Goal: Task Accomplishment & Management: Complete application form

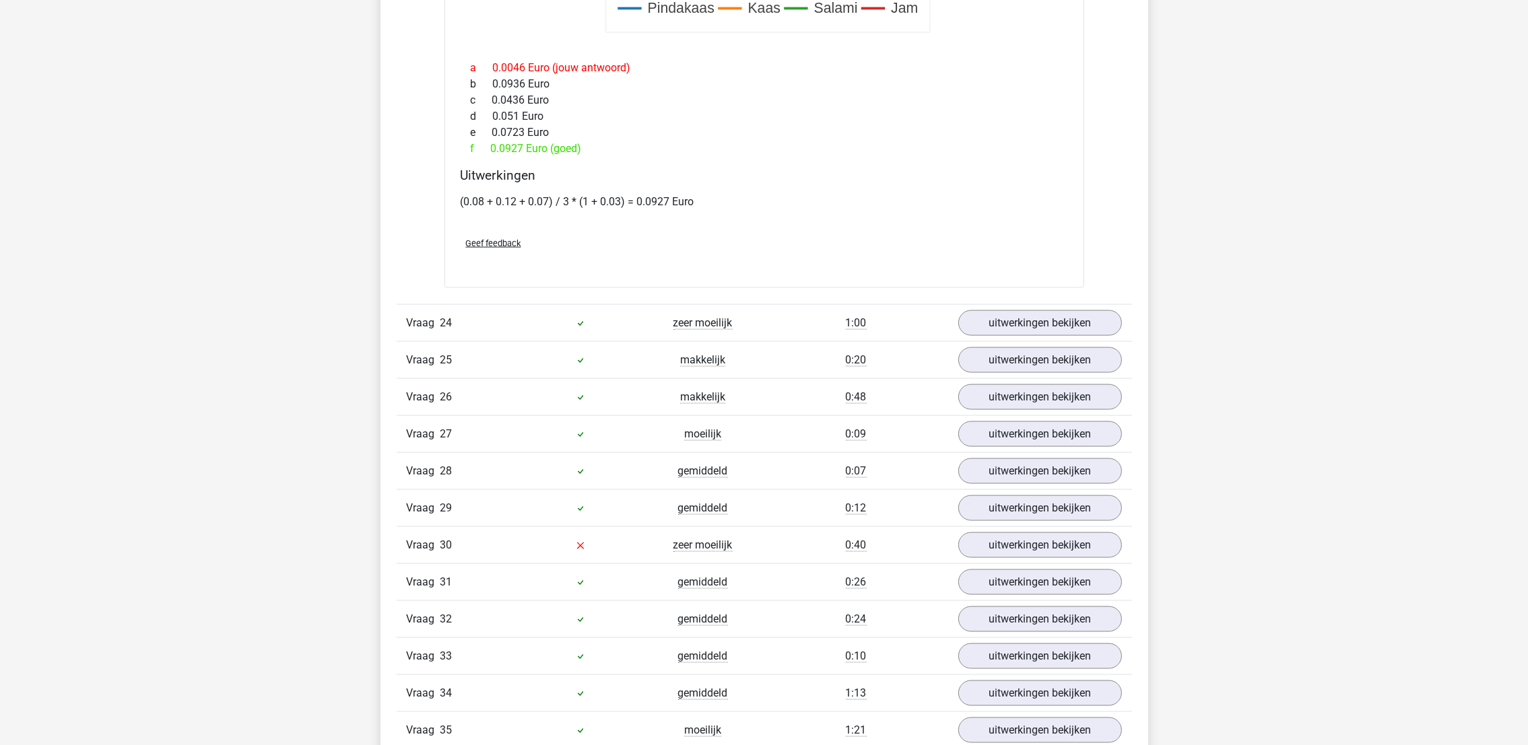
scroll to position [2749, 0]
click at [1044, 557] on link "uitwerkingen bekijken" at bounding box center [1039, 545] width 188 height 30
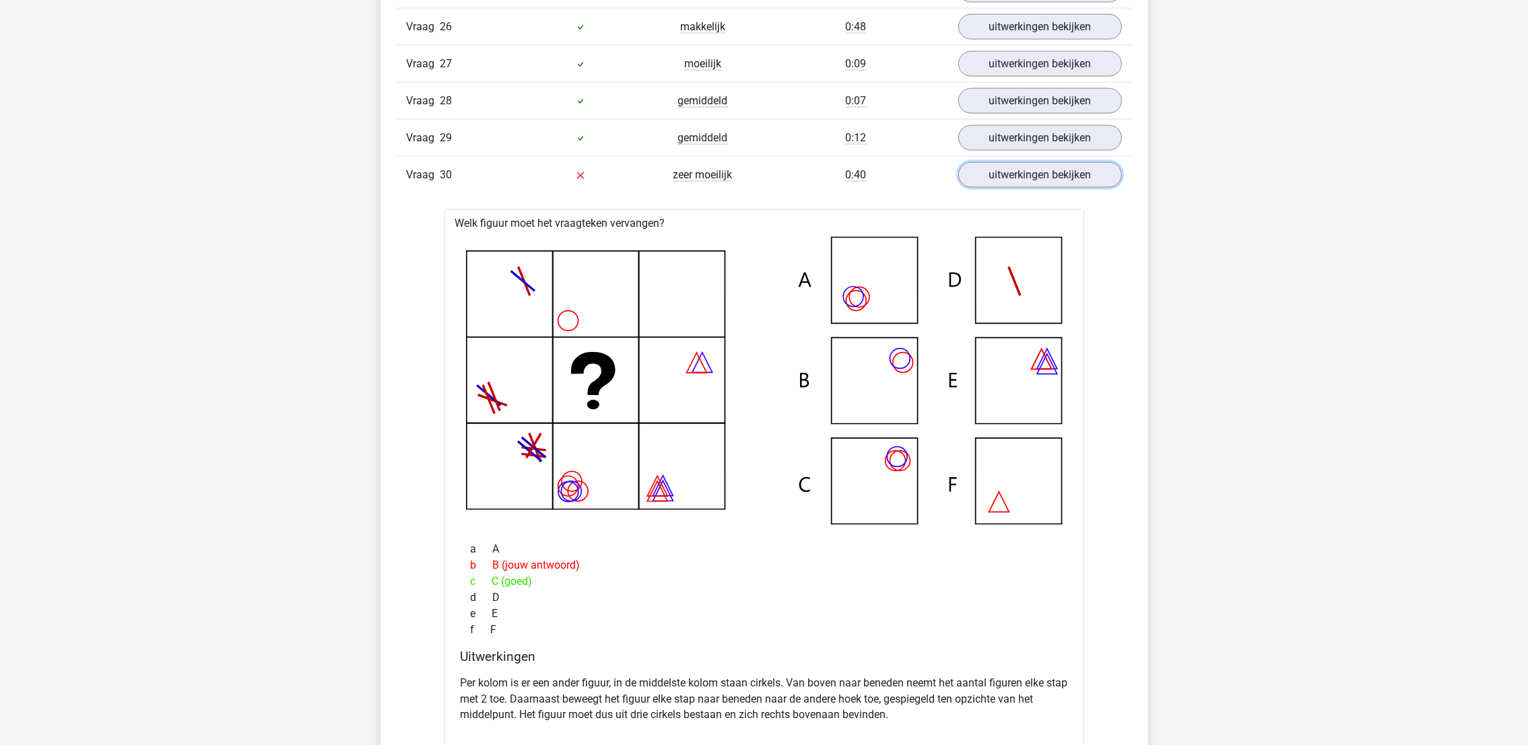
scroll to position [3153, 0]
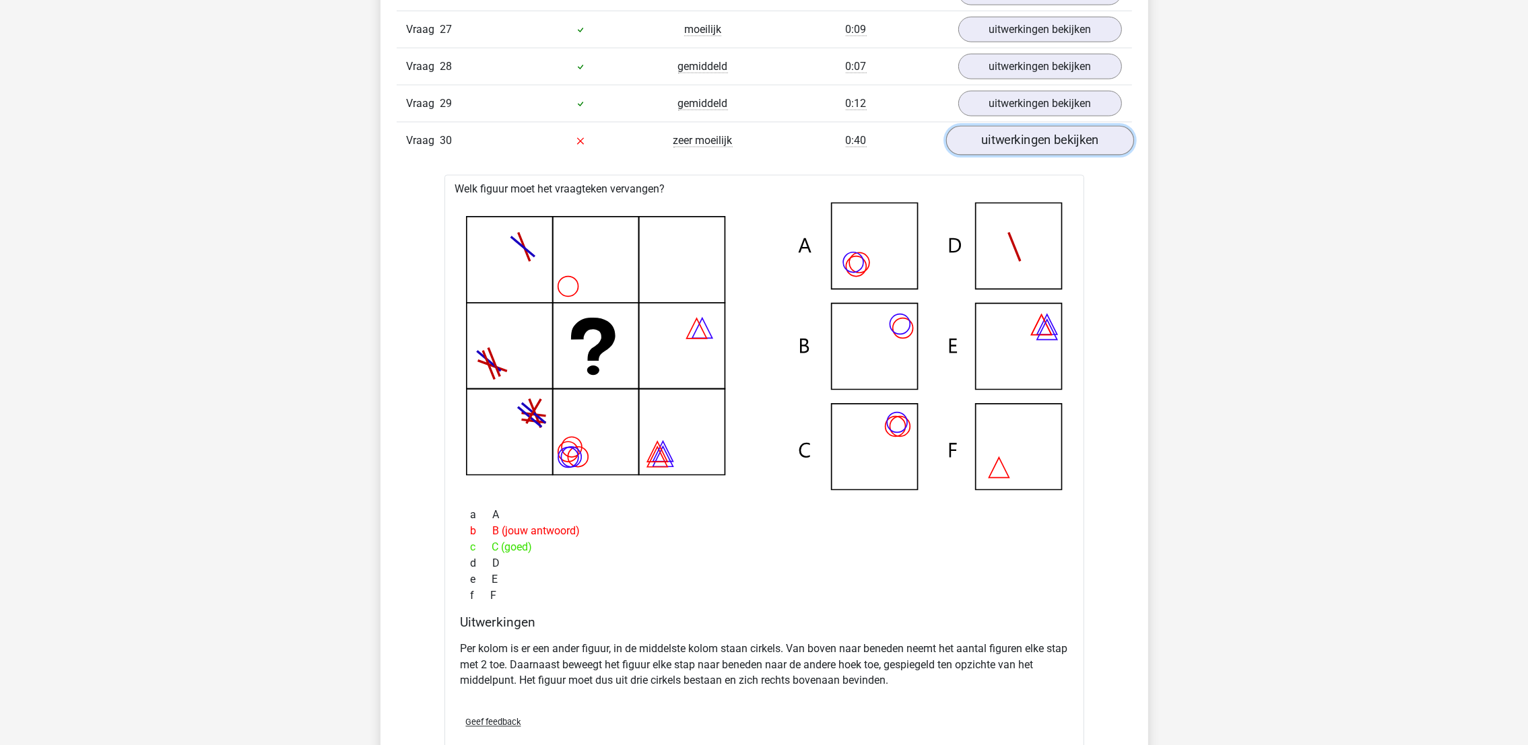
click at [1052, 145] on link "uitwerkingen bekijken" at bounding box center [1039, 141] width 188 height 30
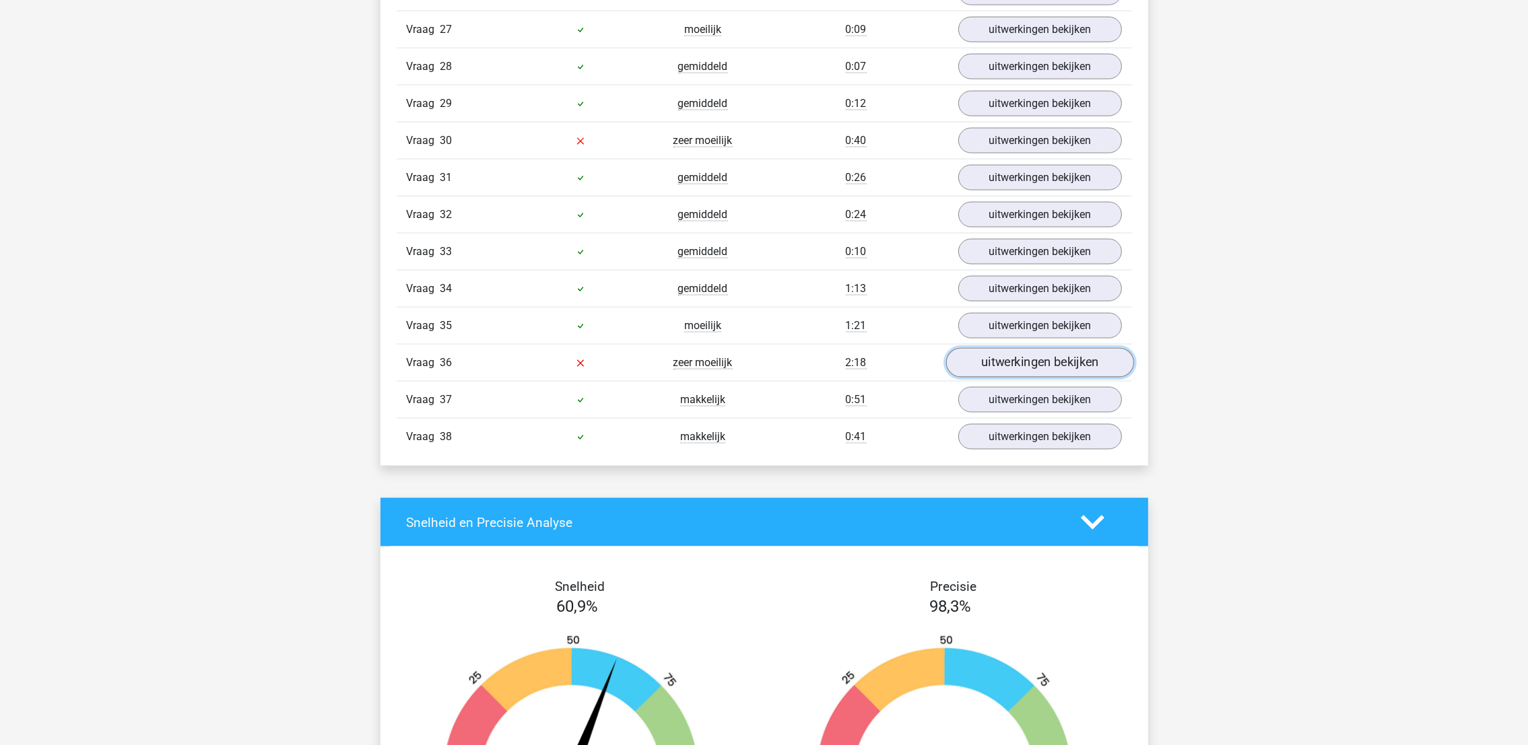
click at [1029, 370] on link "uitwerkingen bekijken" at bounding box center [1039, 363] width 188 height 30
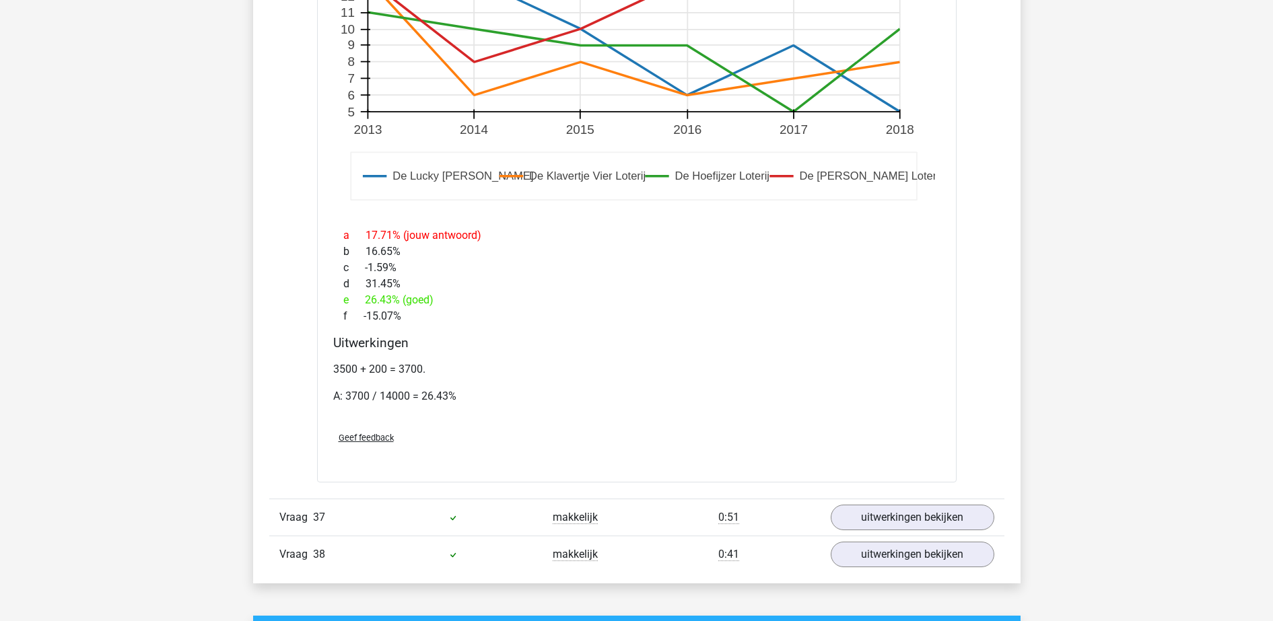
scroll to position [4028, 0]
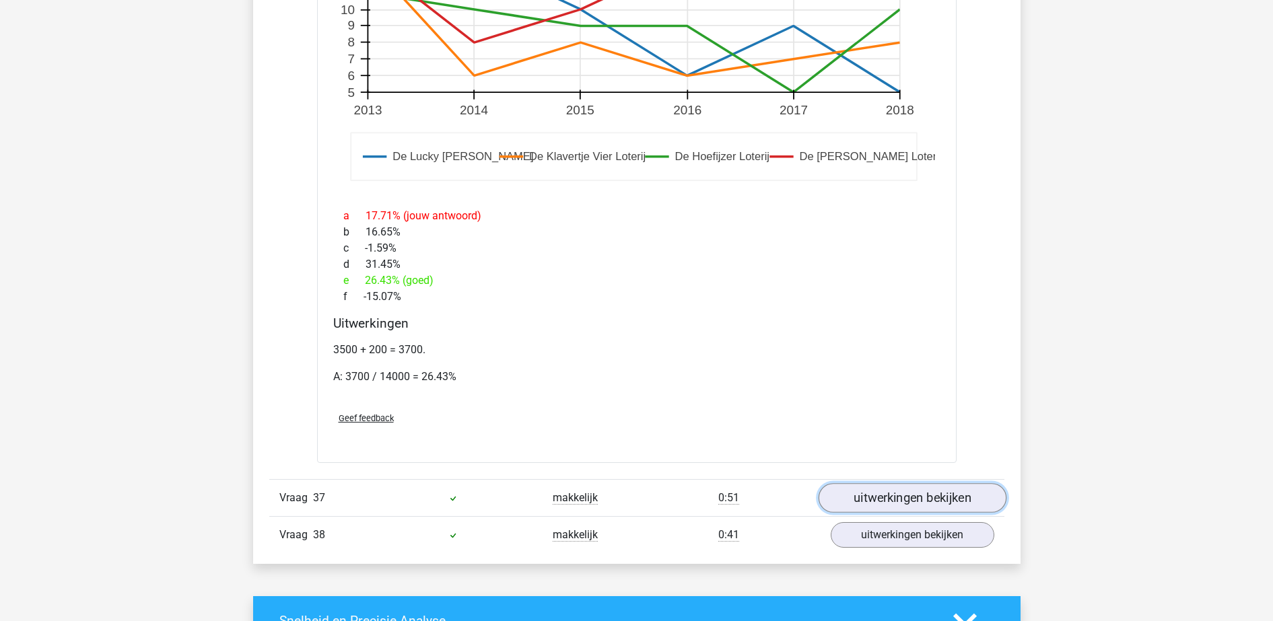
click at [899, 493] on link "uitwerkingen bekijken" at bounding box center [912, 498] width 188 height 30
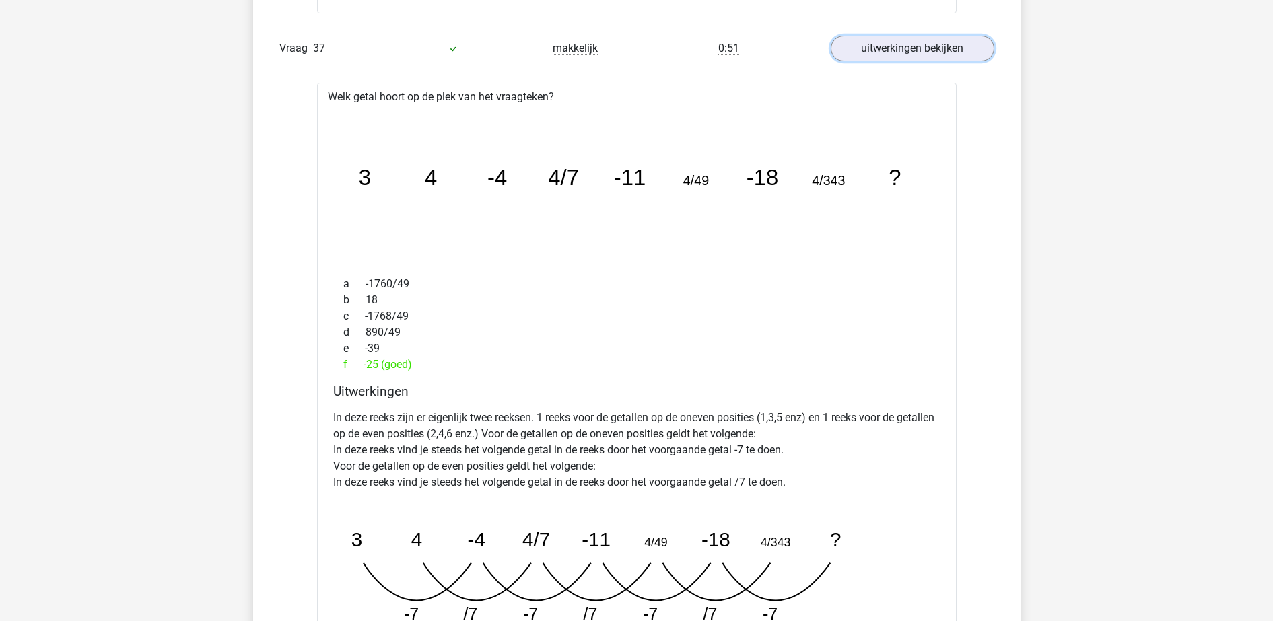
scroll to position [4449, 0]
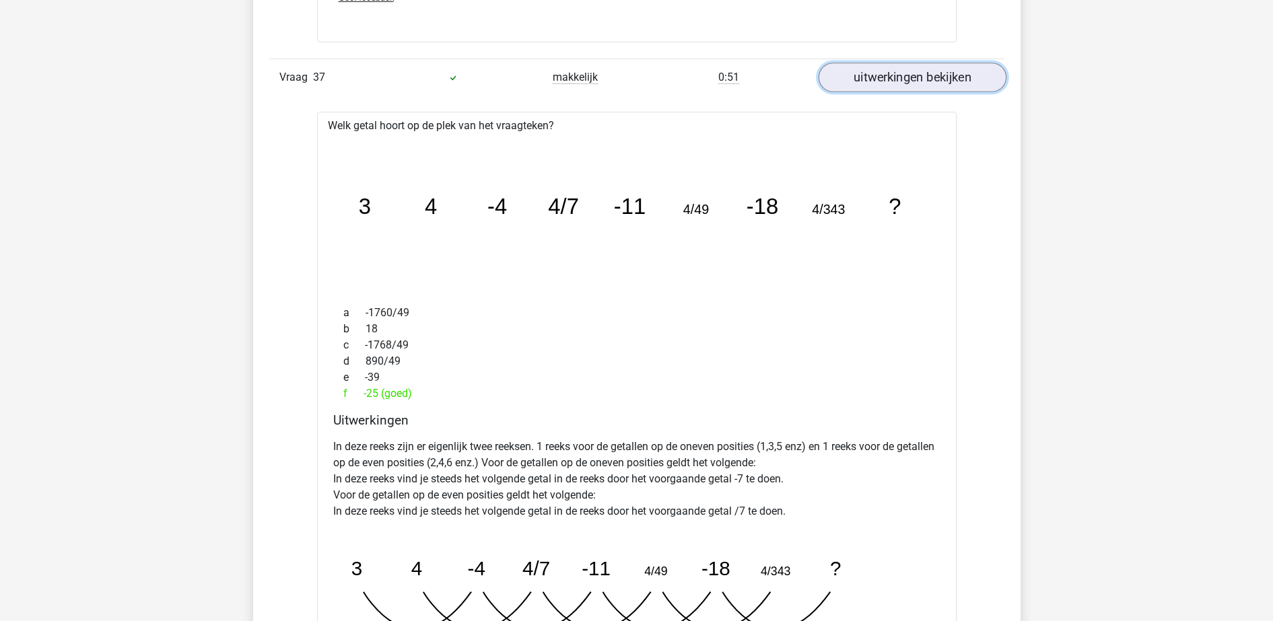
click at [914, 89] on link "uitwerkingen bekijken" at bounding box center [912, 78] width 188 height 30
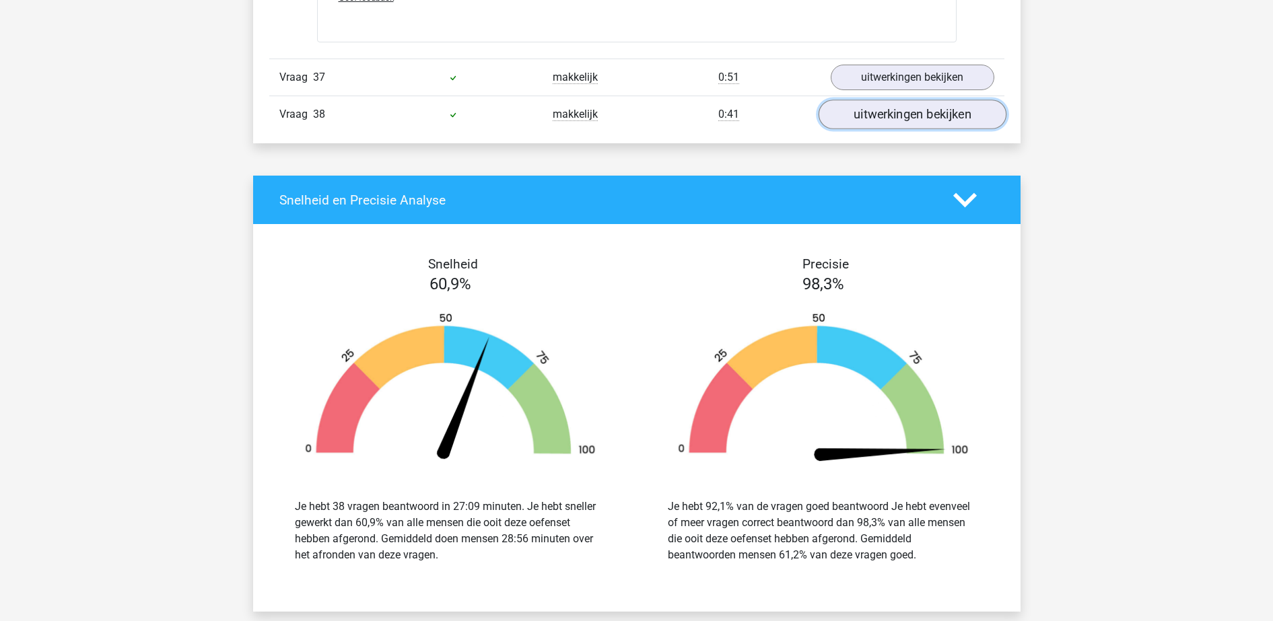
click at [910, 118] on link "uitwerkingen bekijken" at bounding box center [912, 115] width 188 height 30
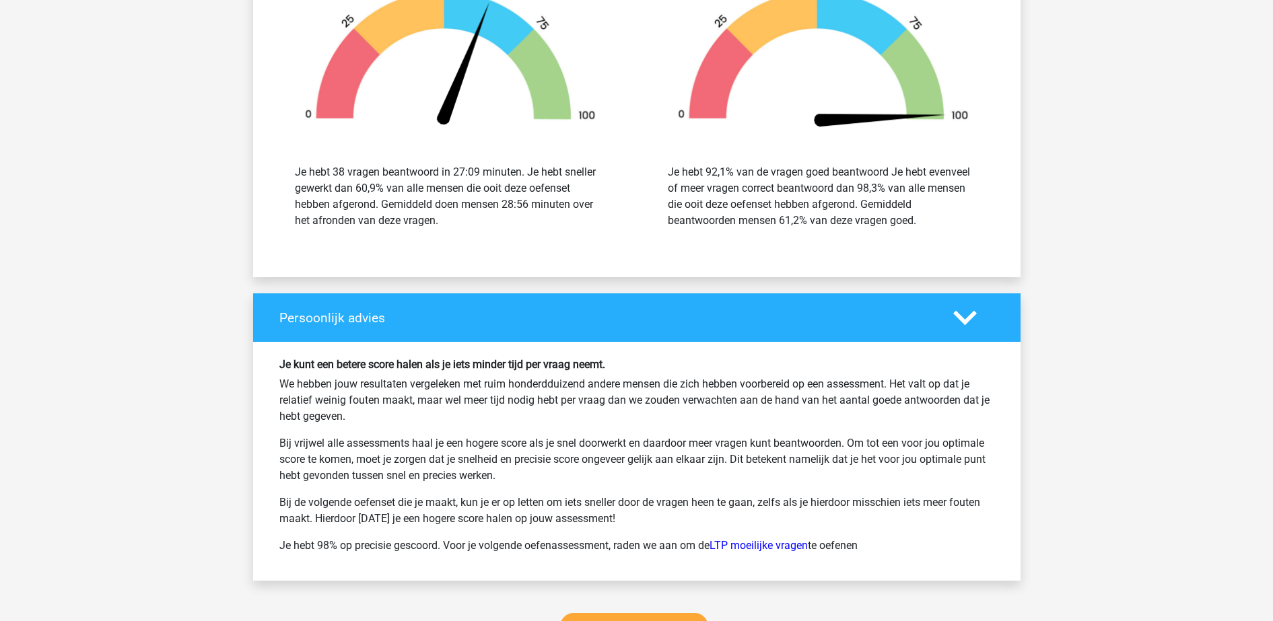
scroll to position [5627, 0]
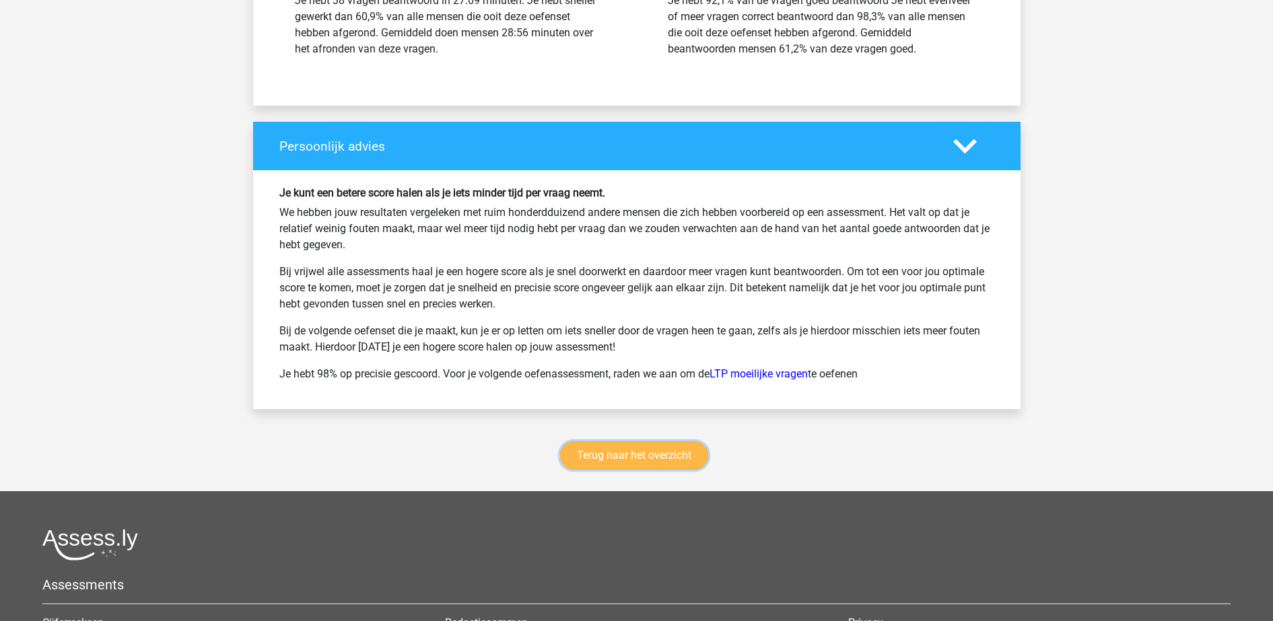
click at [621, 451] on link "Terug naar het overzicht" at bounding box center [634, 456] width 148 height 28
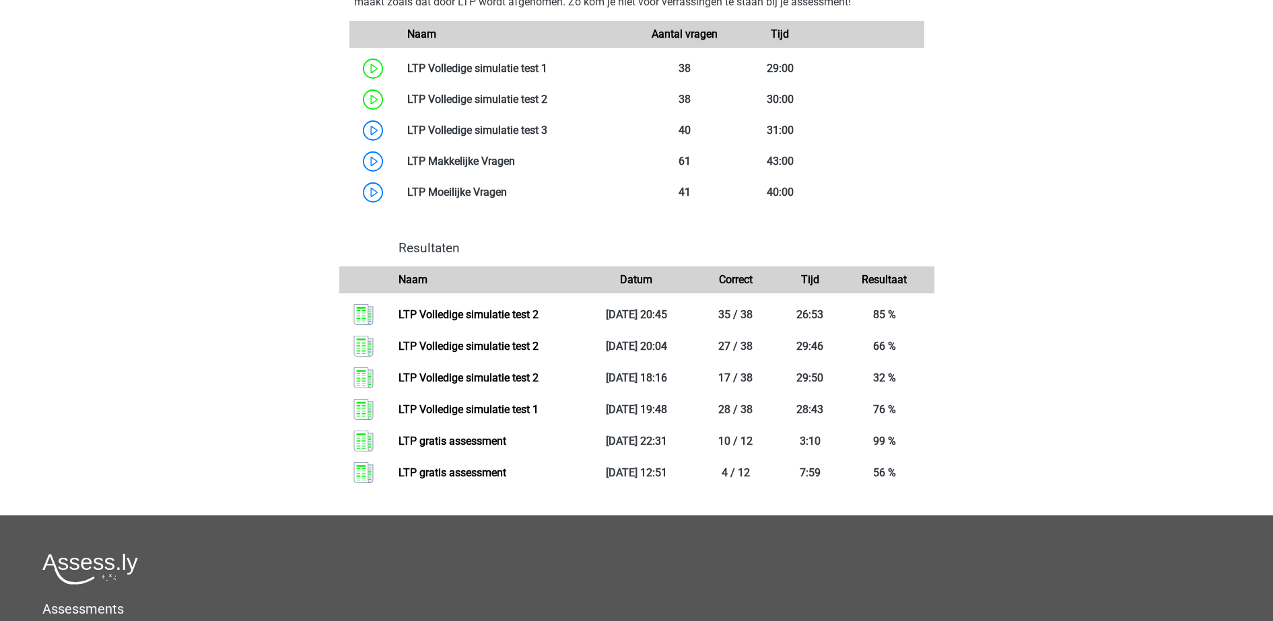
scroll to position [842, 0]
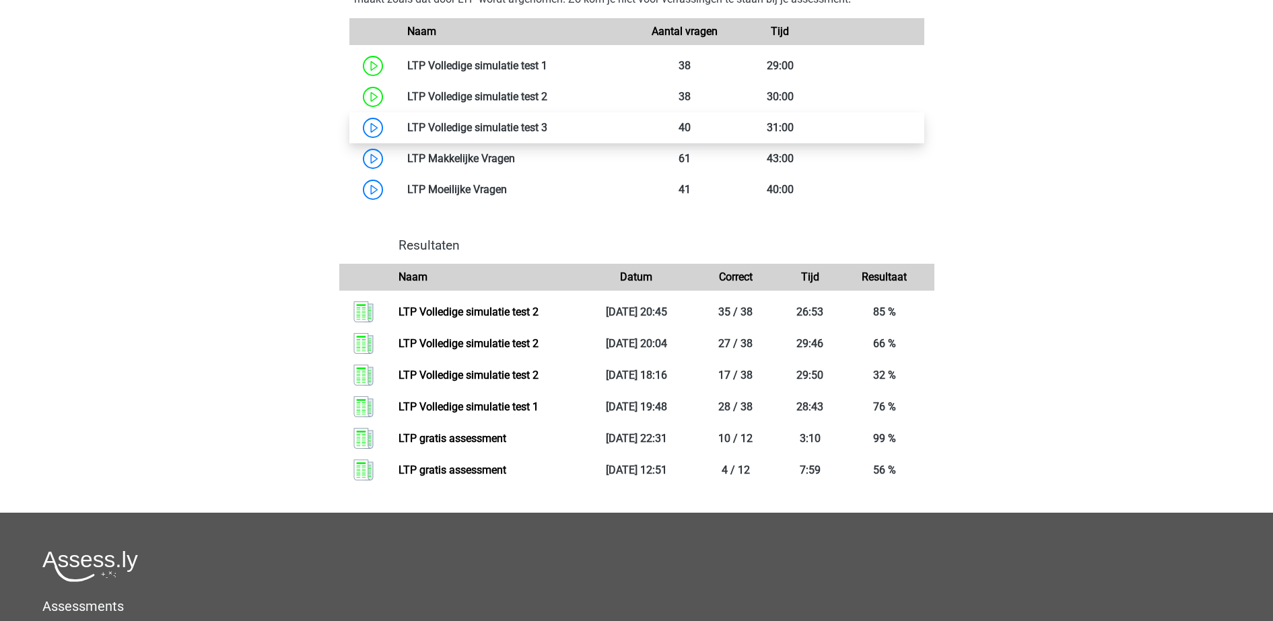
click at [547, 132] on link at bounding box center [547, 127] width 0 height 13
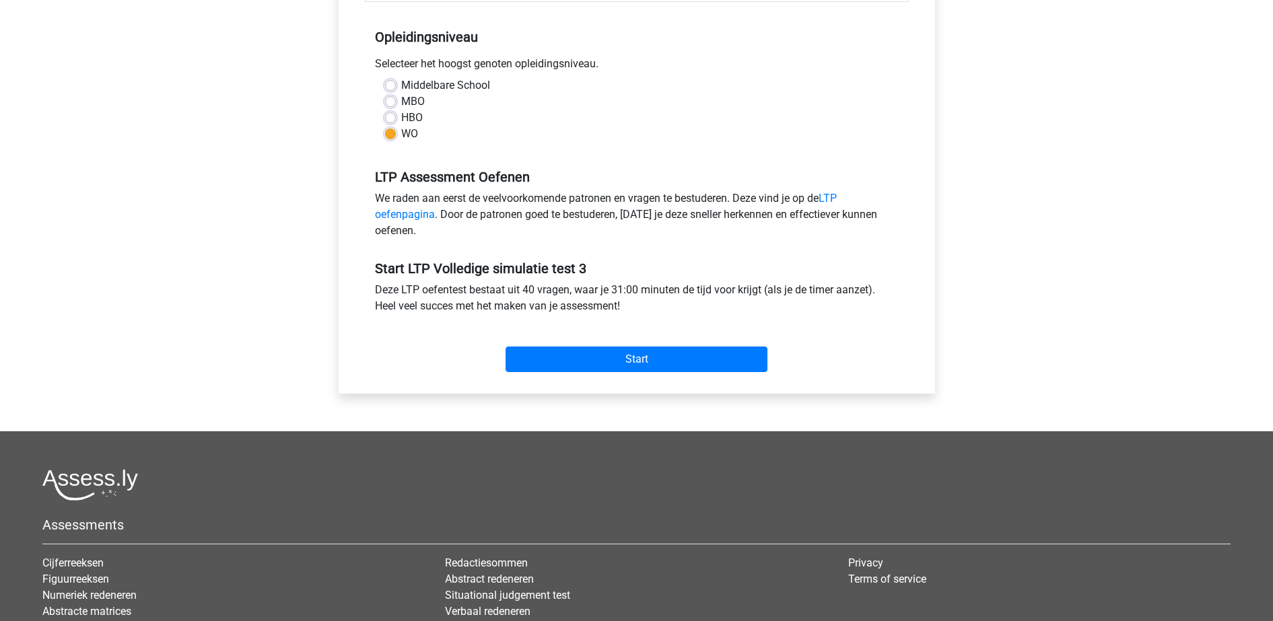
scroll to position [337, 0]
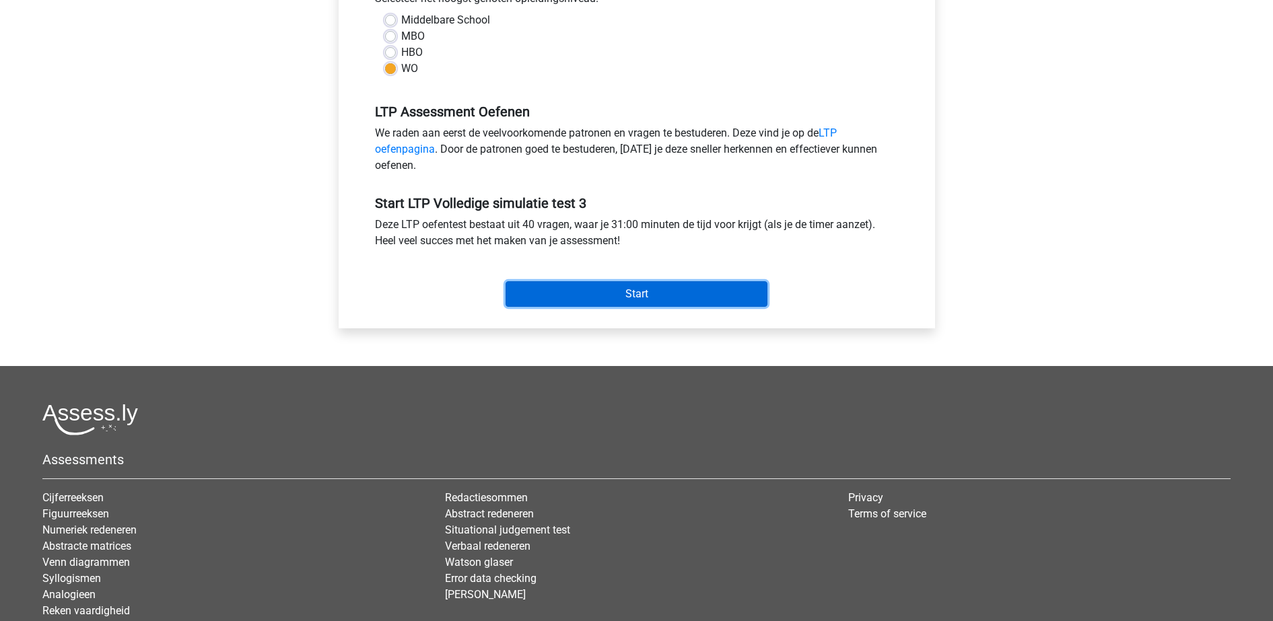
click at [660, 294] on input "Start" at bounding box center [637, 294] width 262 height 26
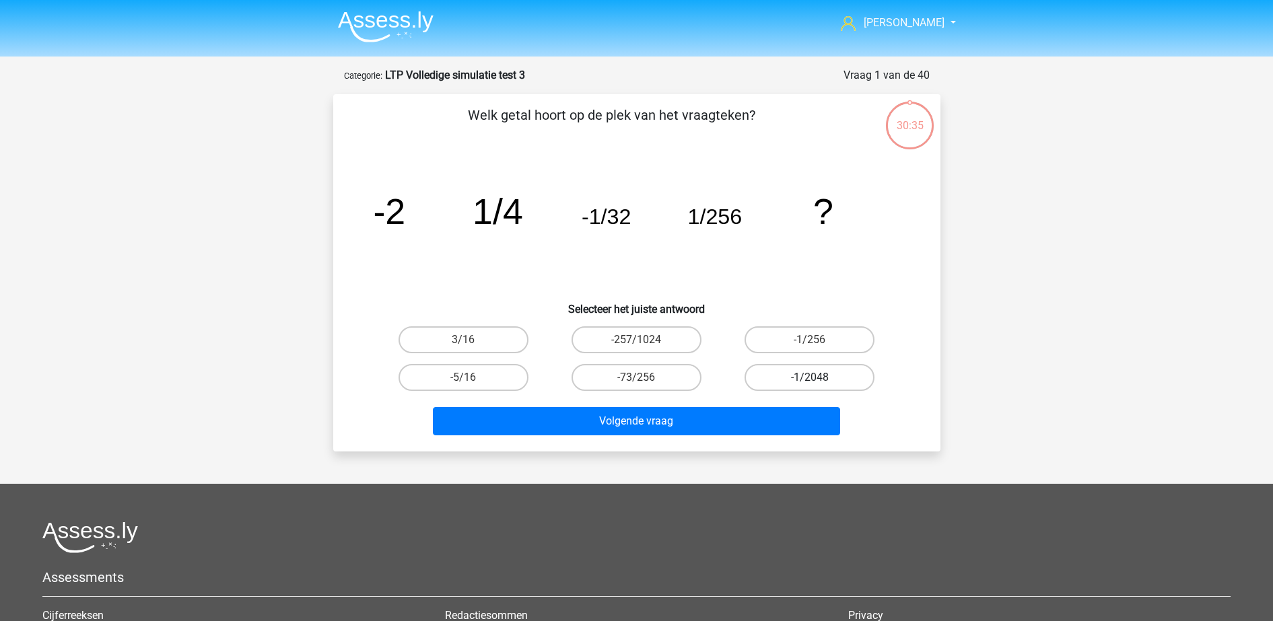
click at [828, 376] on label "-1/2048" at bounding box center [810, 377] width 130 height 27
click at [819, 378] on input "-1/2048" at bounding box center [814, 382] width 9 height 9
radio input "true"
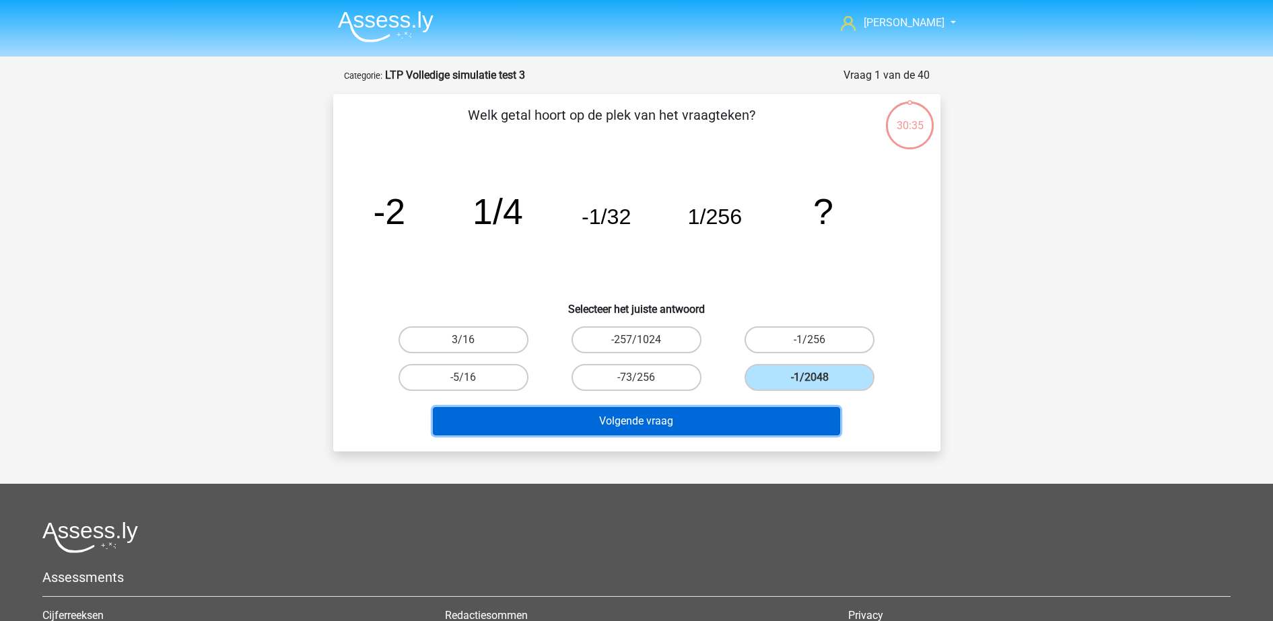
click at [799, 419] on button "Volgende vraag" at bounding box center [636, 421] width 407 height 28
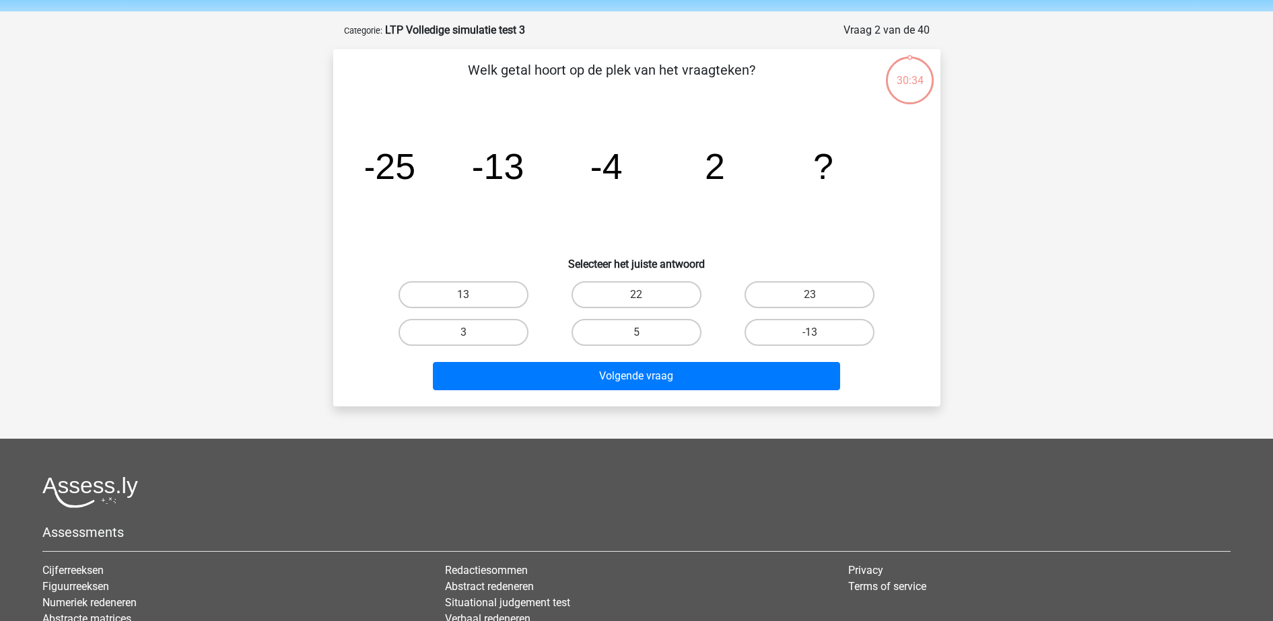
scroll to position [67, 0]
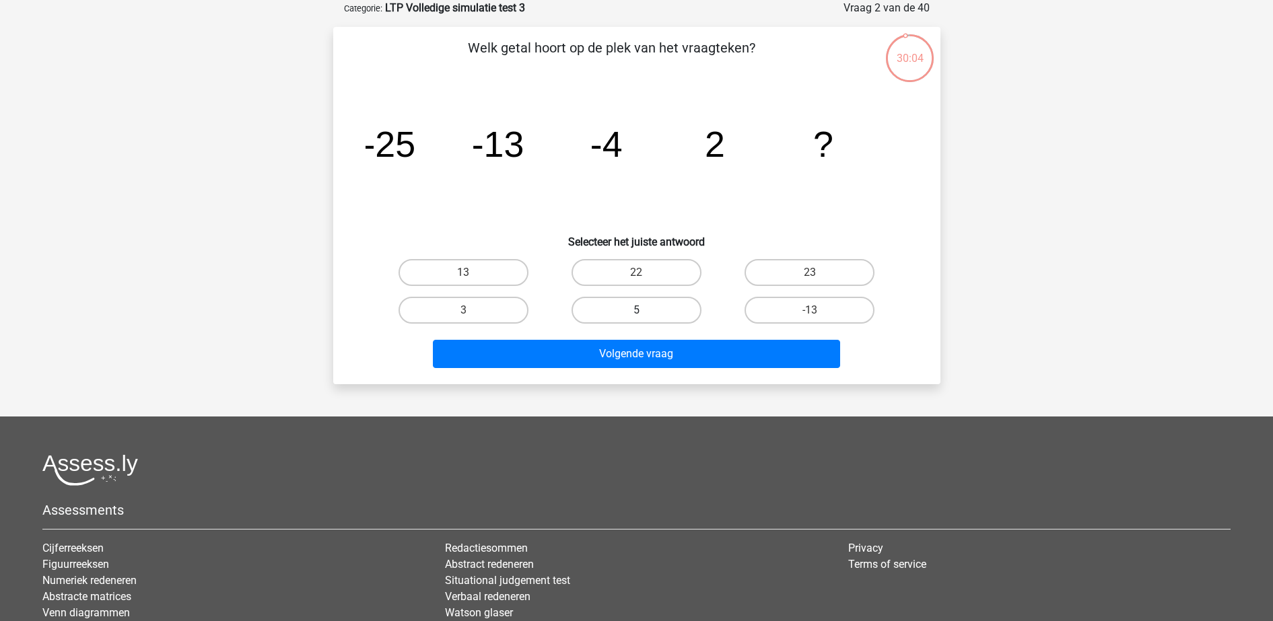
click at [663, 305] on label "5" at bounding box center [637, 310] width 130 height 27
click at [645, 310] on input "5" at bounding box center [640, 314] width 9 height 9
radio input "true"
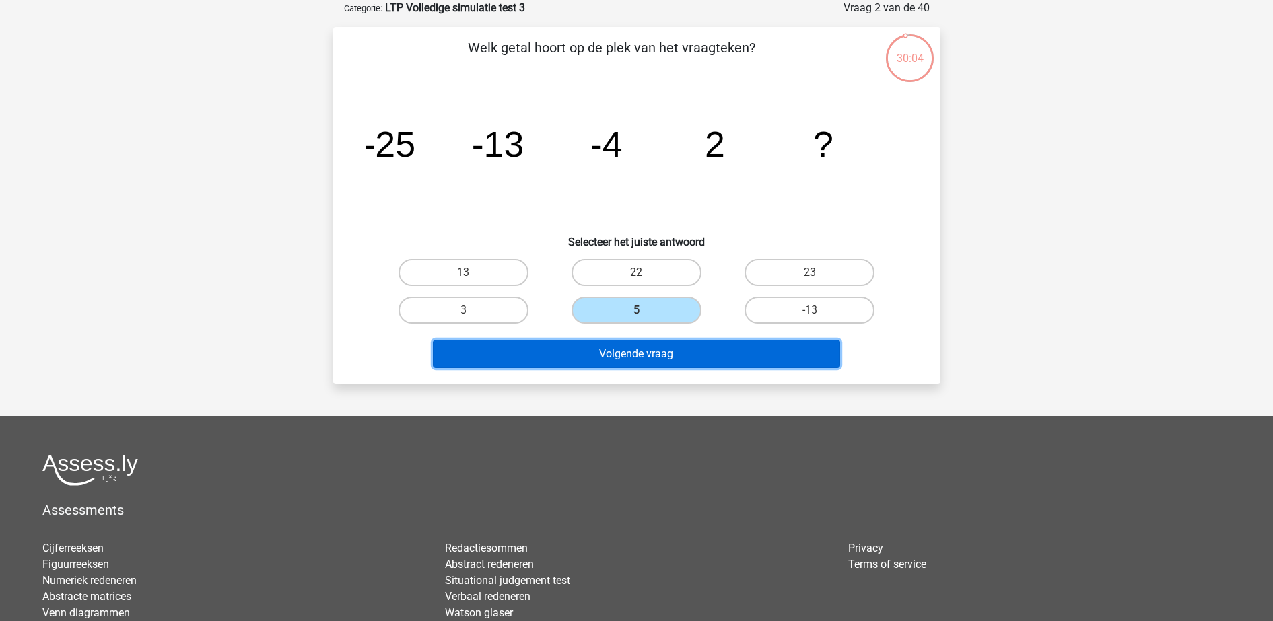
click at [674, 347] on button "Volgende vraag" at bounding box center [636, 354] width 407 height 28
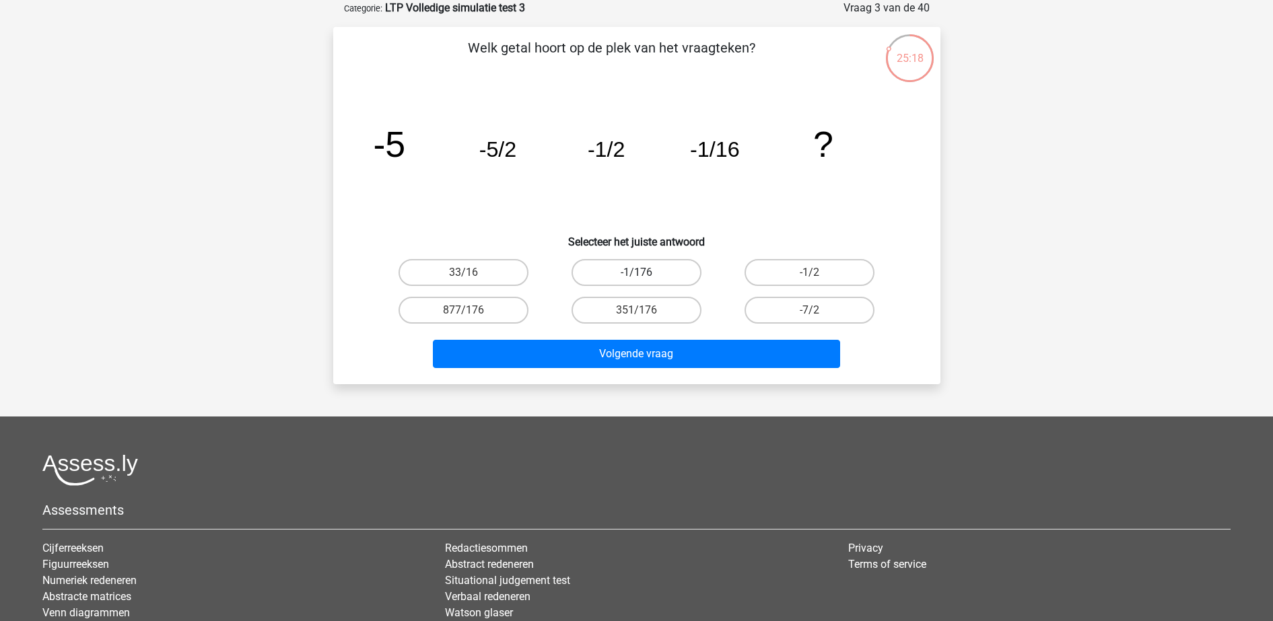
drag, startPoint x: 658, startPoint y: 265, endPoint x: 669, endPoint y: 277, distance: 15.8
click at [658, 268] on label "-1/176" at bounding box center [637, 272] width 130 height 27
click at [645, 273] on input "-1/176" at bounding box center [640, 277] width 9 height 9
radio input "true"
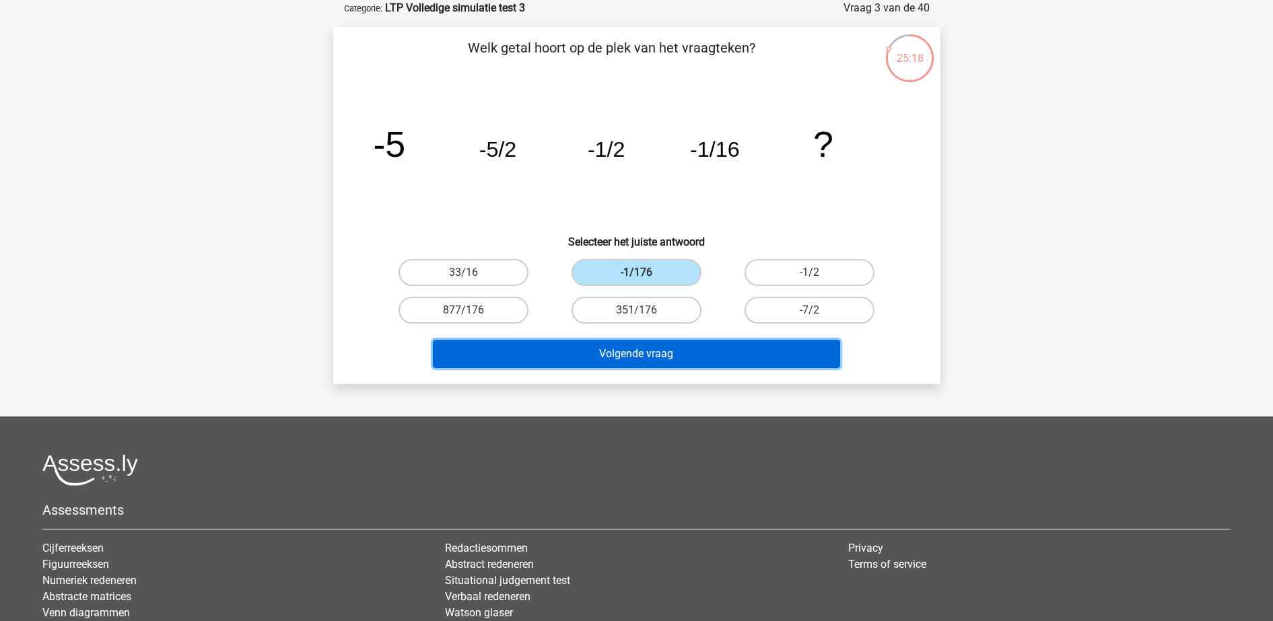
click at [680, 355] on button "Volgende vraag" at bounding box center [636, 354] width 407 height 28
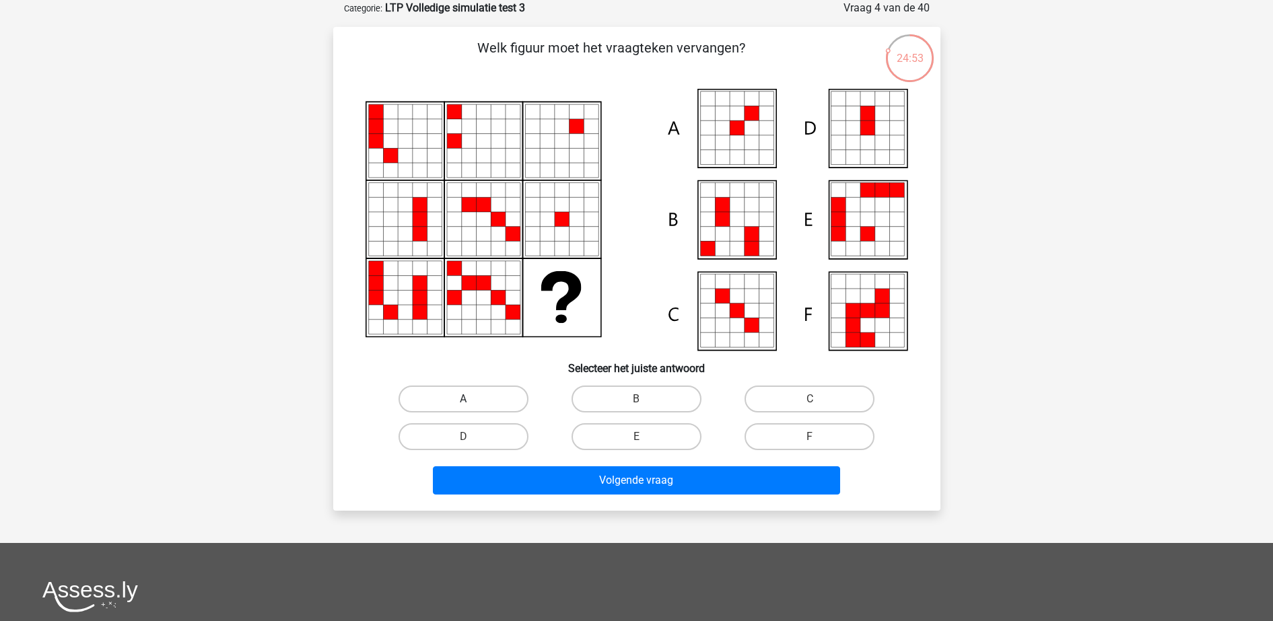
click at [473, 401] on label "A" at bounding box center [464, 399] width 130 height 27
click at [472, 401] on input "A" at bounding box center [467, 403] width 9 height 9
radio input "true"
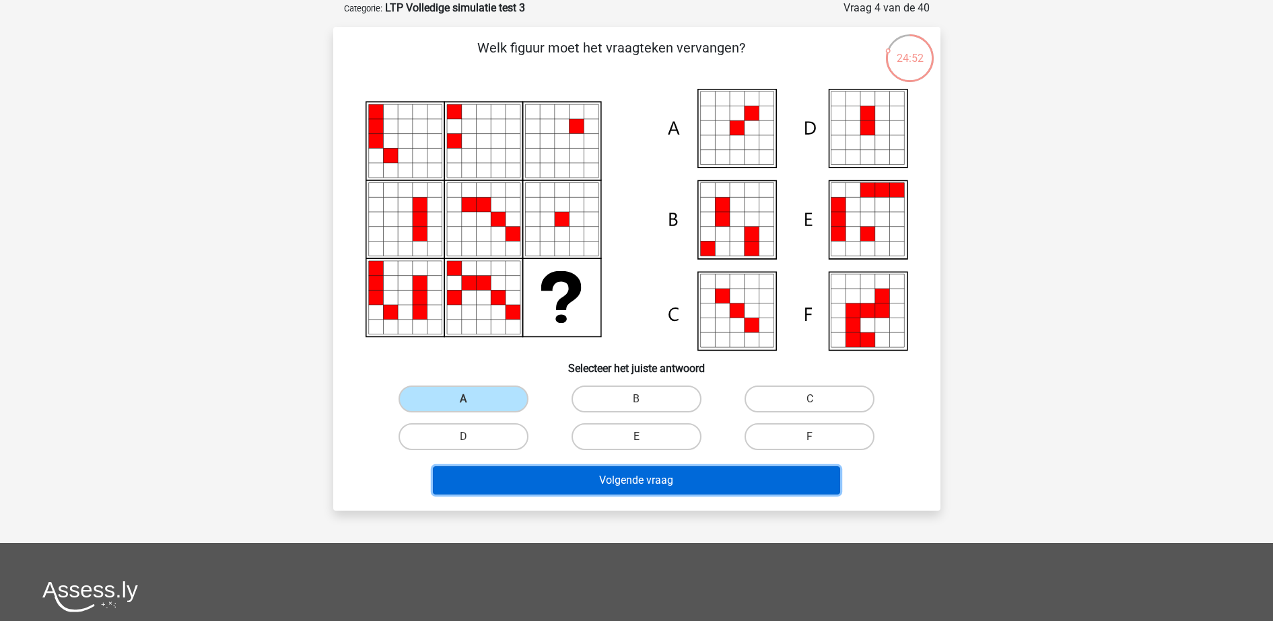
click at [528, 480] on button "Volgende vraag" at bounding box center [636, 481] width 407 height 28
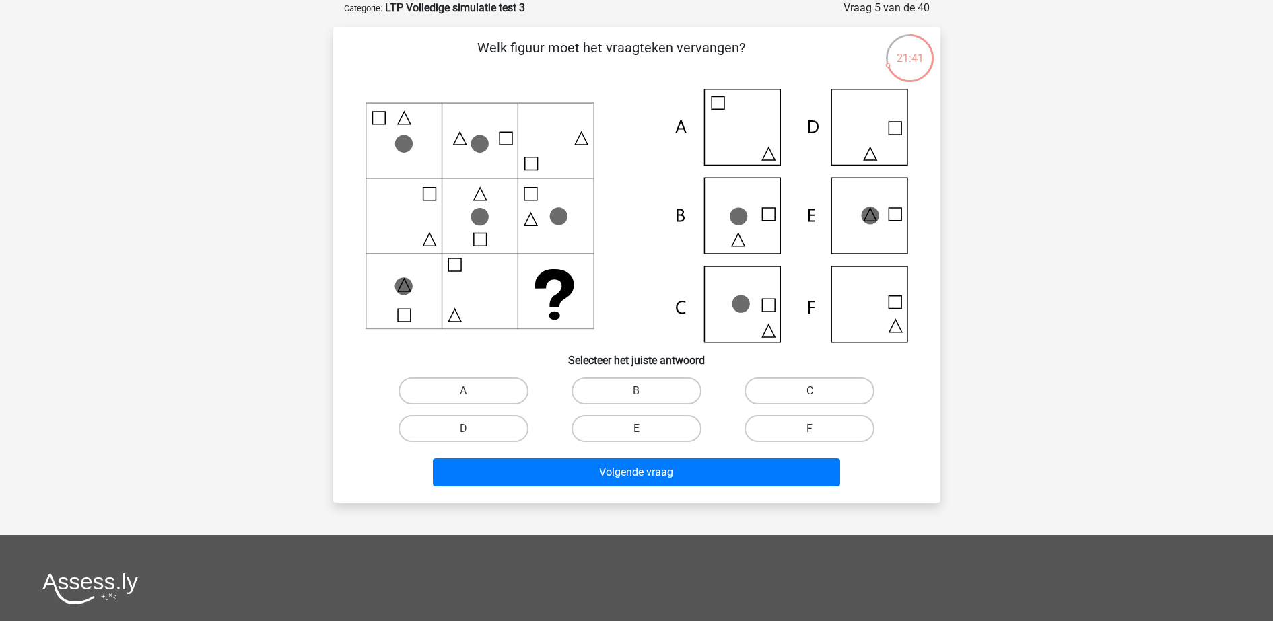
drag, startPoint x: 814, startPoint y: 382, endPoint x: 776, endPoint y: 388, distance: 38.8
click at [812, 381] on label "C" at bounding box center [810, 391] width 130 height 27
click at [812, 391] on input "C" at bounding box center [814, 395] width 9 height 9
radio input "true"
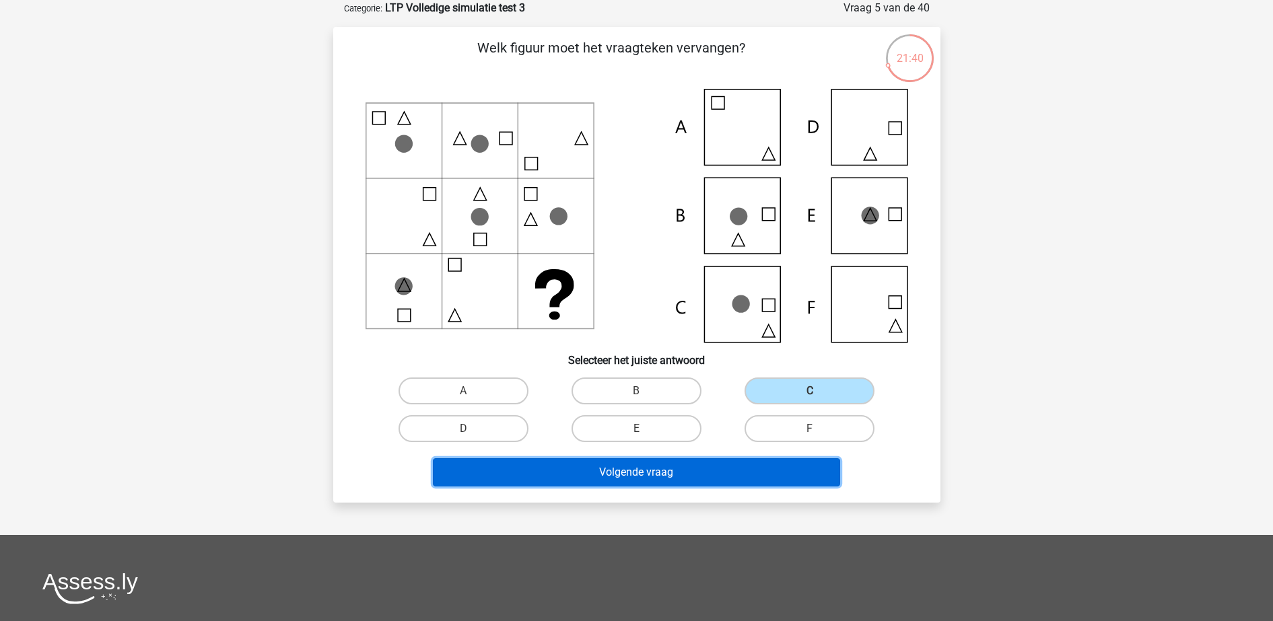
click at [761, 476] on button "Volgende vraag" at bounding box center [636, 472] width 407 height 28
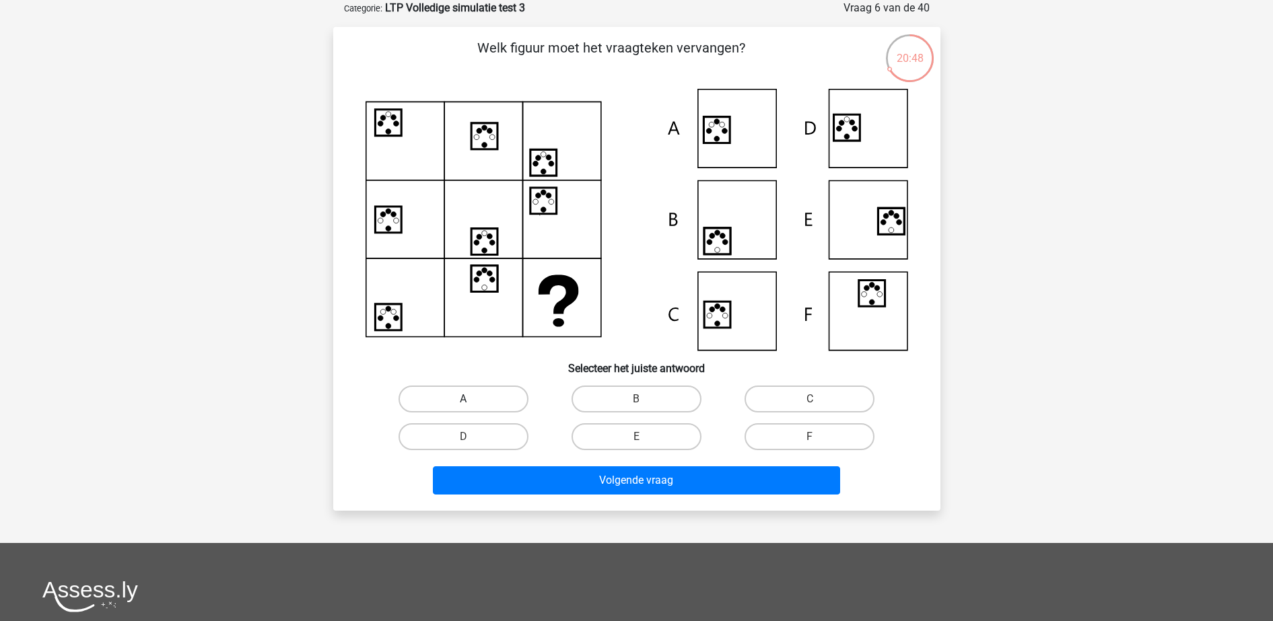
drag, startPoint x: 493, startPoint y: 399, endPoint x: 543, endPoint y: 443, distance: 67.3
click at [492, 399] on label "A" at bounding box center [464, 399] width 130 height 27
click at [472, 399] on input "A" at bounding box center [467, 403] width 9 height 9
radio input "true"
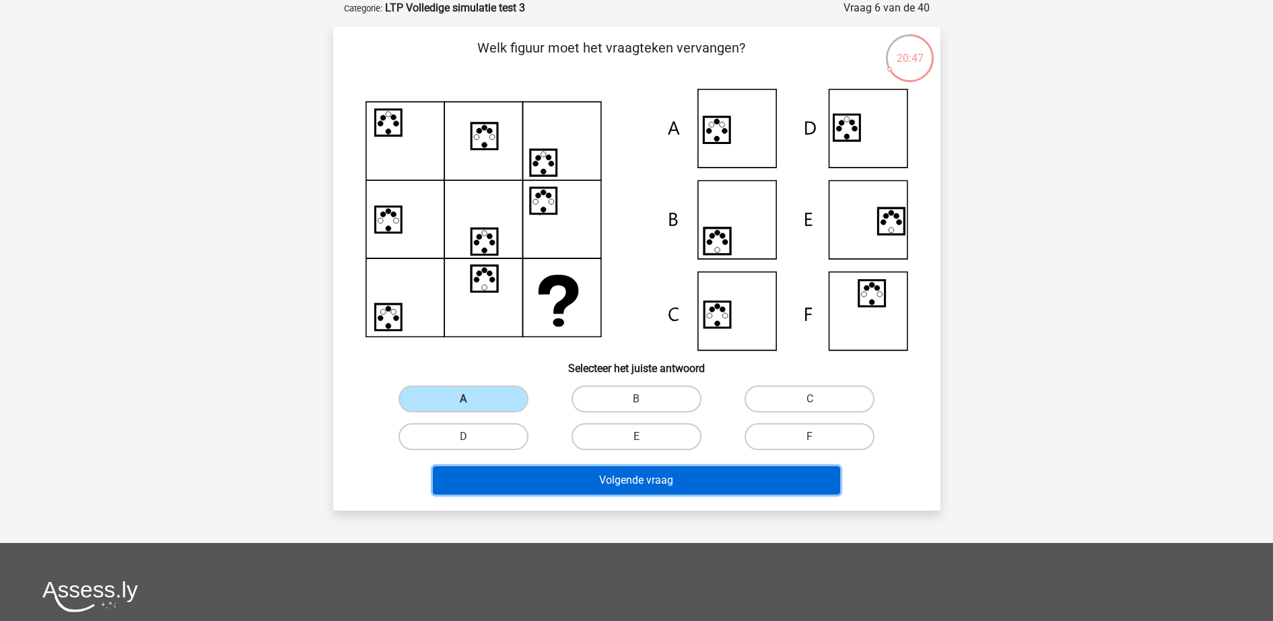
click at [588, 486] on button "Volgende vraag" at bounding box center [636, 481] width 407 height 28
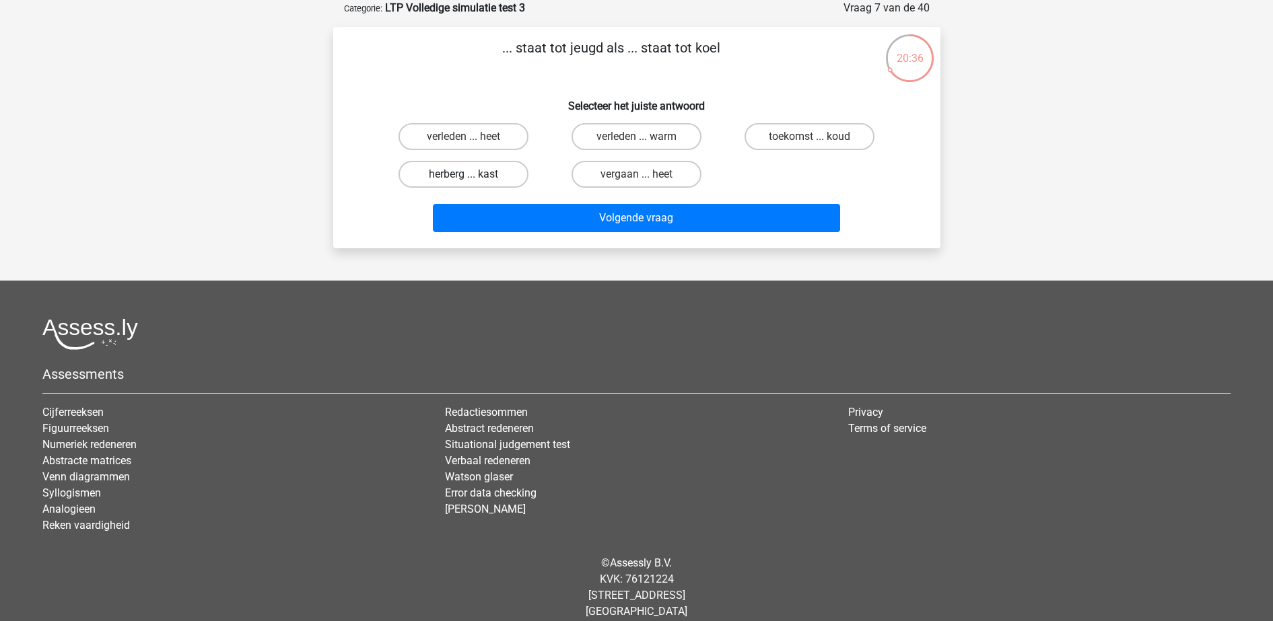
click at [477, 175] on label "herberg ... kast" at bounding box center [464, 174] width 130 height 27
click at [472, 175] on input "herberg ... kast" at bounding box center [467, 178] width 9 height 9
radio input "true"
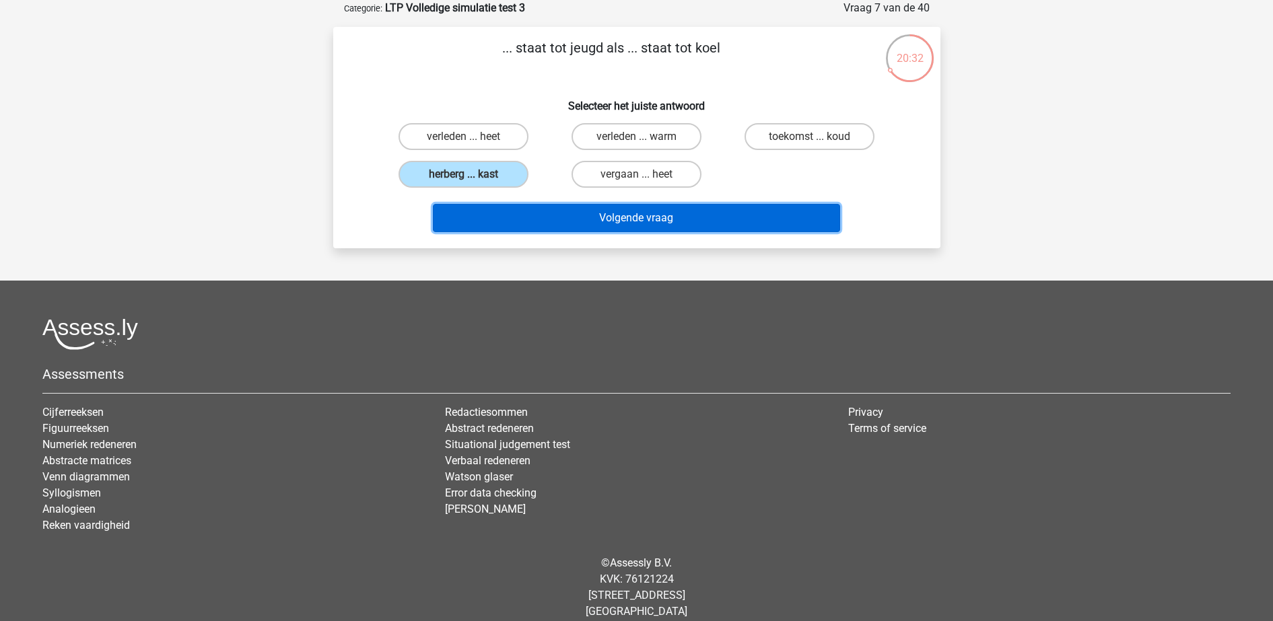
click at [656, 218] on button "Volgende vraag" at bounding box center [636, 218] width 407 height 28
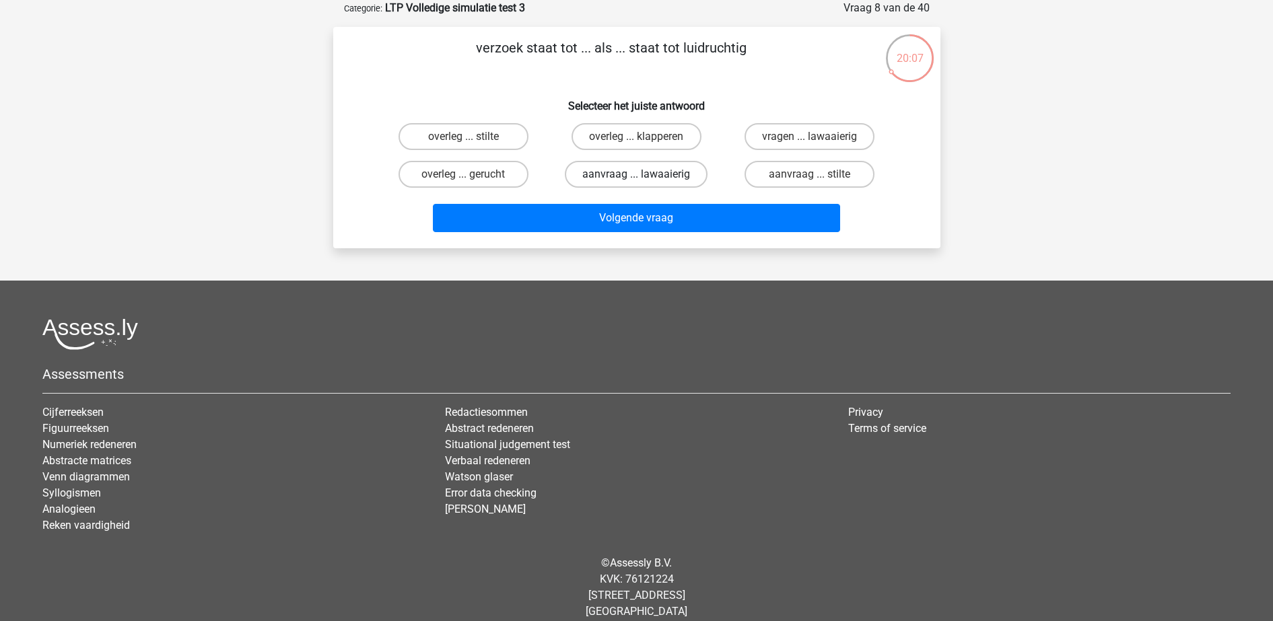
click at [644, 171] on label "aanvraag ... lawaaierig" at bounding box center [636, 174] width 143 height 27
click at [644, 174] on input "aanvraag ... lawaaierig" at bounding box center [640, 178] width 9 height 9
radio input "true"
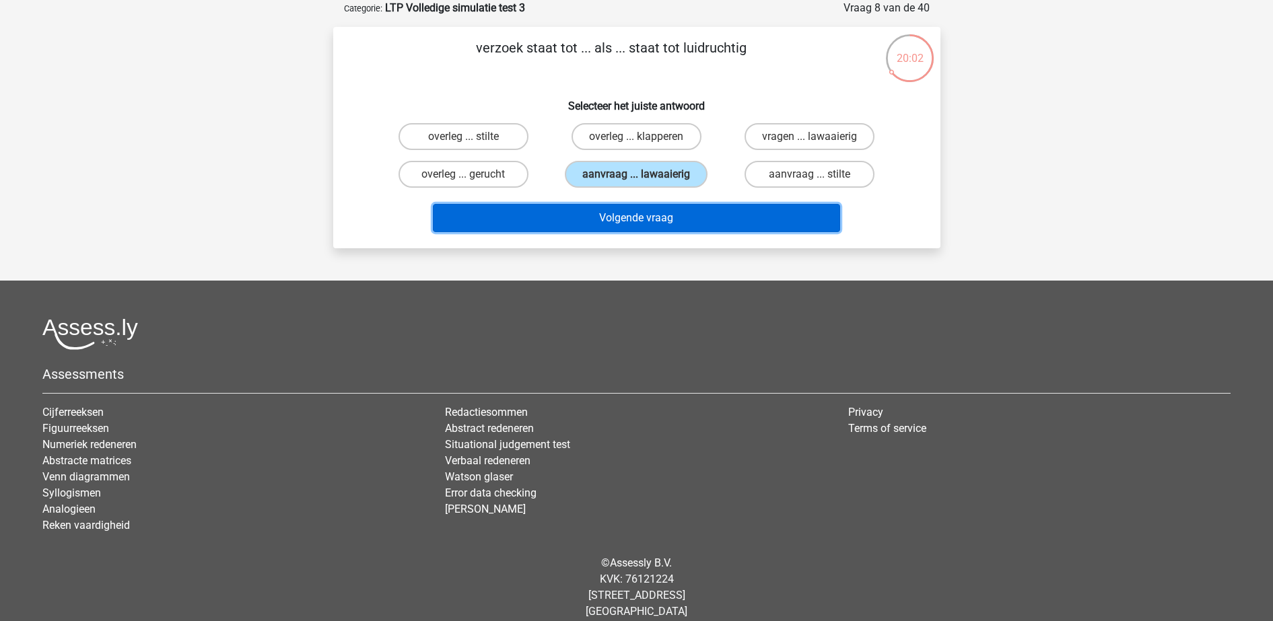
click at [701, 220] on button "Volgende vraag" at bounding box center [636, 218] width 407 height 28
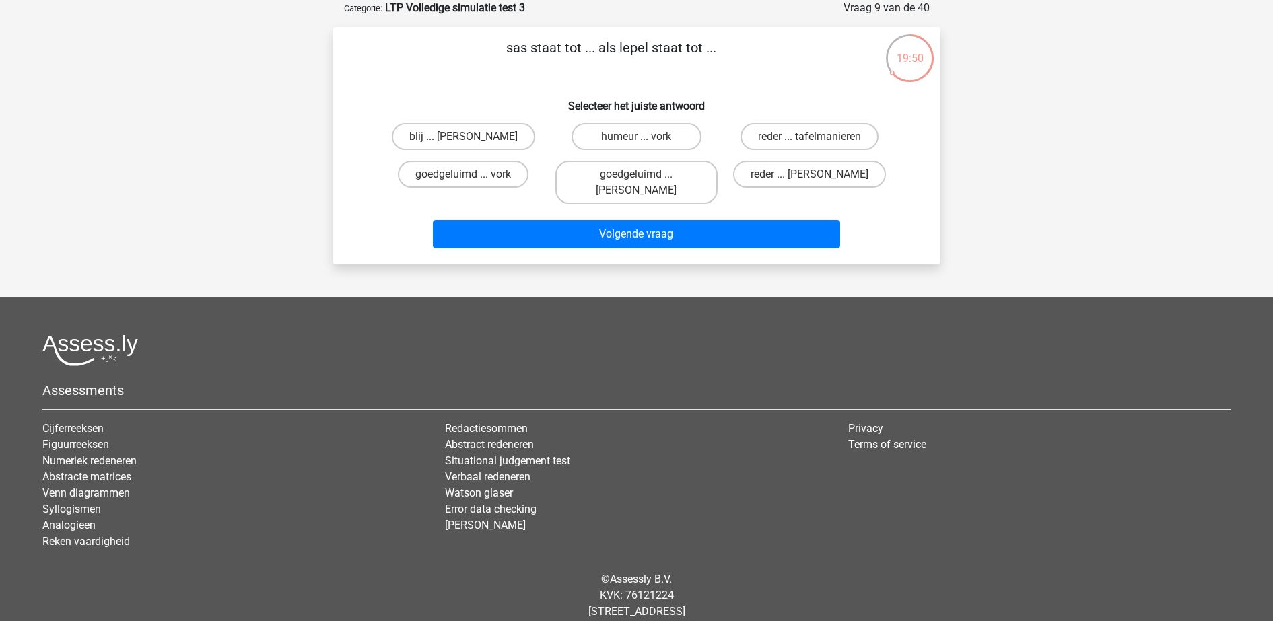
click at [815, 178] on input "reder ... anna" at bounding box center [814, 178] width 9 height 9
radio input "true"
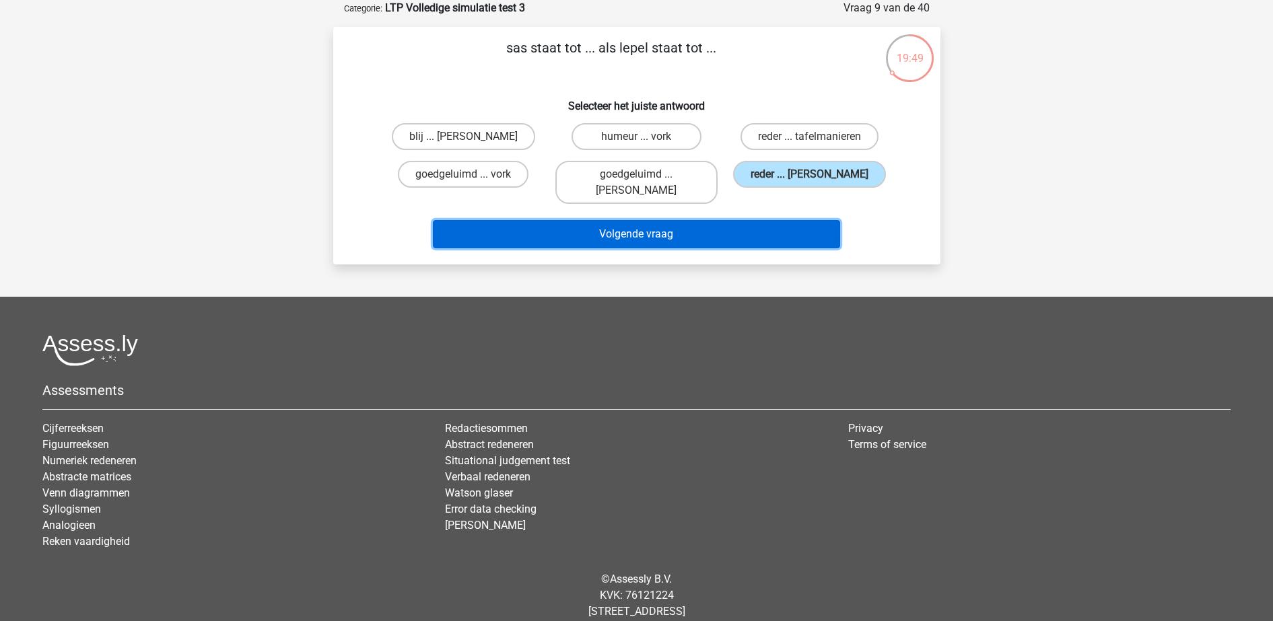
click at [742, 220] on button "Volgende vraag" at bounding box center [636, 234] width 407 height 28
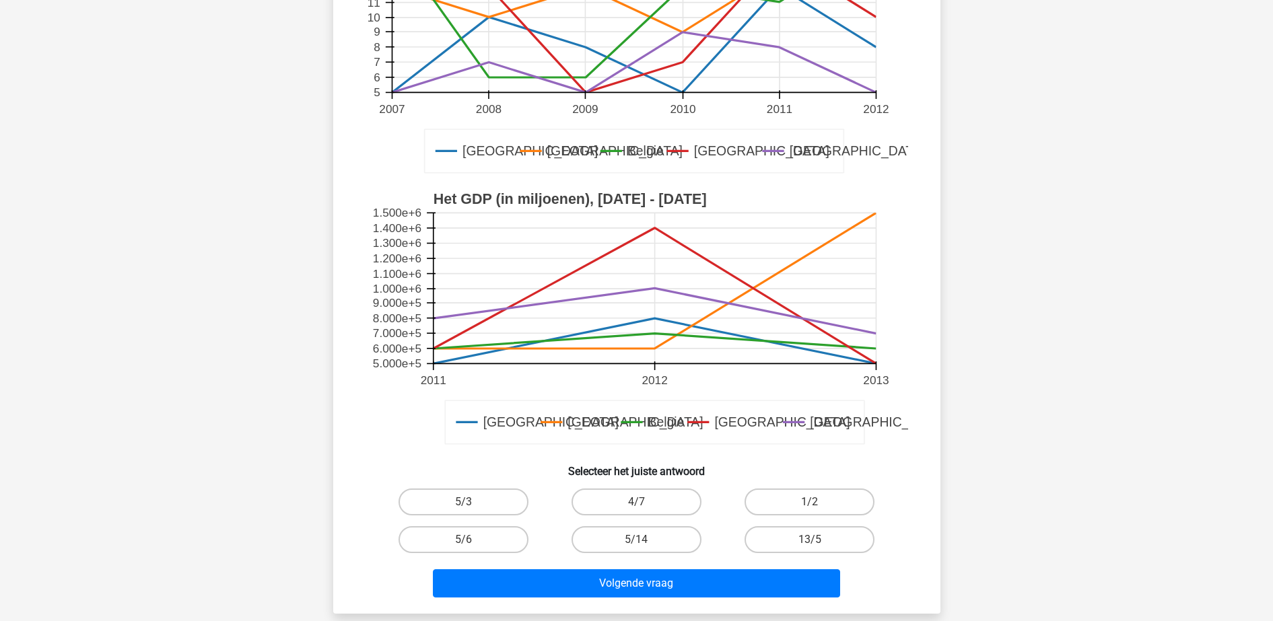
scroll to position [337, 0]
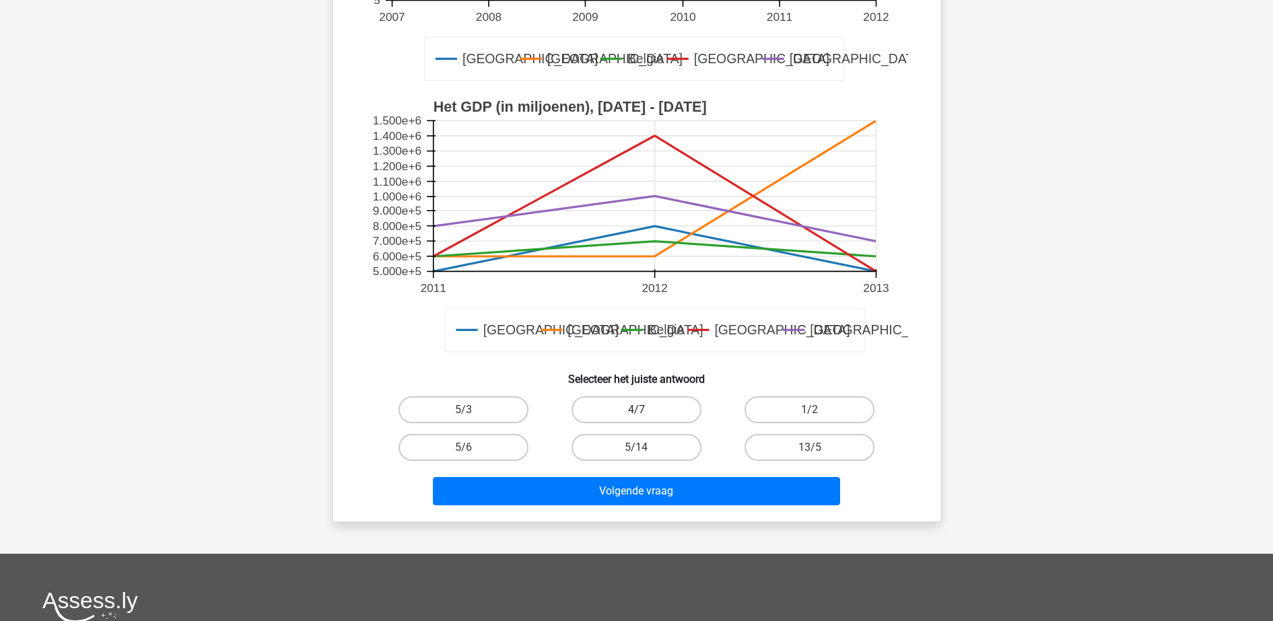
click at [642, 401] on label "4/7" at bounding box center [637, 410] width 130 height 27
click at [642, 410] on input "4/7" at bounding box center [640, 414] width 9 height 9
radio input "true"
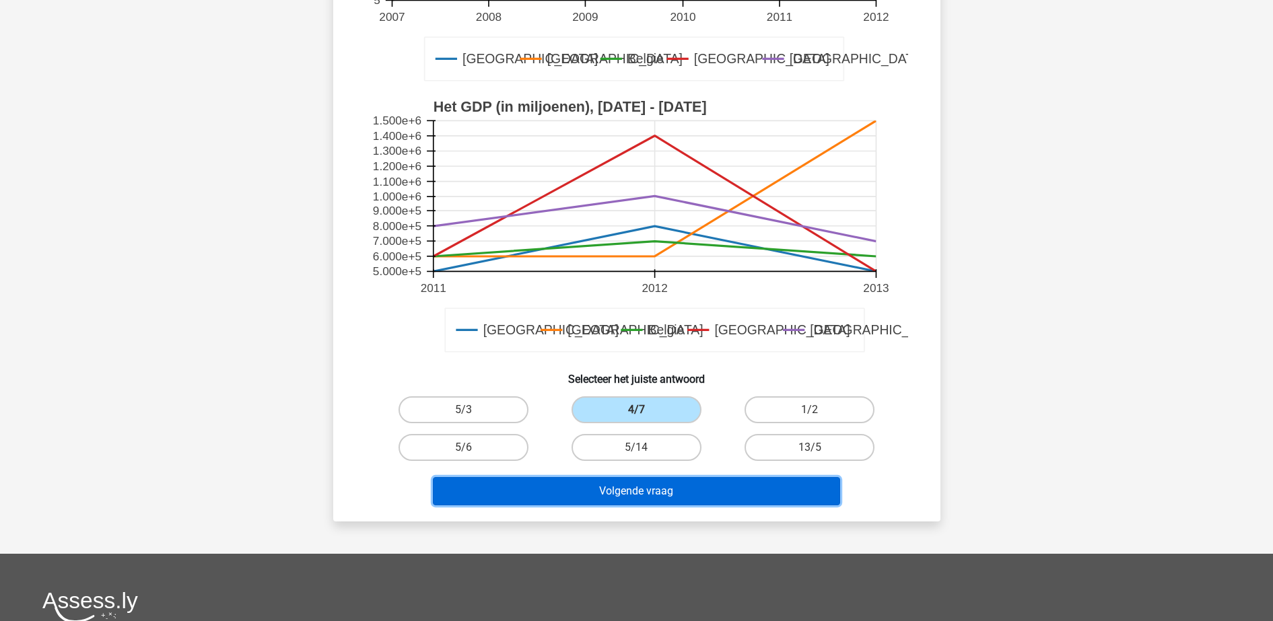
click at [676, 487] on button "Volgende vraag" at bounding box center [636, 491] width 407 height 28
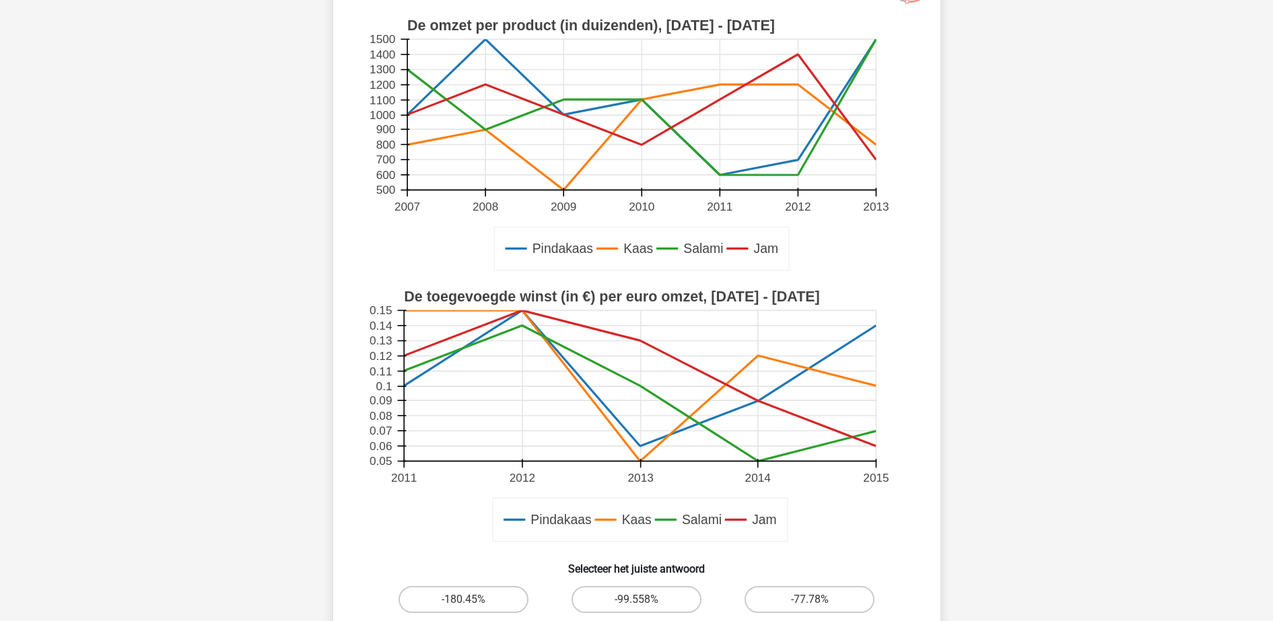
scroll to position [252, 0]
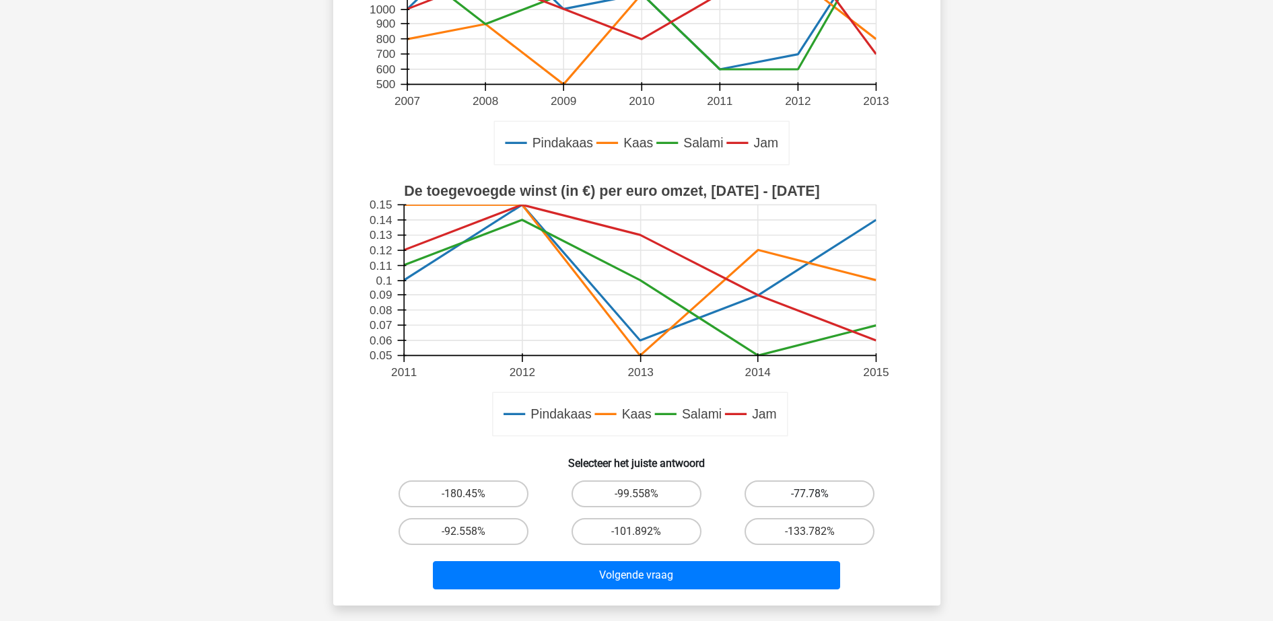
click at [830, 490] on label "-77.78%" at bounding box center [810, 494] width 130 height 27
click at [819, 494] on input "-77.78%" at bounding box center [814, 498] width 9 height 9
radio input "true"
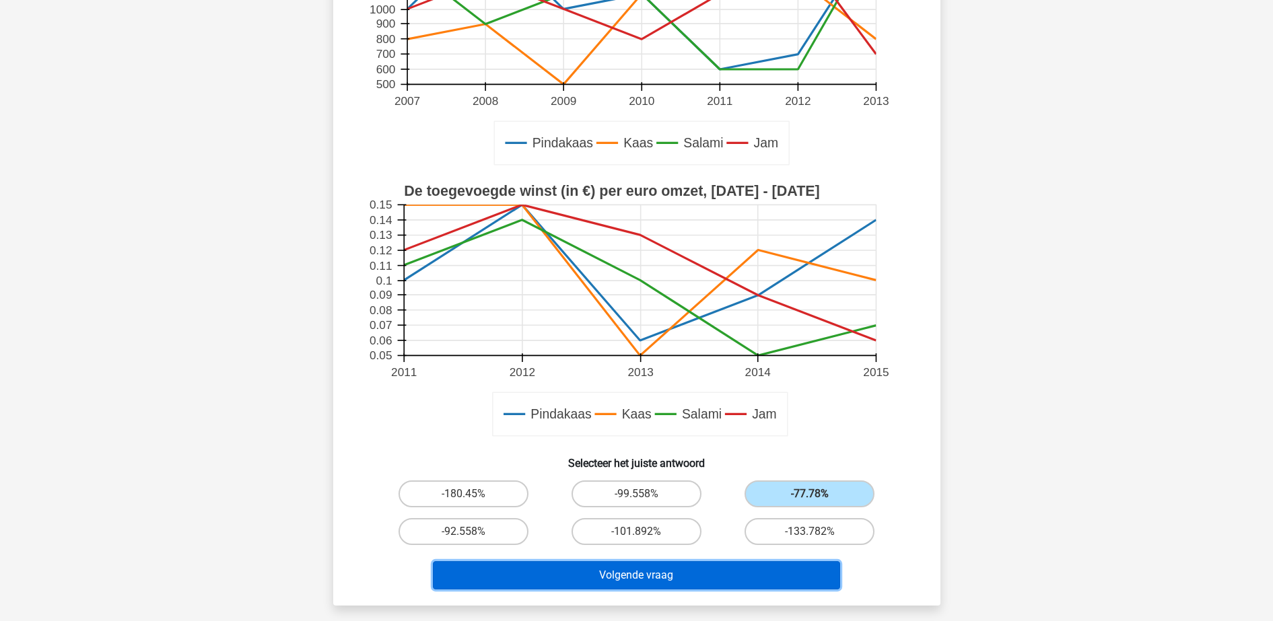
click at [753, 582] on button "Volgende vraag" at bounding box center [636, 575] width 407 height 28
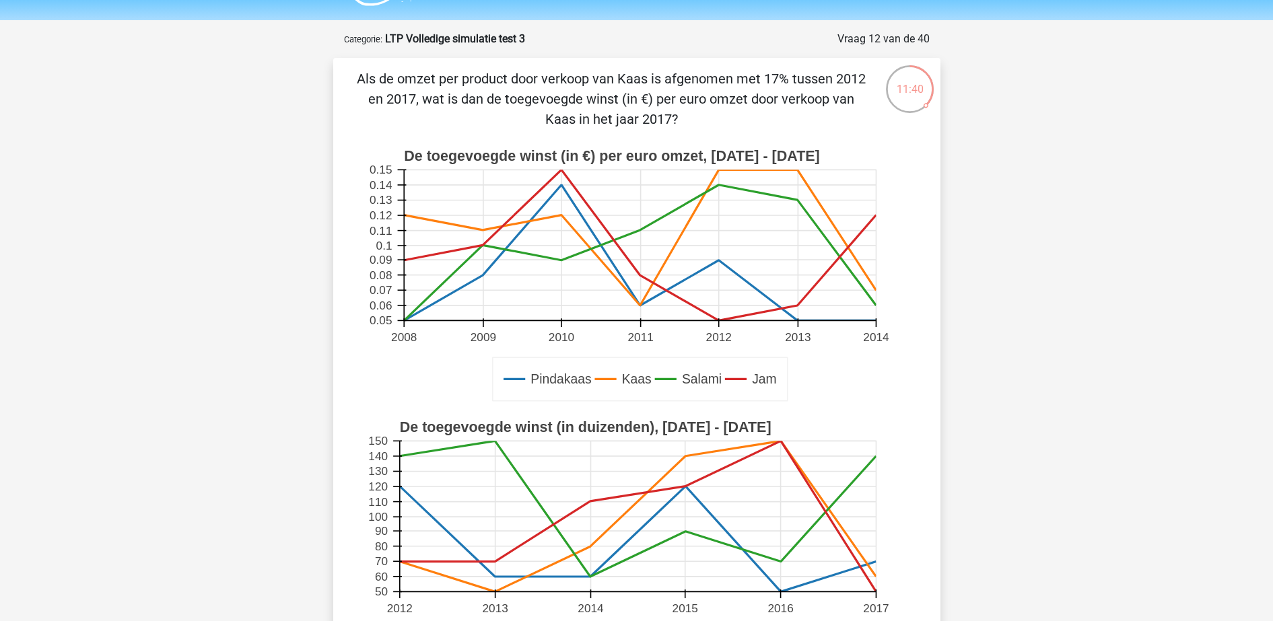
scroll to position [0, 0]
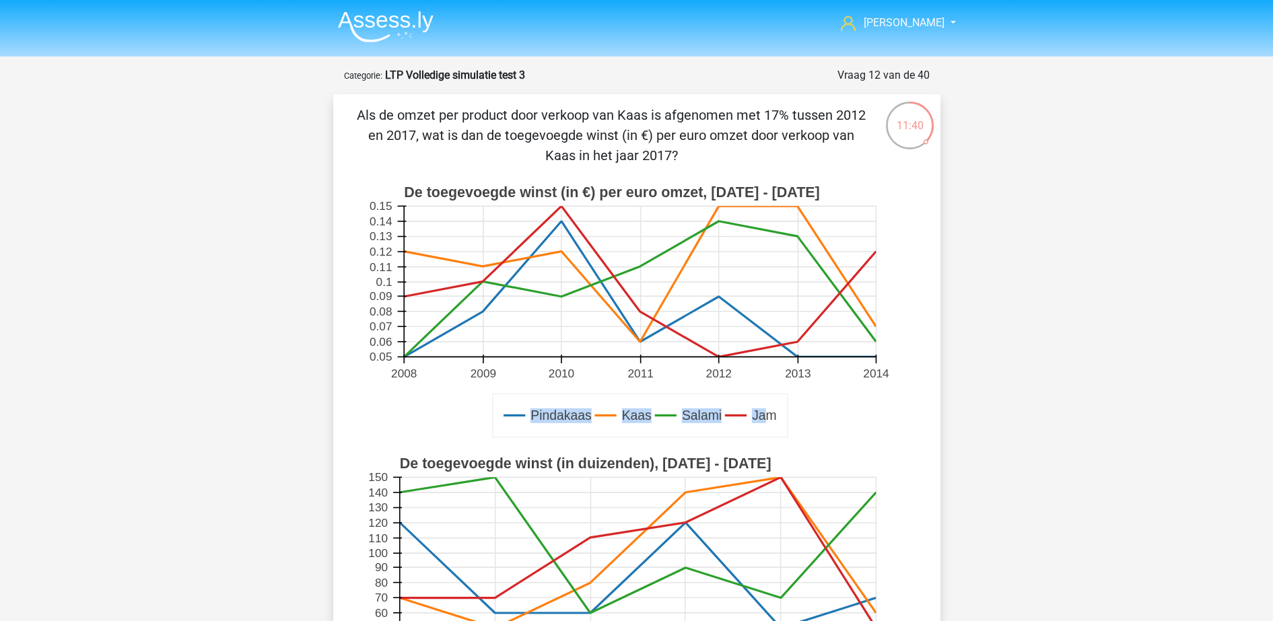
drag, startPoint x: 766, startPoint y: 438, endPoint x: 763, endPoint y: 398, distance: 40.5
click at [763, 404] on g "Pindakaas Kaas Salami Jam De toegevoegde winst (in €) per euro omzet, 2008 - 20…" at bounding box center [637, 312] width 543 height 271
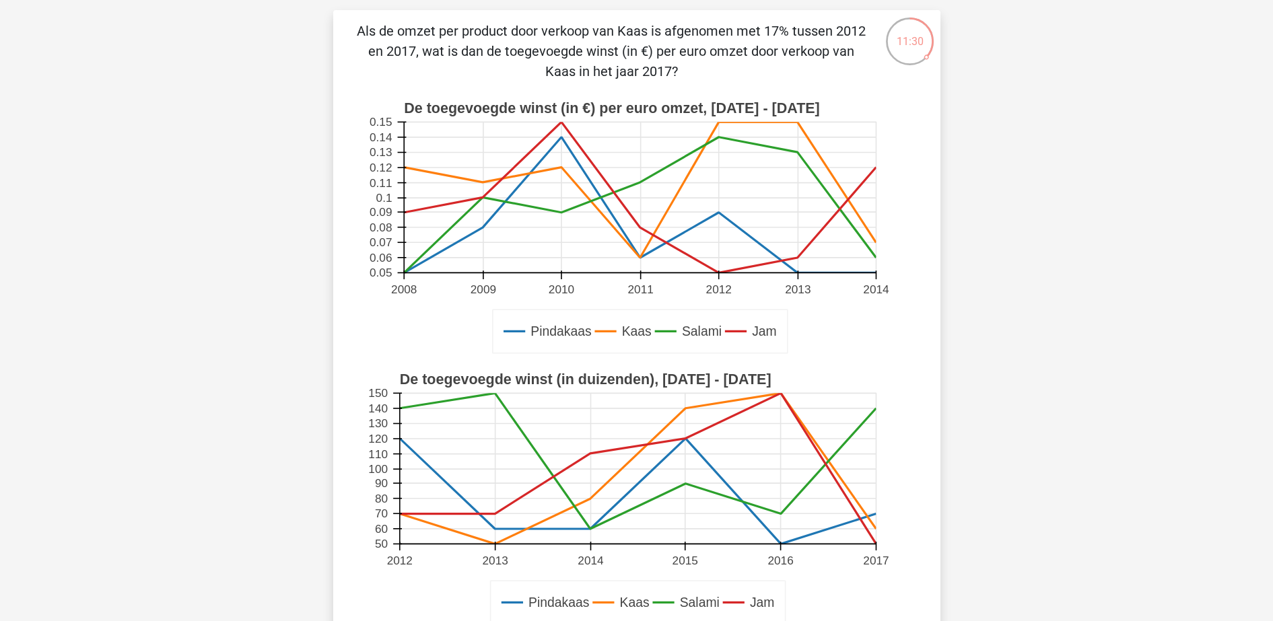
scroll to position [252, 0]
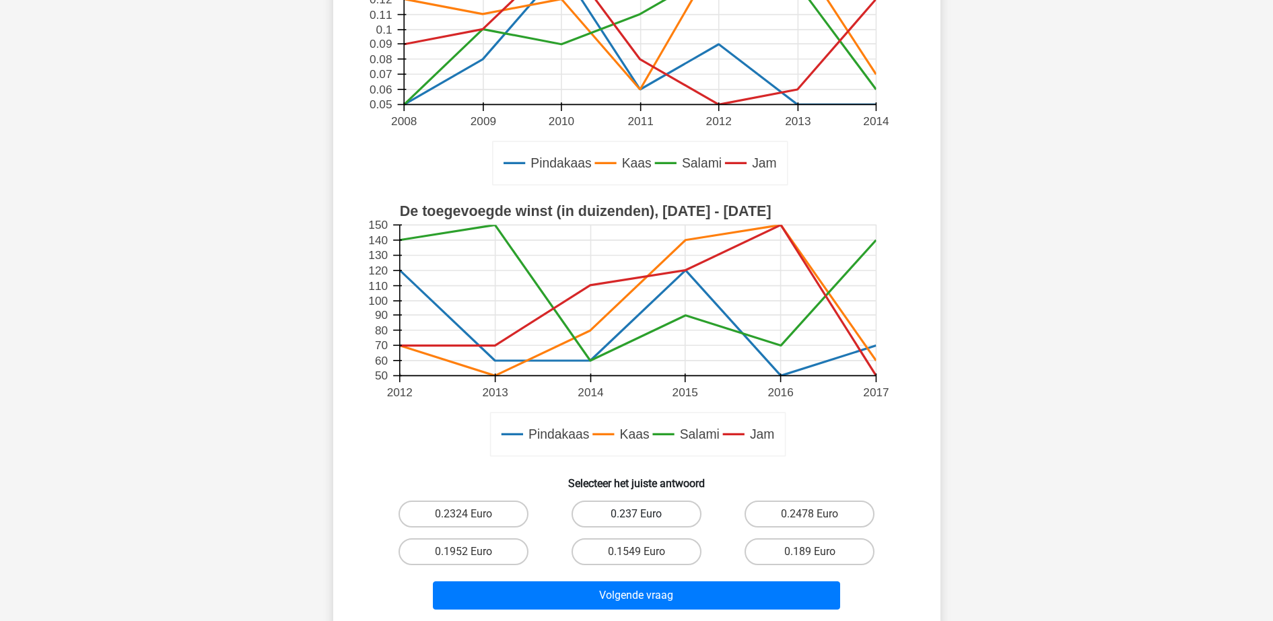
click at [668, 509] on label "0.237 Euro" at bounding box center [637, 514] width 130 height 27
click at [645, 514] on input "0.237 Euro" at bounding box center [640, 518] width 9 height 9
radio input "true"
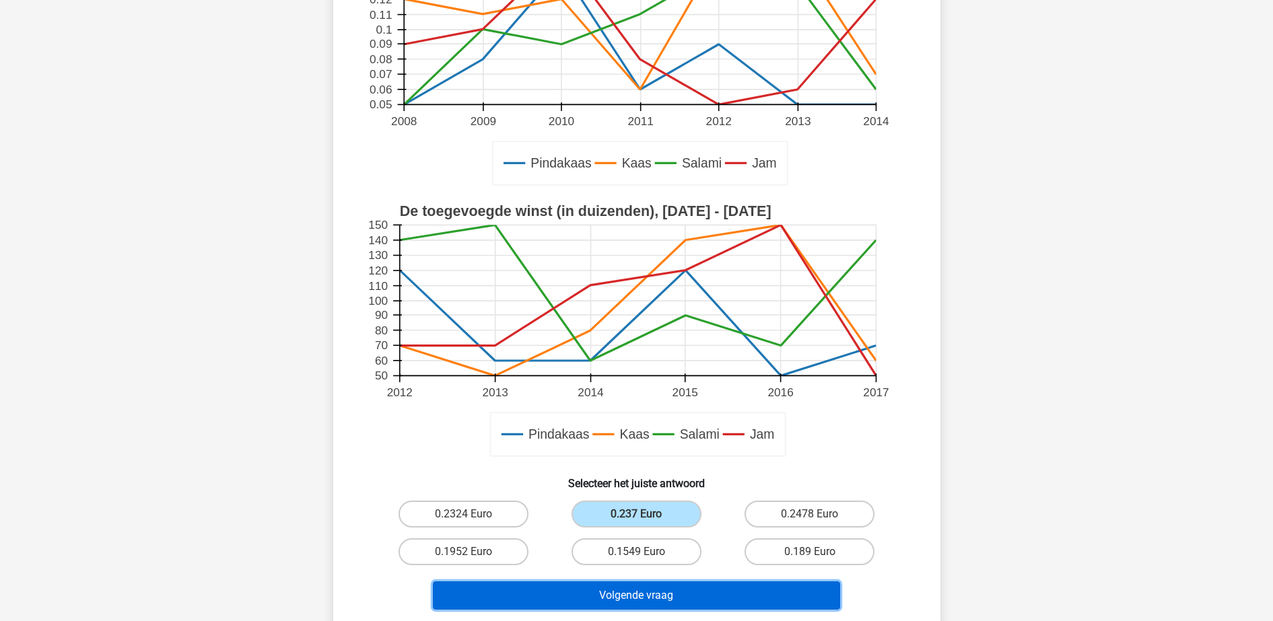
click at [662, 584] on button "Volgende vraag" at bounding box center [636, 596] width 407 height 28
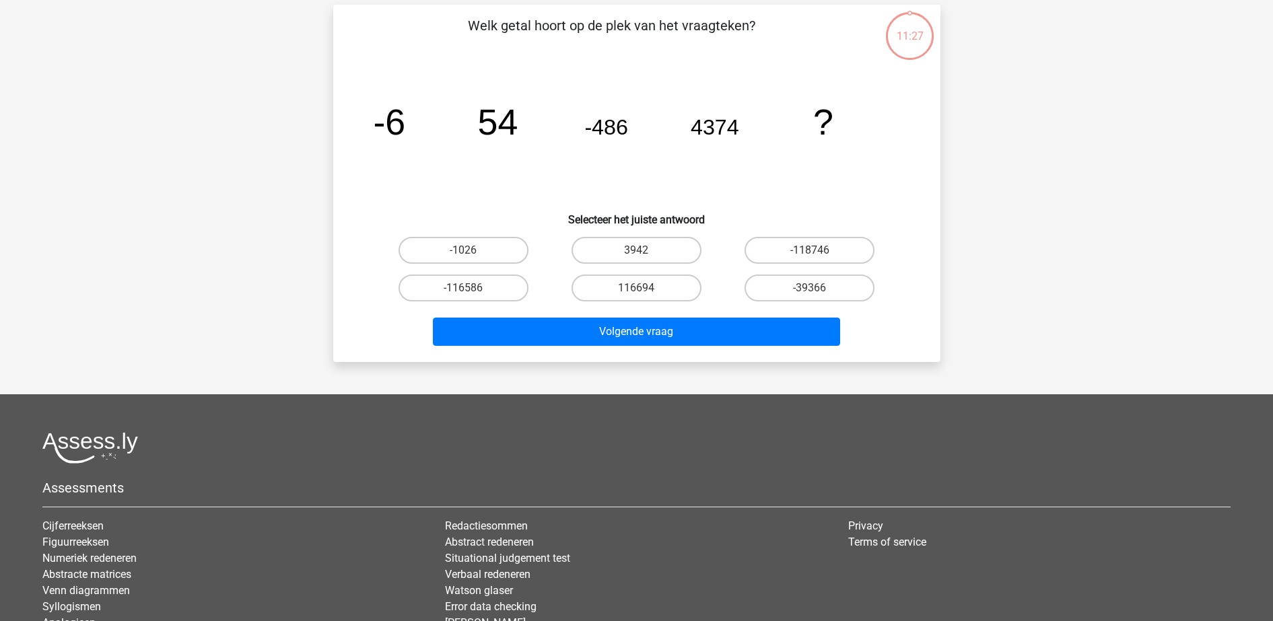
scroll to position [67, 0]
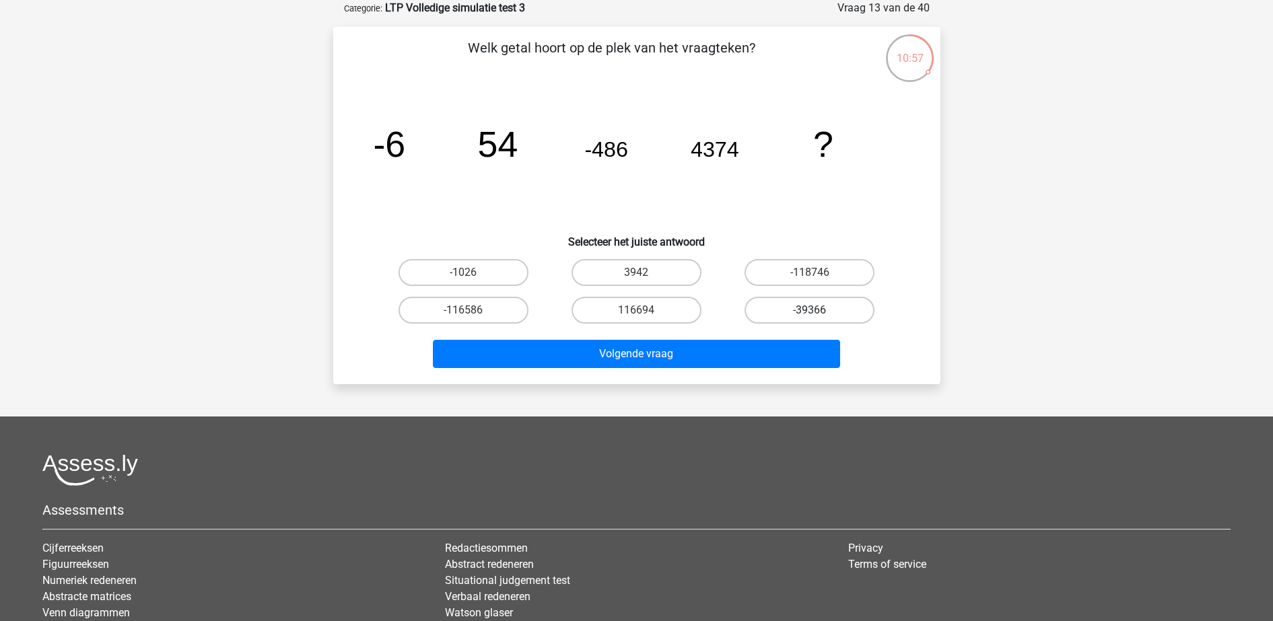
click at [808, 309] on label "-39366" at bounding box center [810, 310] width 130 height 27
click at [810, 310] on input "-39366" at bounding box center [814, 314] width 9 height 9
radio input "true"
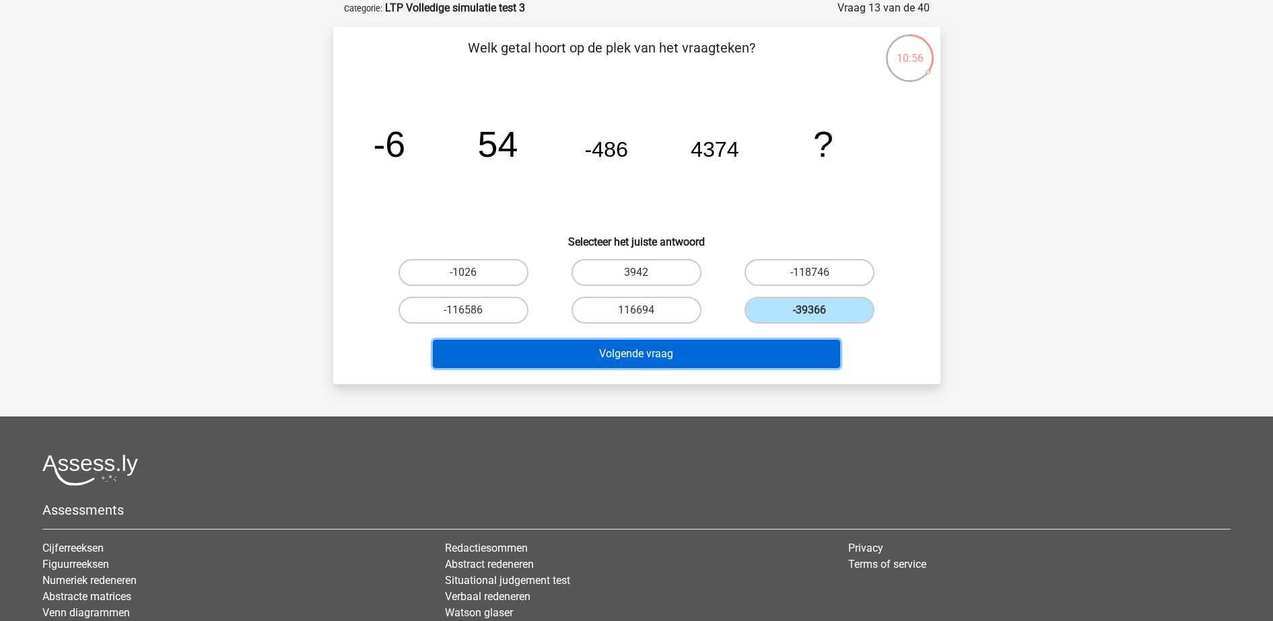
click at [783, 344] on button "Volgende vraag" at bounding box center [636, 354] width 407 height 28
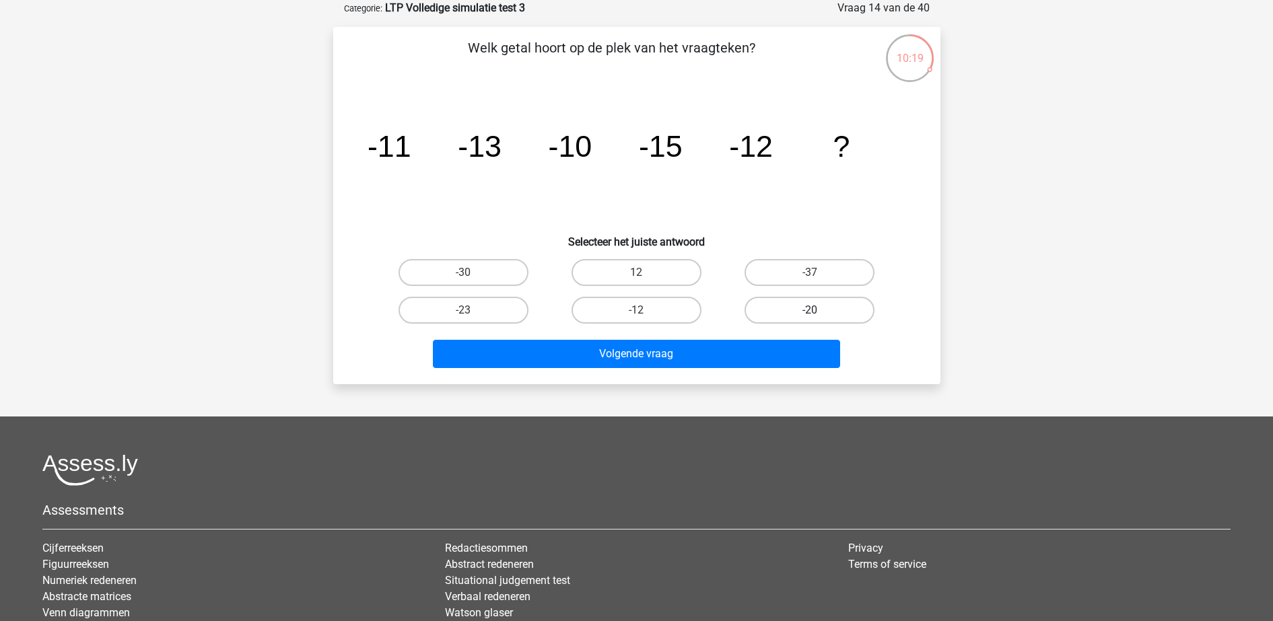
click at [795, 314] on label "-20" at bounding box center [810, 310] width 130 height 27
click at [810, 314] on input "-20" at bounding box center [814, 314] width 9 height 9
radio input "true"
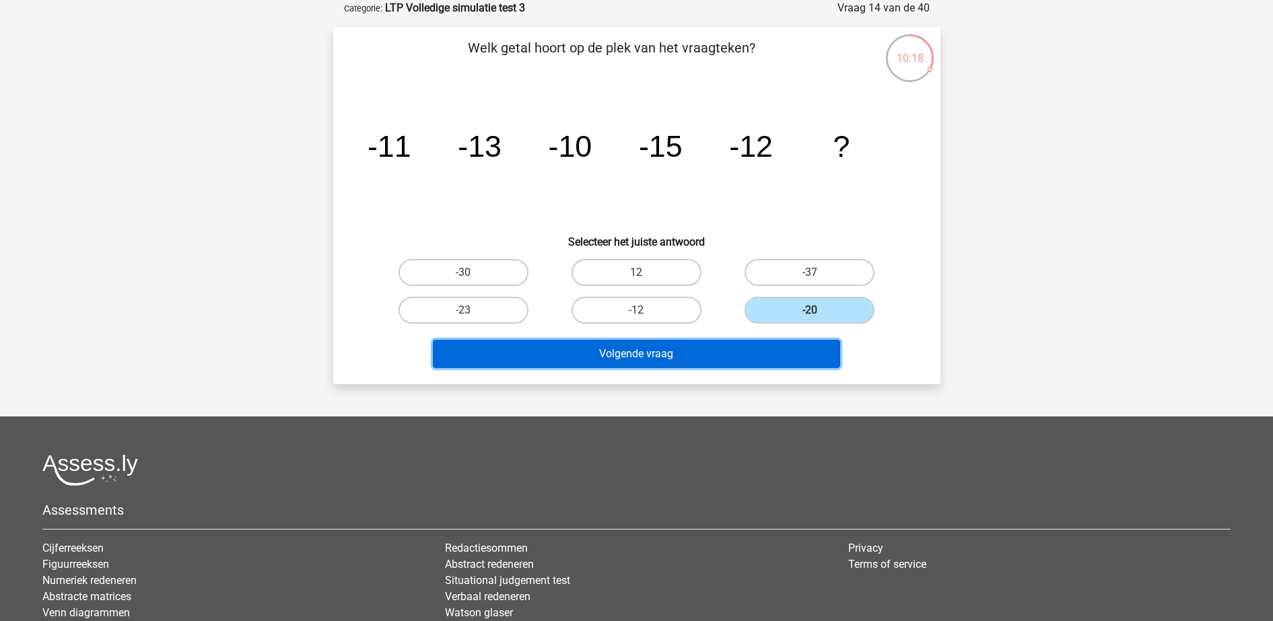
click at [776, 360] on button "Volgende vraag" at bounding box center [636, 354] width 407 height 28
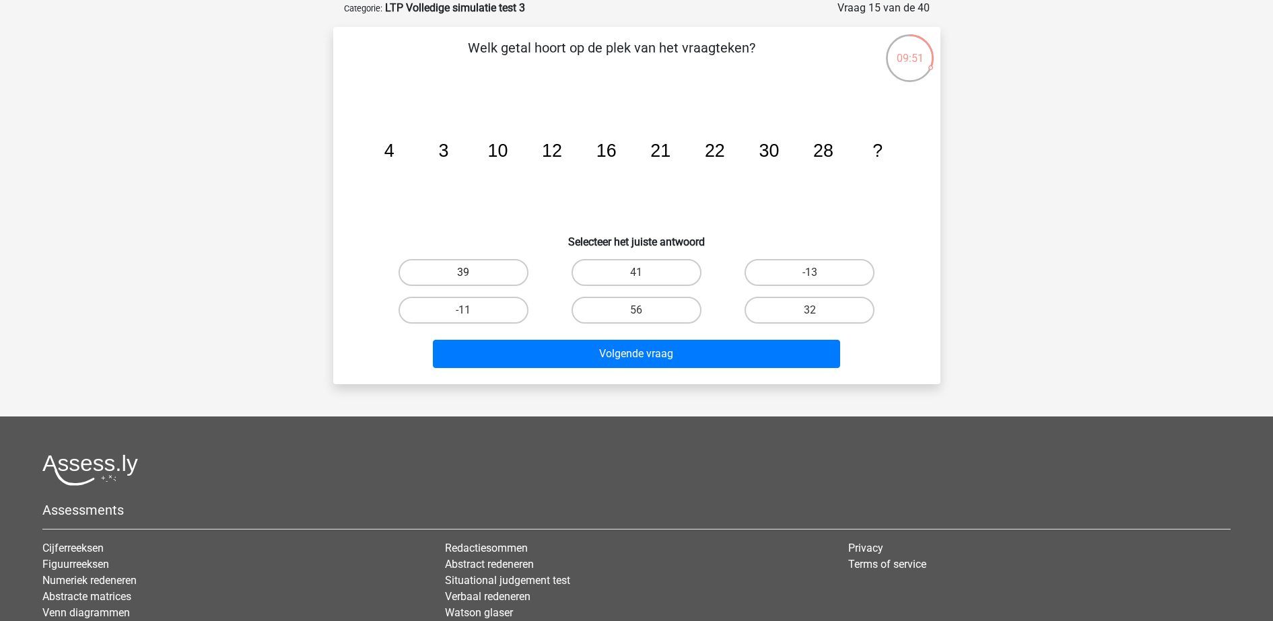
click at [504, 285] on label "39" at bounding box center [464, 272] width 130 height 27
click at [472, 281] on input "39" at bounding box center [467, 277] width 9 height 9
radio input "true"
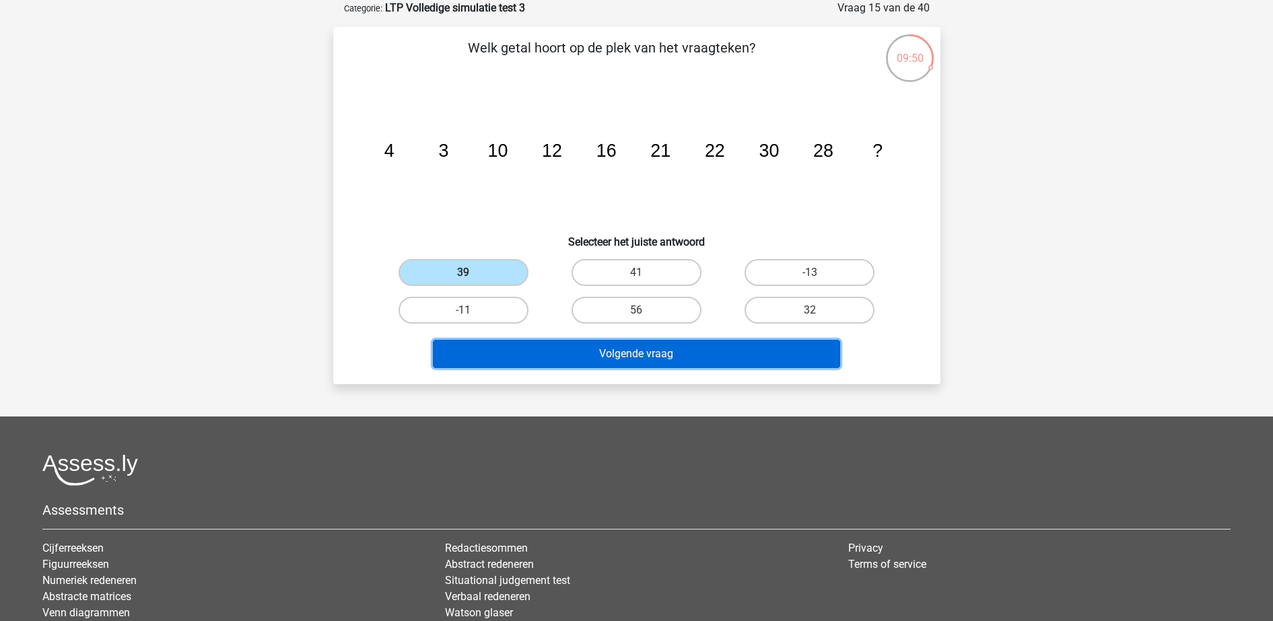
click at [658, 358] on button "Volgende vraag" at bounding box center [636, 354] width 407 height 28
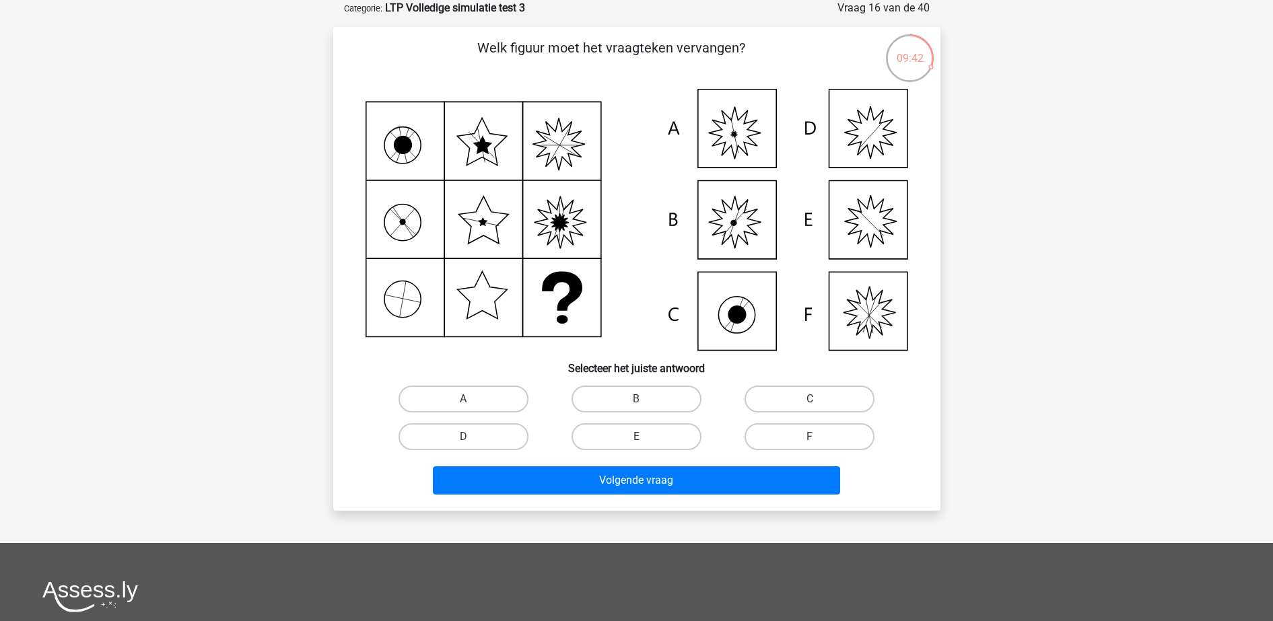
click at [480, 392] on label "A" at bounding box center [464, 399] width 130 height 27
click at [472, 399] on input "A" at bounding box center [467, 403] width 9 height 9
radio input "true"
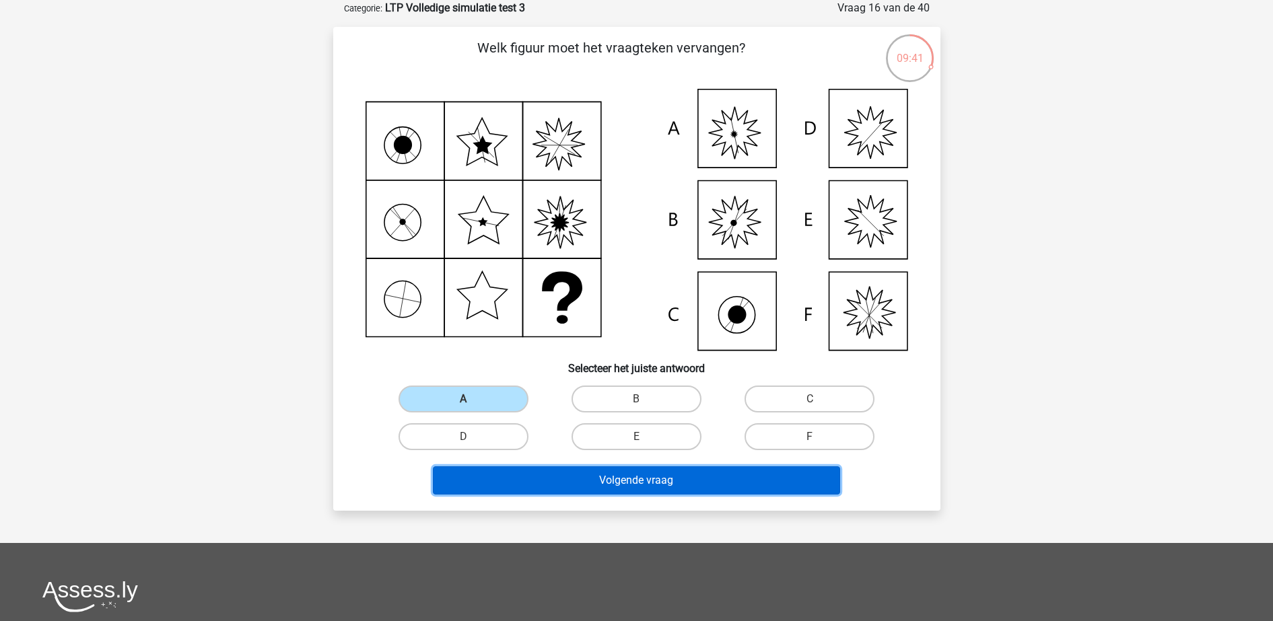
click at [573, 478] on button "Volgende vraag" at bounding box center [636, 481] width 407 height 28
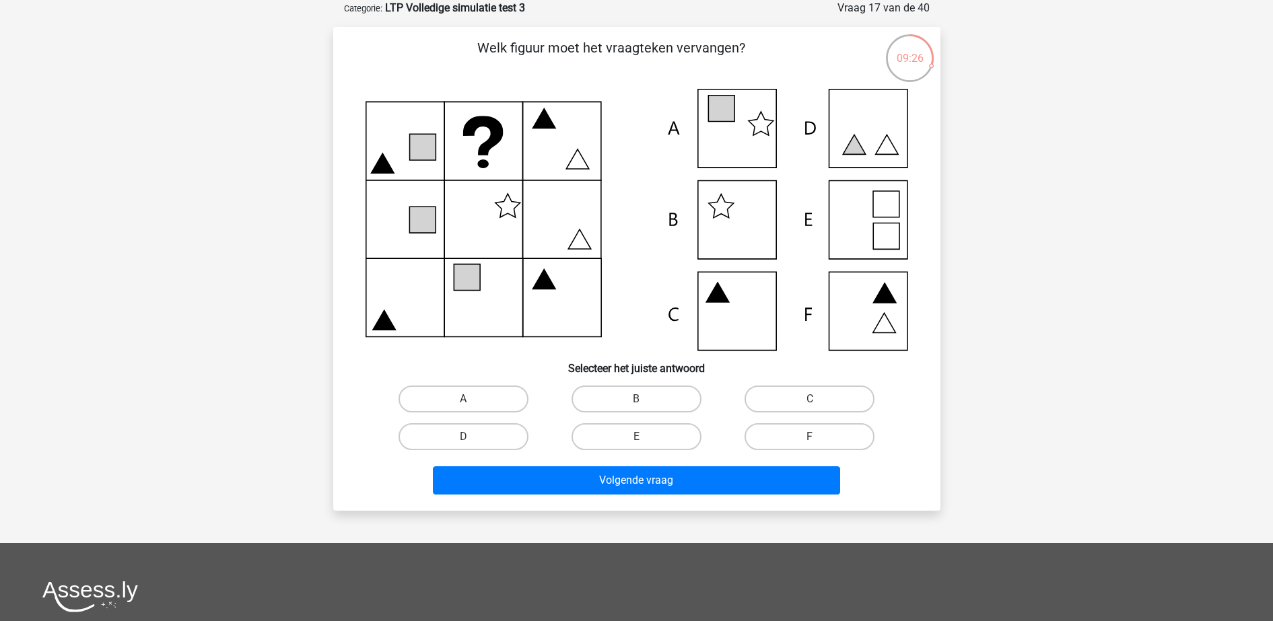
click at [481, 407] on label "A" at bounding box center [464, 399] width 130 height 27
click at [472, 407] on input "A" at bounding box center [467, 403] width 9 height 9
radio input "true"
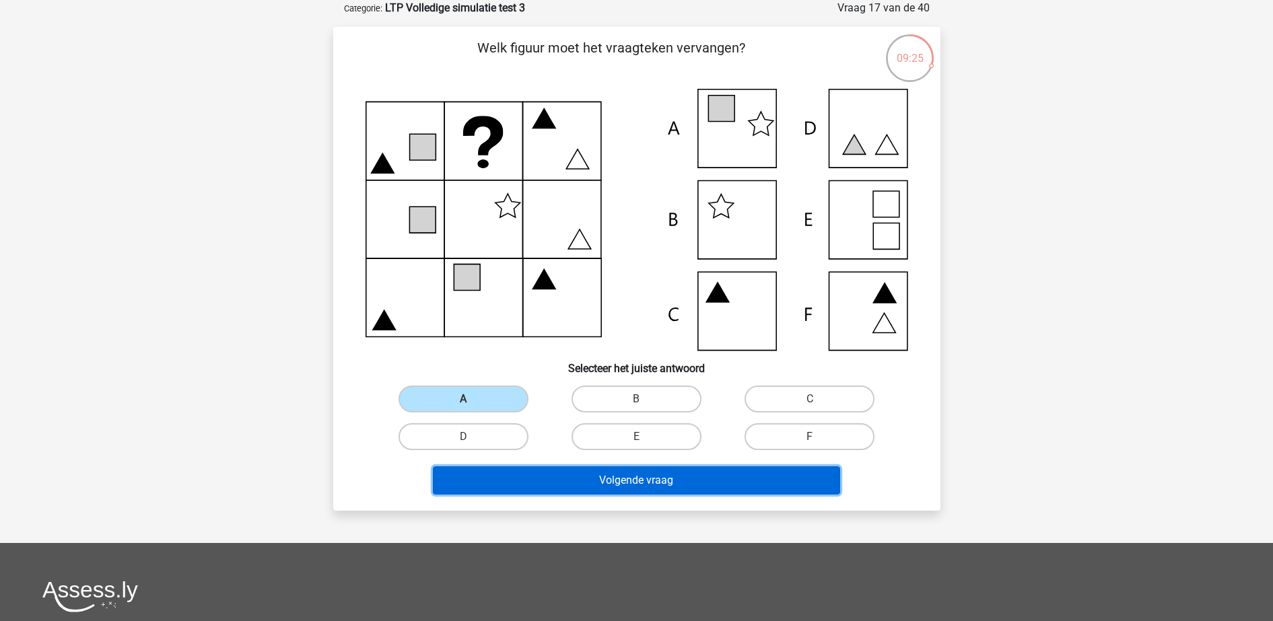
click at [553, 481] on button "Volgende vraag" at bounding box center [636, 481] width 407 height 28
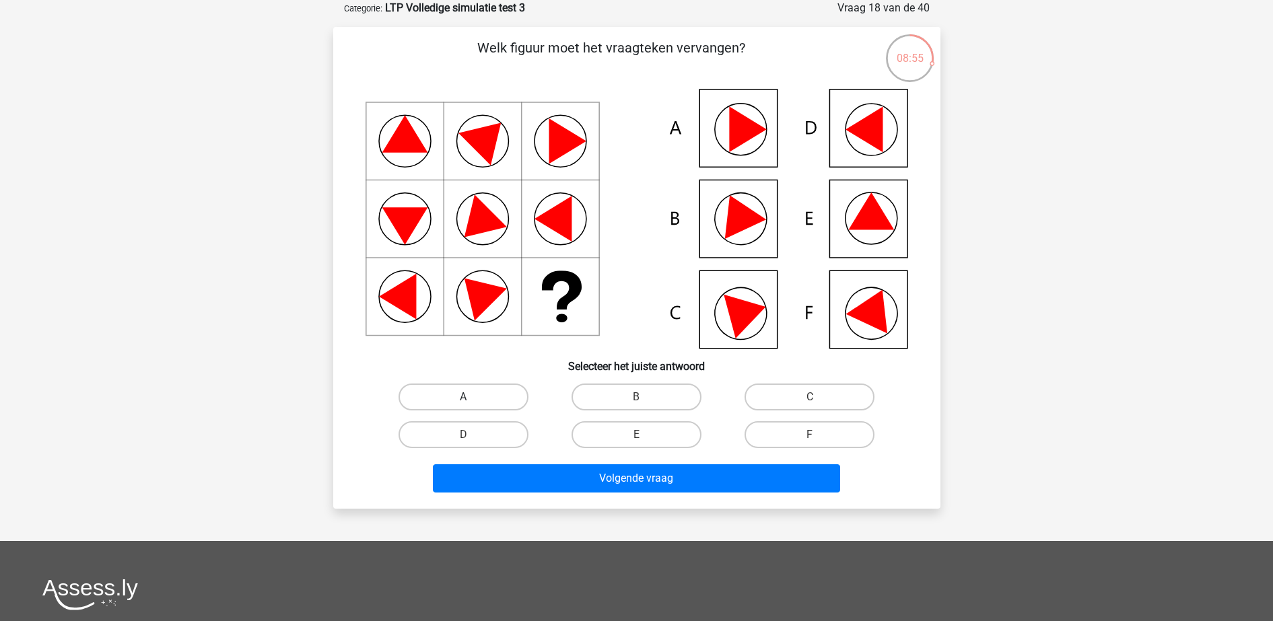
click at [495, 395] on label "A" at bounding box center [464, 397] width 130 height 27
click at [472, 397] on input "A" at bounding box center [467, 401] width 9 height 9
radio input "true"
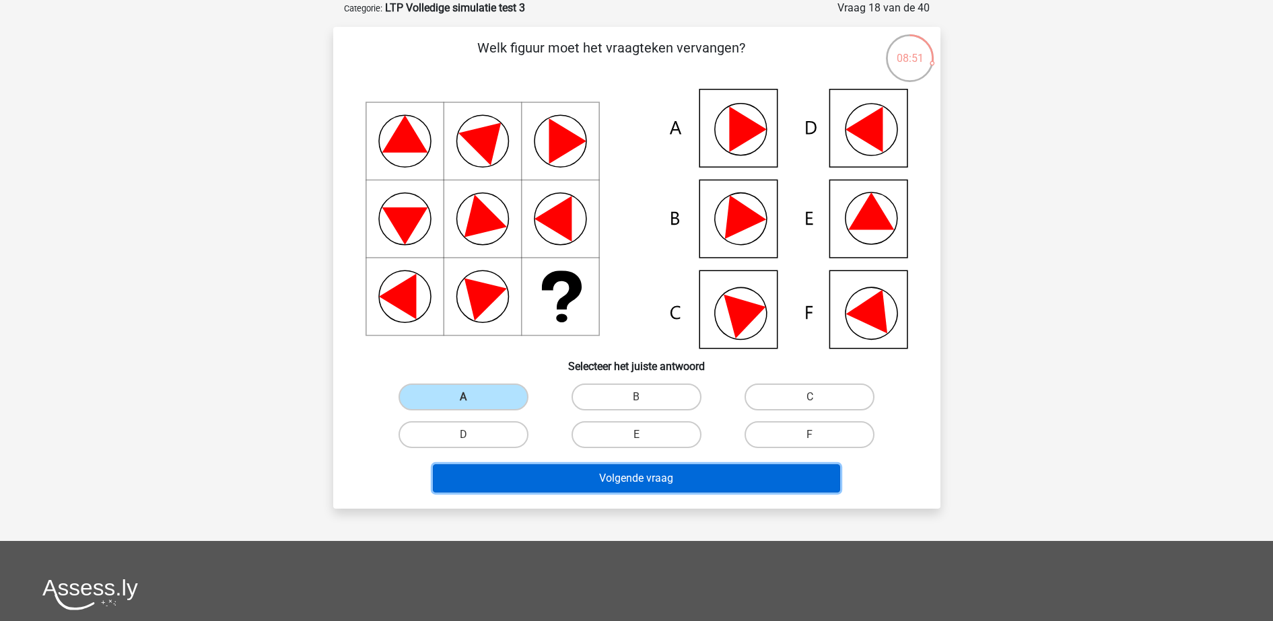
click at [629, 483] on button "Volgende vraag" at bounding box center [636, 479] width 407 height 28
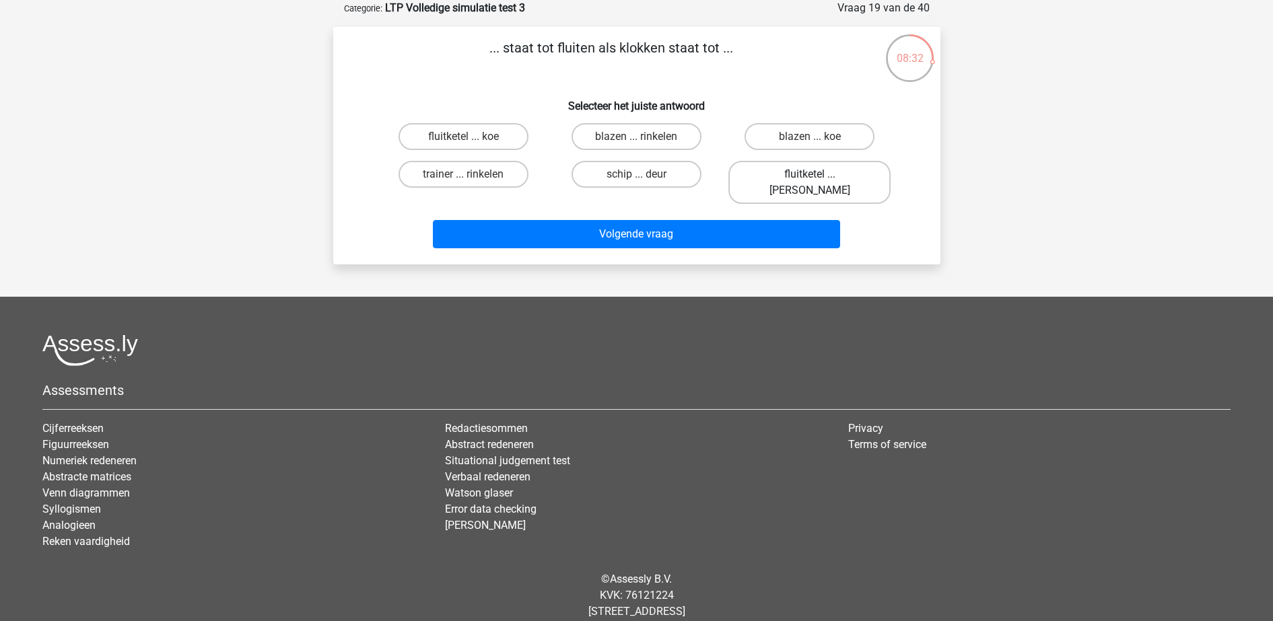
click at [813, 170] on label "fluitketel ... luiden" at bounding box center [809, 182] width 162 height 43
click at [813, 174] on input "fluitketel ... luiden" at bounding box center [814, 178] width 9 height 9
radio input "true"
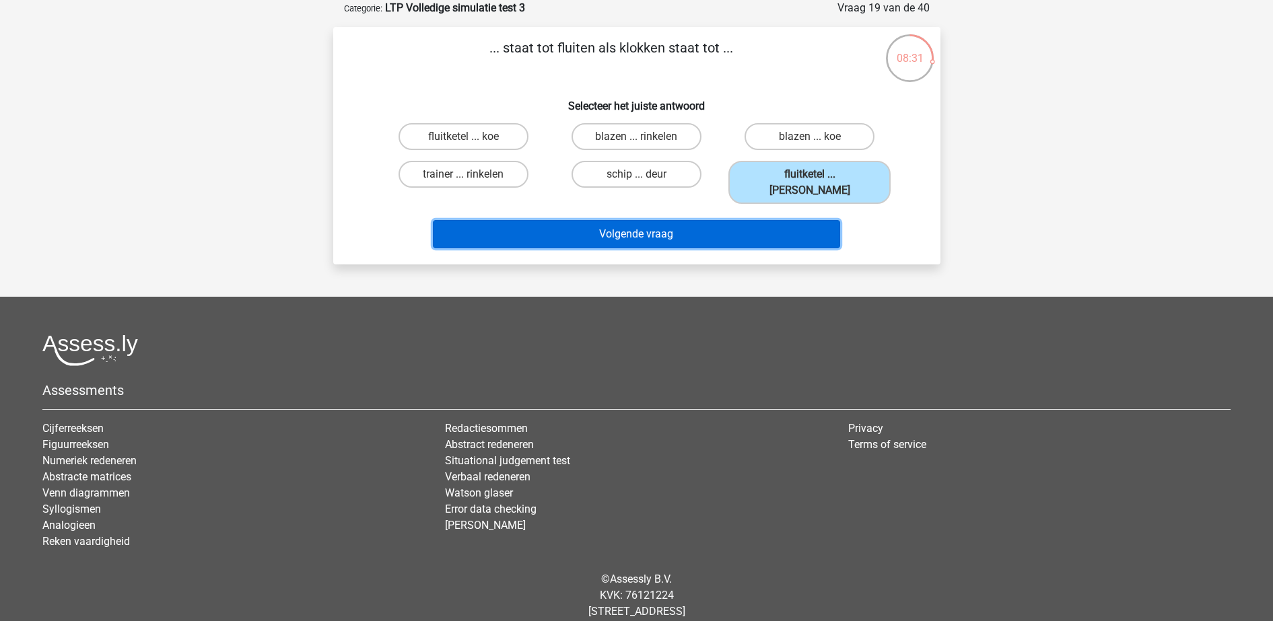
click at [772, 220] on button "Volgende vraag" at bounding box center [636, 234] width 407 height 28
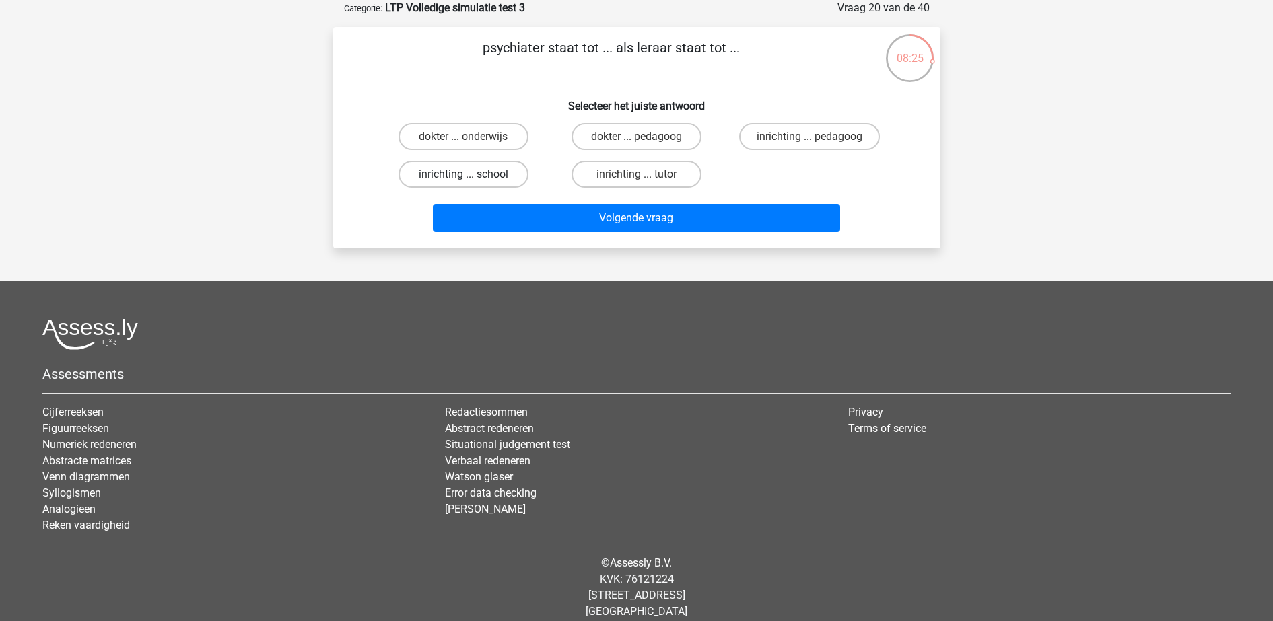
click at [456, 175] on label "inrichting ... school" at bounding box center [464, 174] width 130 height 27
click at [463, 175] on input "inrichting ... school" at bounding box center [467, 178] width 9 height 9
radio input "true"
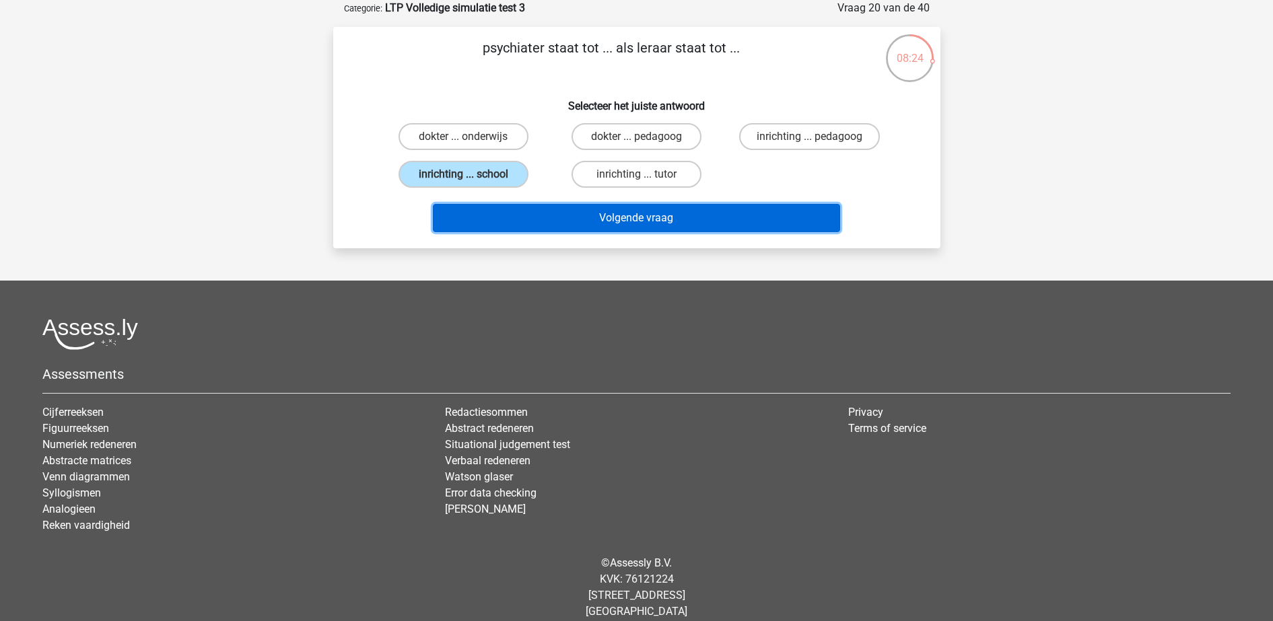
click at [652, 223] on button "Volgende vraag" at bounding box center [636, 218] width 407 height 28
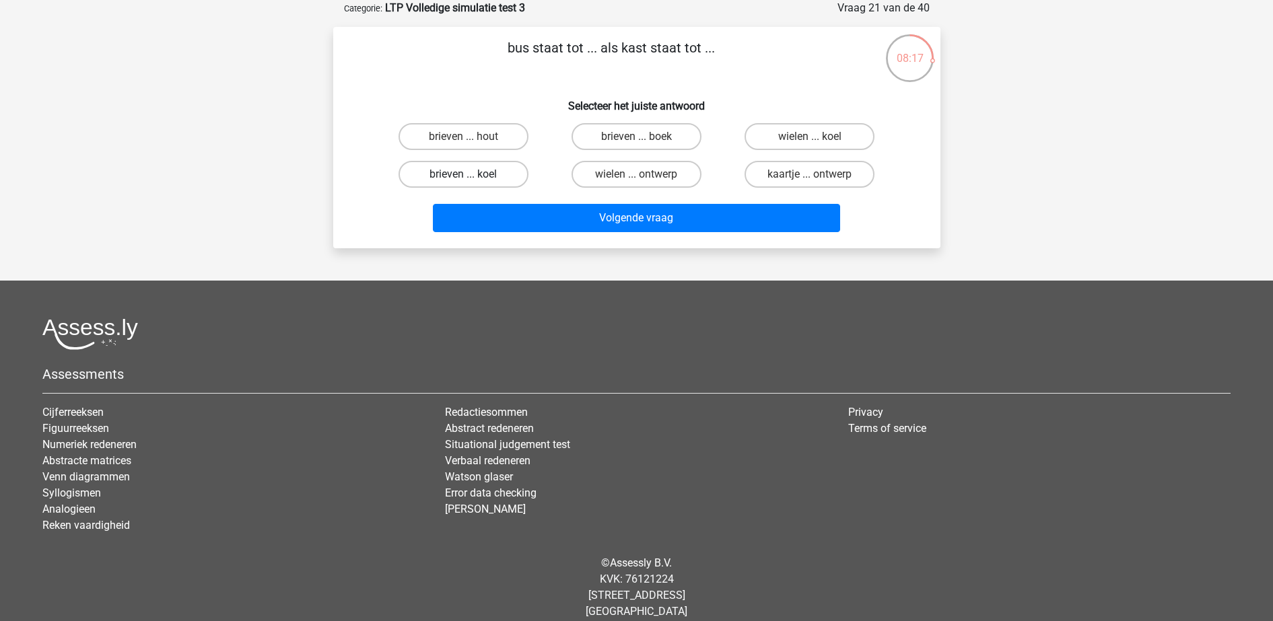
click at [493, 175] on label "brieven ... koel" at bounding box center [464, 174] width 130 height 27
click at [472, 175] on input "brieven ... koel" at bounding box center [467, 178] width 9 height 9
radio input "true"
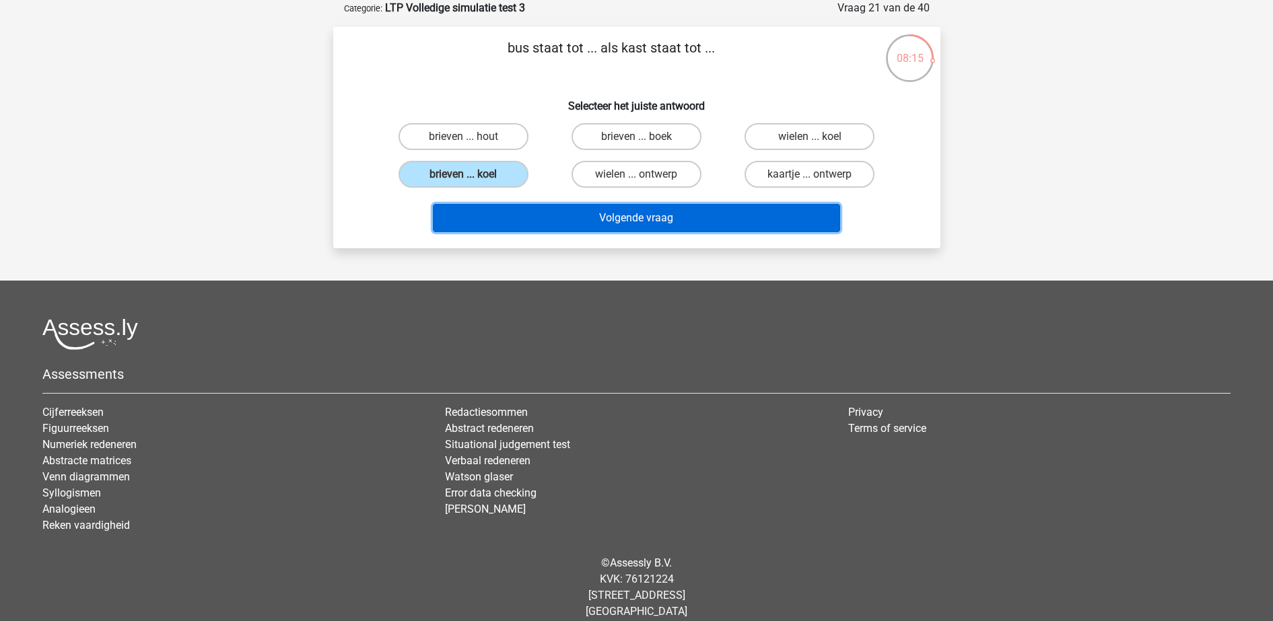
click at [606, 220] on button "Volgende vraag" at bounding box center [636, 218] width 407 height 28
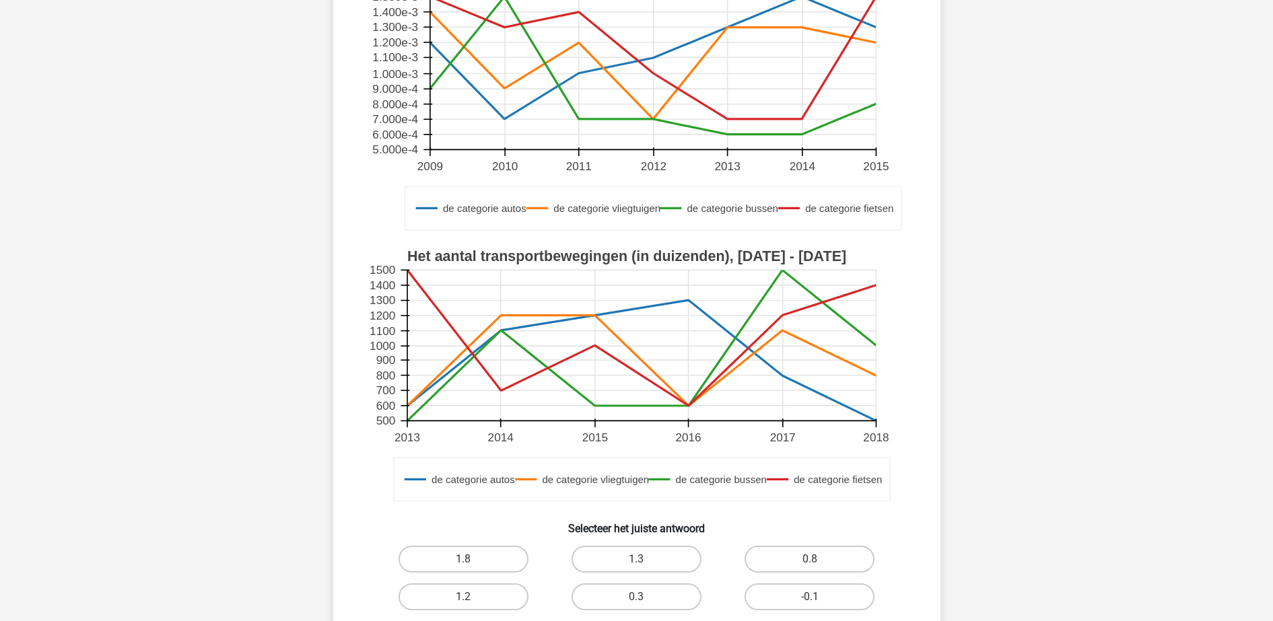
scroll to position [236, 0]
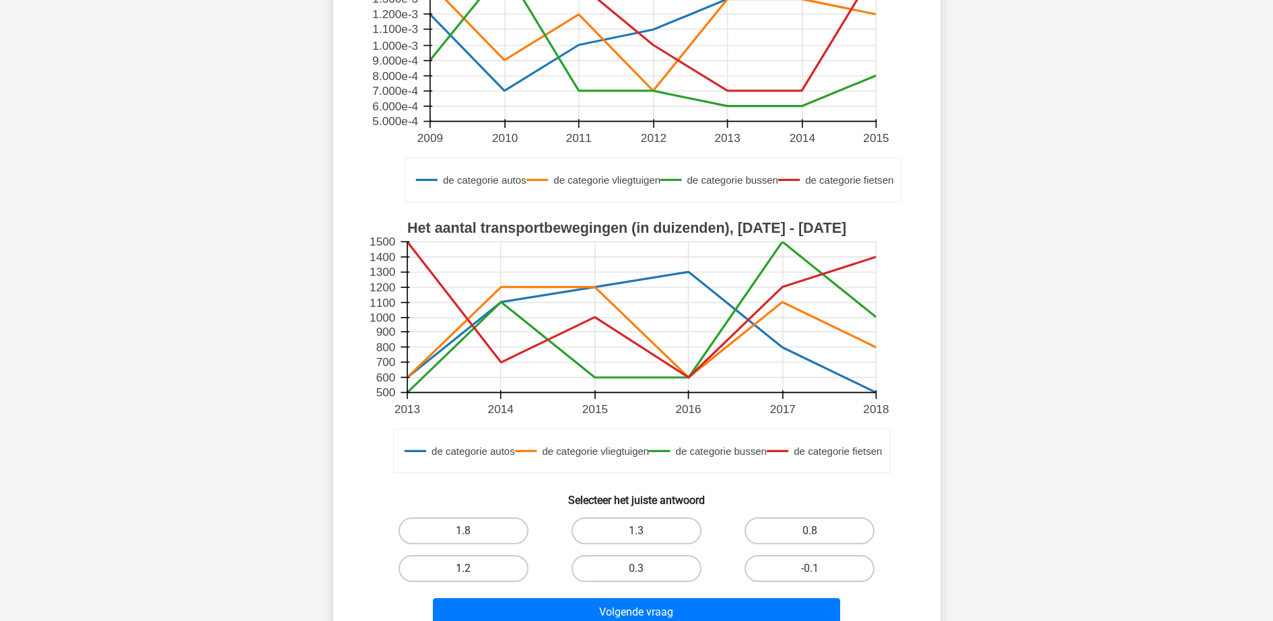
click at [489, 572] on label "1.2" at bounding box center [464, 568] width 130 height 27
click at [472, 572] on input "1.2" at bounding box center [467, 573] width 9 height 9
radio input "true"
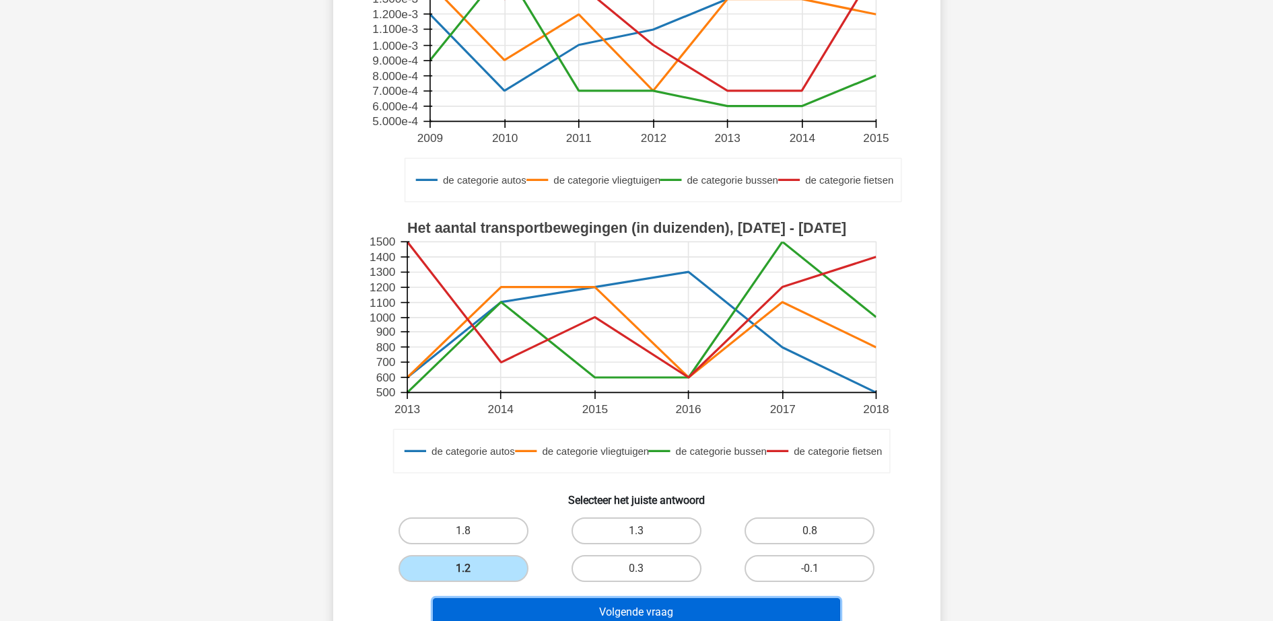
click at [562, 603] on button "Volgende vraag" at bounding box center [636, 613] width 407 height 28
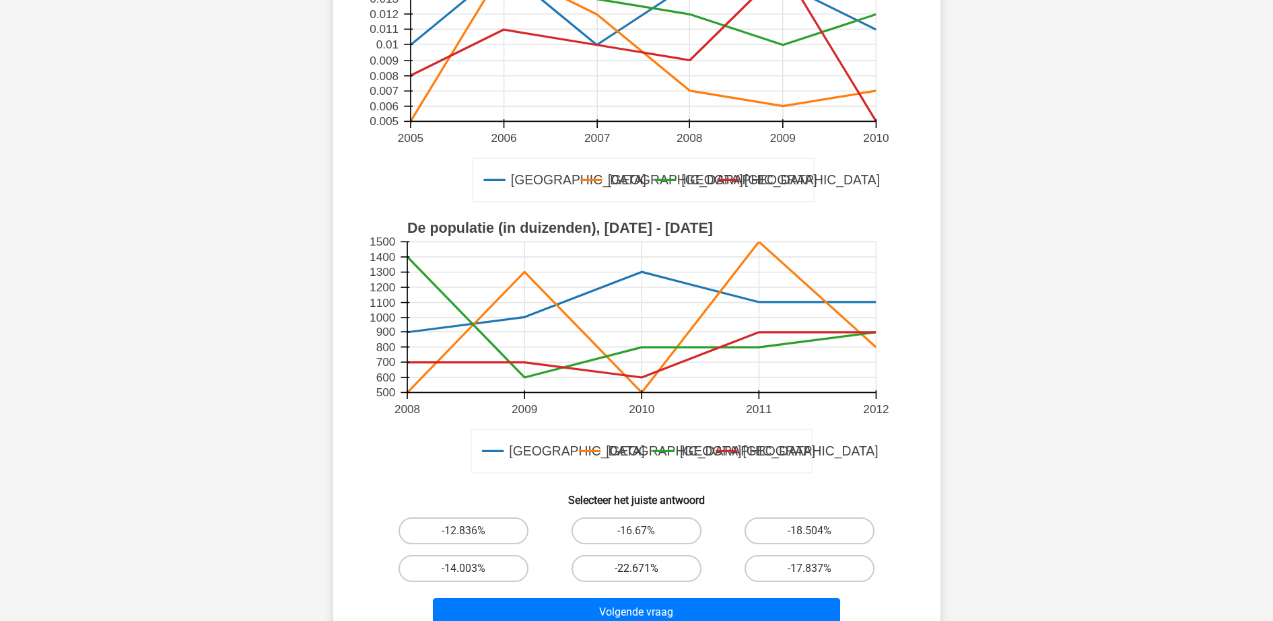
click at [671, 570] on label "-22.671%" at bounding box center [637, 568] width 130 height 27
click at [645, 570] on input "-22.671%" at bounding box center [640, 573] width 9 height 9
radio input "true"
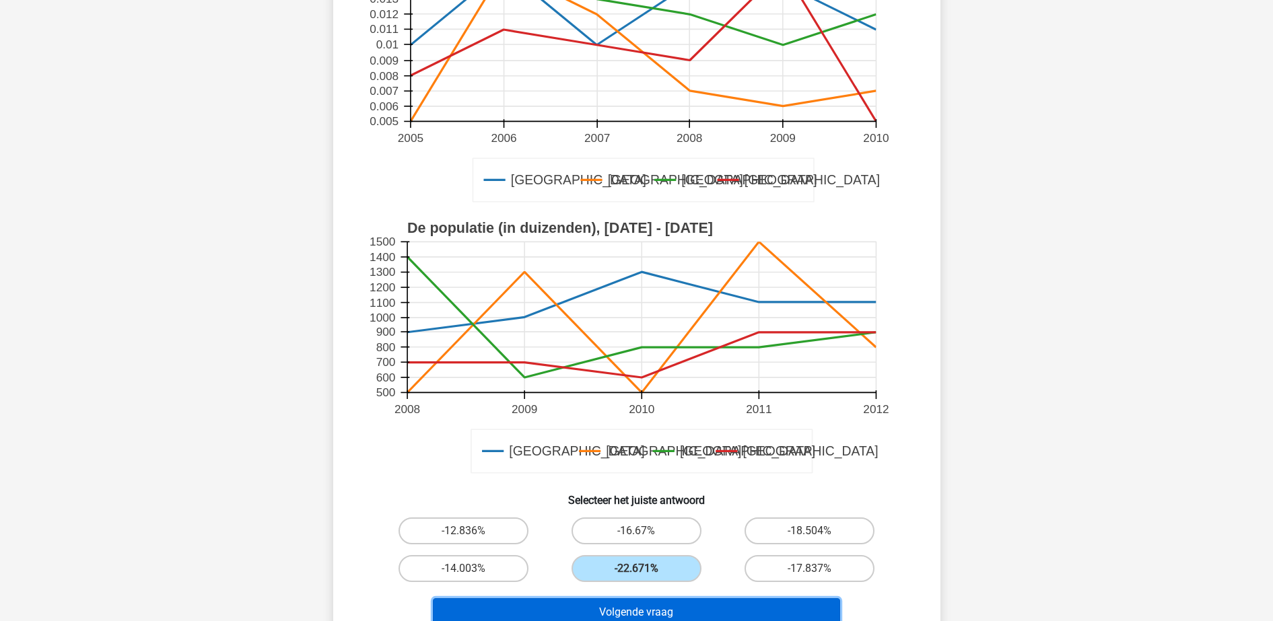
click at [681, 606] on button "Volgende vraag" at bounding box center [636, 613] width 407 height 28
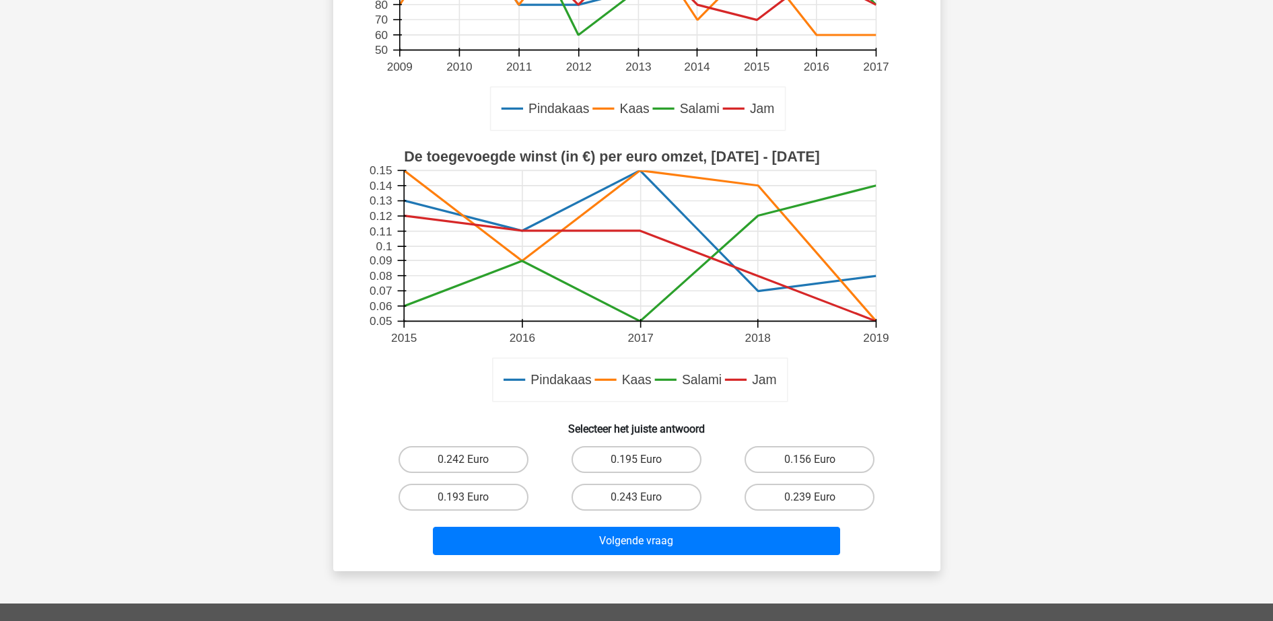
scroll to position [337, 0]
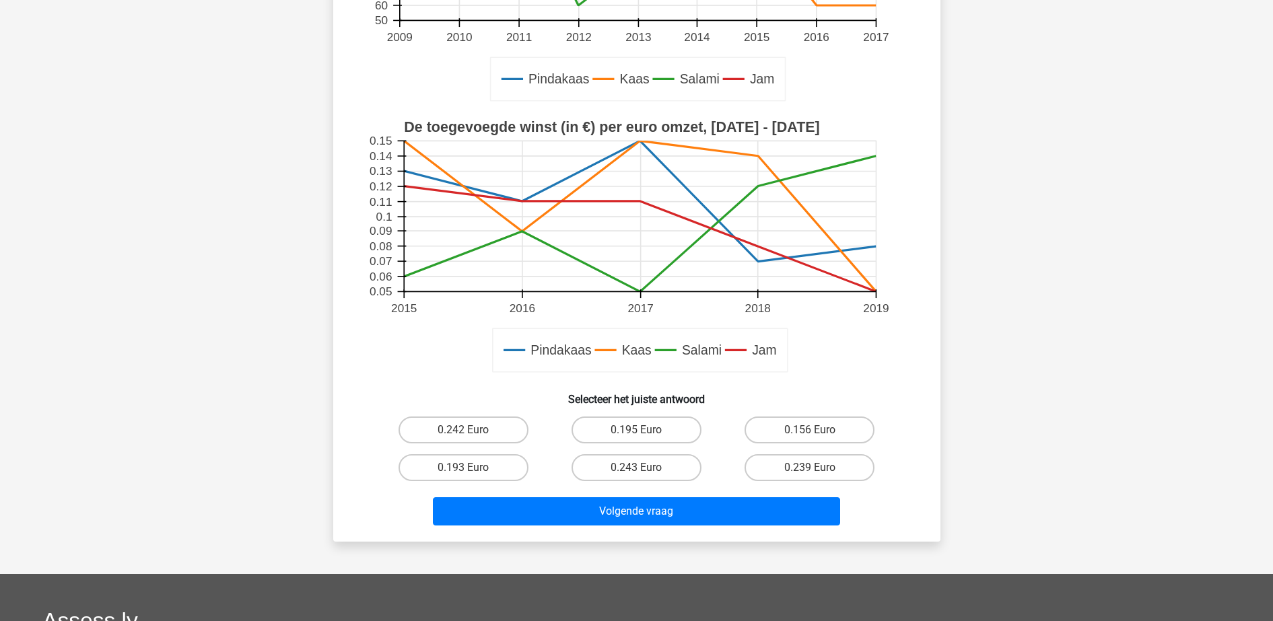
drag, startPoint x: 491, startPoint y: 428, endPoint x: 548, endPoint y: 466, distance: 68.5
click at [491, 430] on label "0.242 Euro" at bounding box center [464, 430] width 130 height 27
click at [472, 430] on input "0.242 Euro" at bounding box center [467, 434] width 9 height 9
radio input "true"
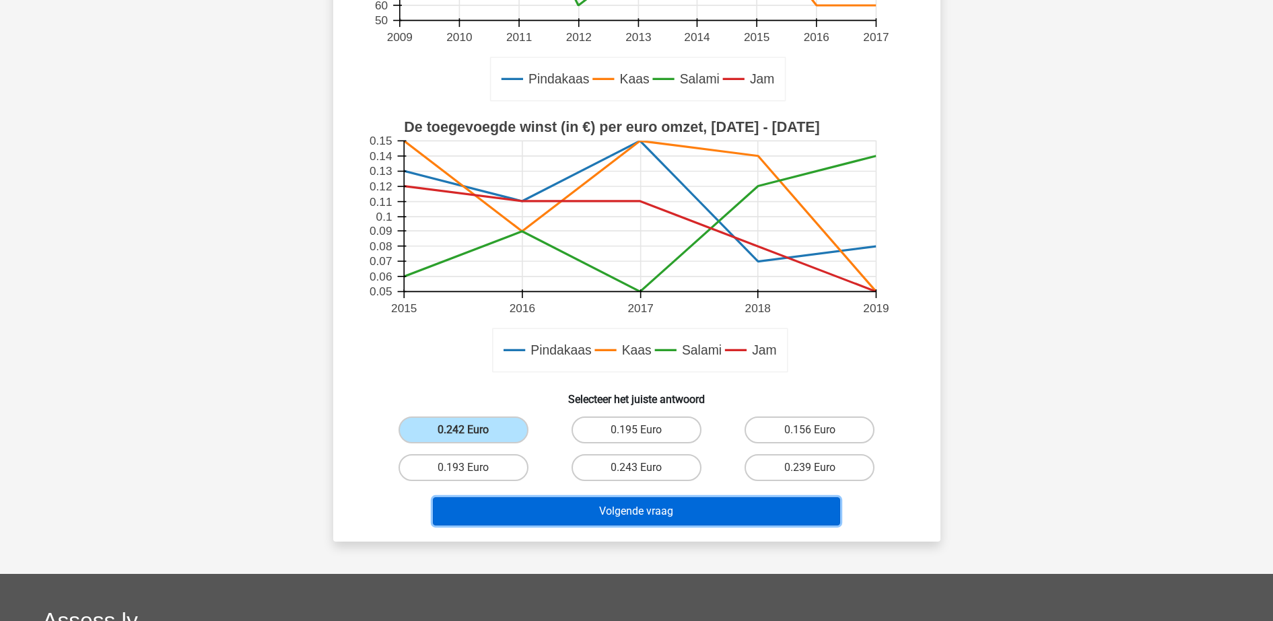
click at [644, 507] on button "Volgende vraag" at bounding box center [636, 512] width 407 height 28
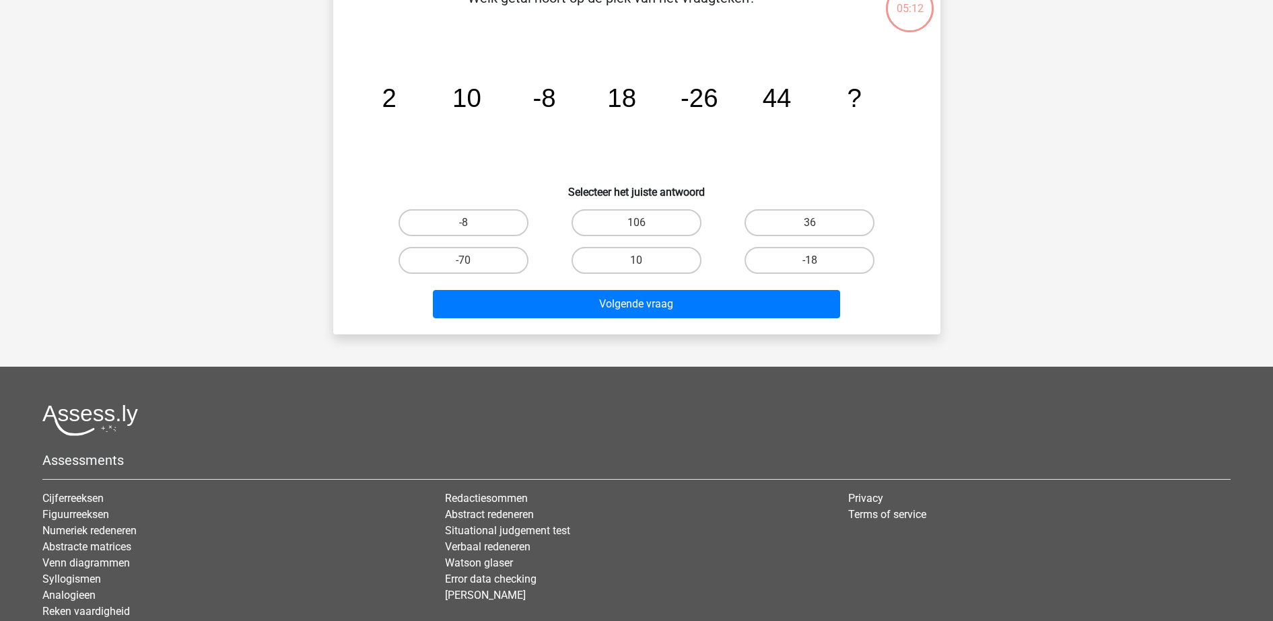
scroll to position [67, 0]
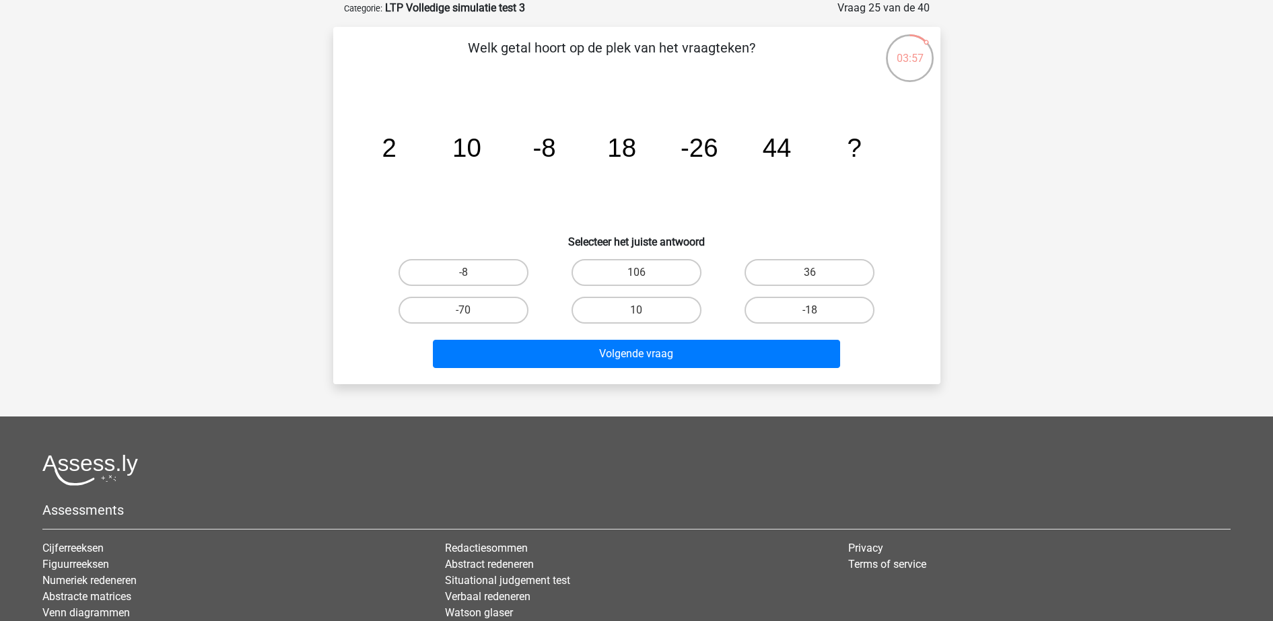
drag, startPoint x: 491, startPoint y: 310, endPoint x: 508, endPoint y: 331, distance: 26.8
click at [489, 310] on label "-70" at bounding box center [464, 310] width 130 height 27
click at [472, 310] on input "-70" at bounding box center [467, 314] width 9 height 9
radio input "true"
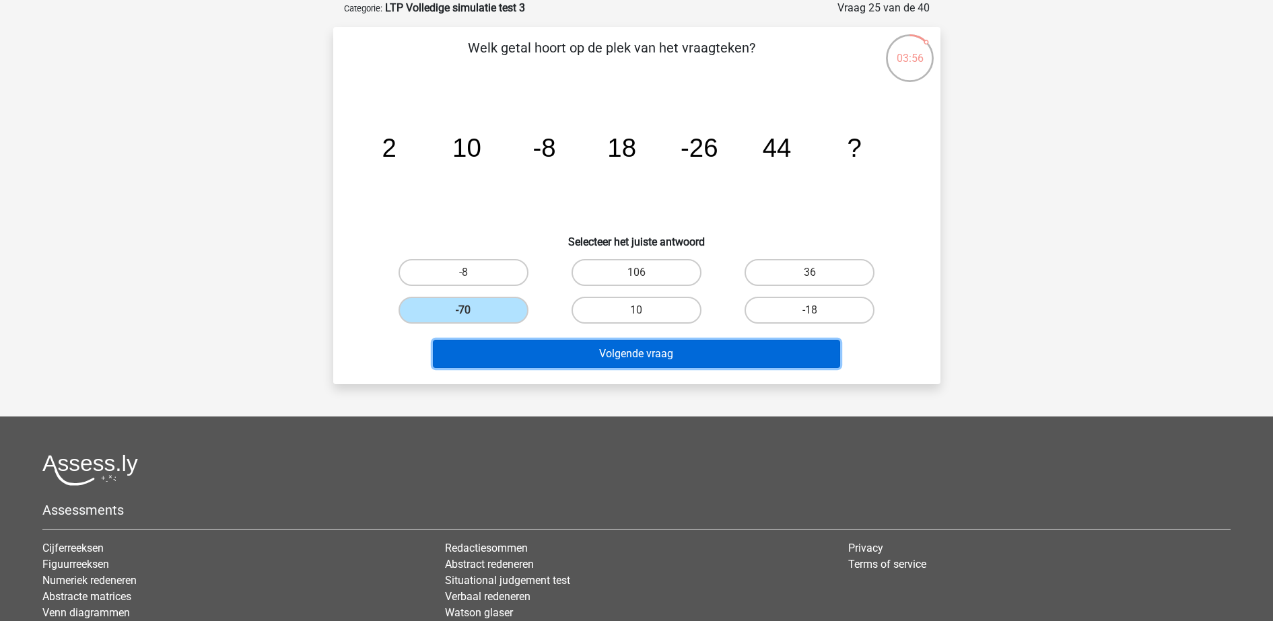
click at [537, 355] on button "Volgende vraag" at bounding box center [636, 354] width 407 height 28
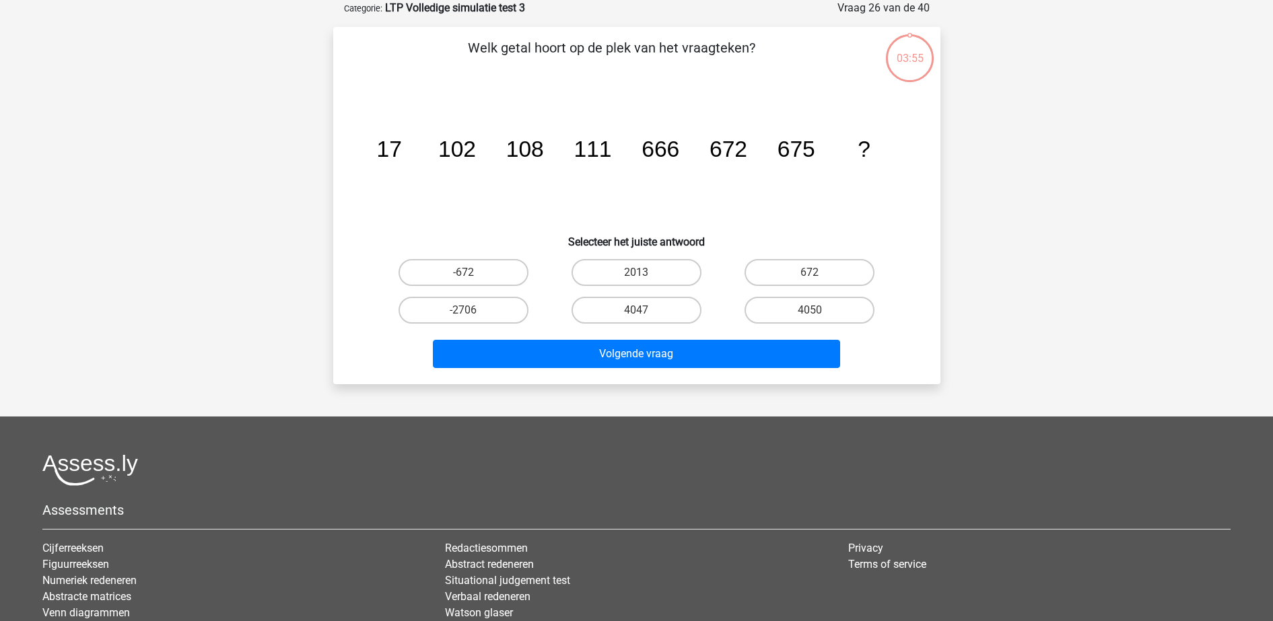
scroll to position [0, 0]
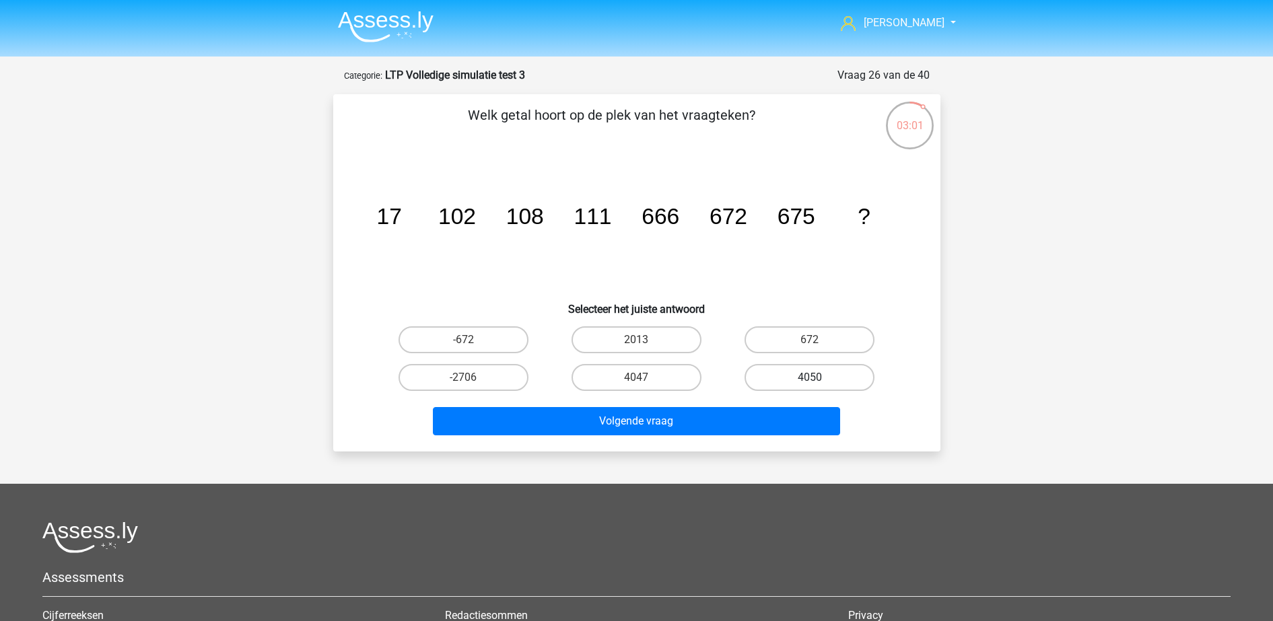
click at [827, 373] on label "4050" at bounding box center [810, 377] width 130 height 27
click at [819, 378] on input "4050" at bounding box center [814, 382] width 9 height 9
radio input "true"
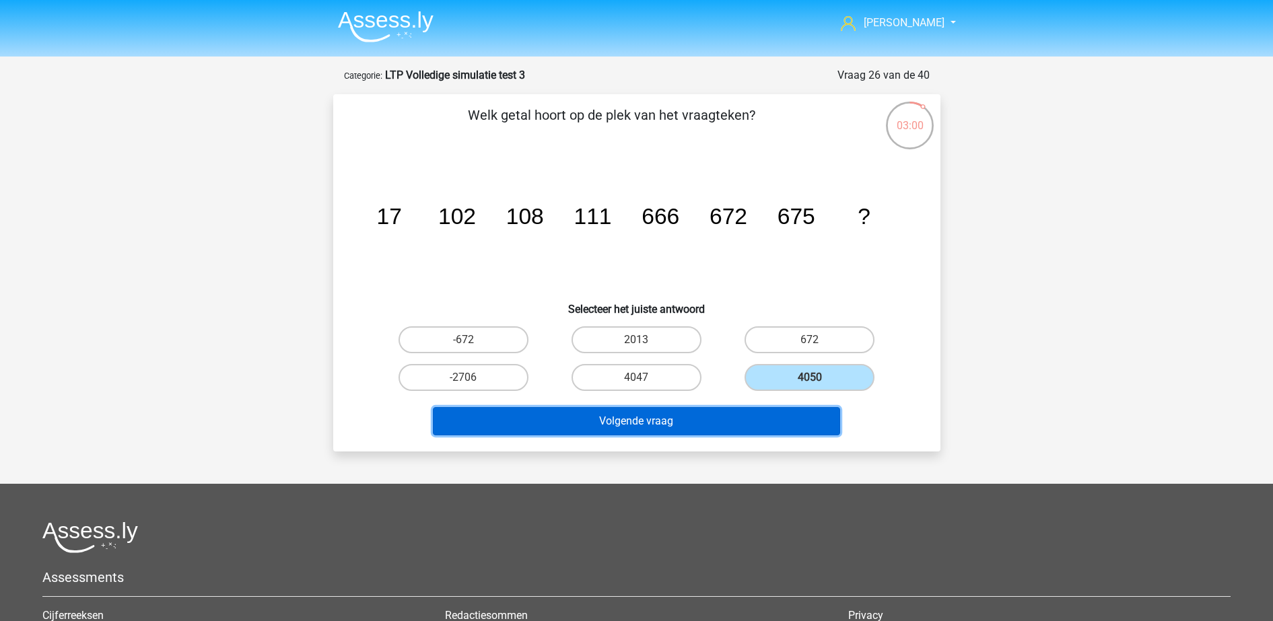
click at [760, 419] on button "Volgende vraag" at bounding box center [636, 421] width 407 height 28
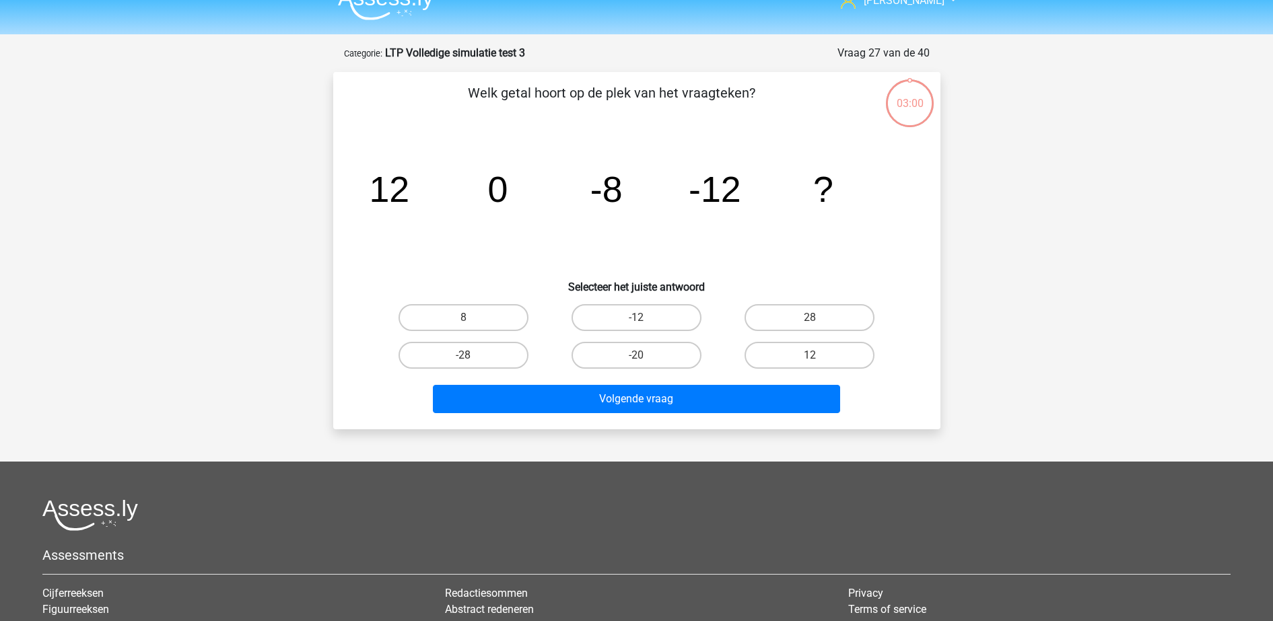
scroll to position [67, 0]
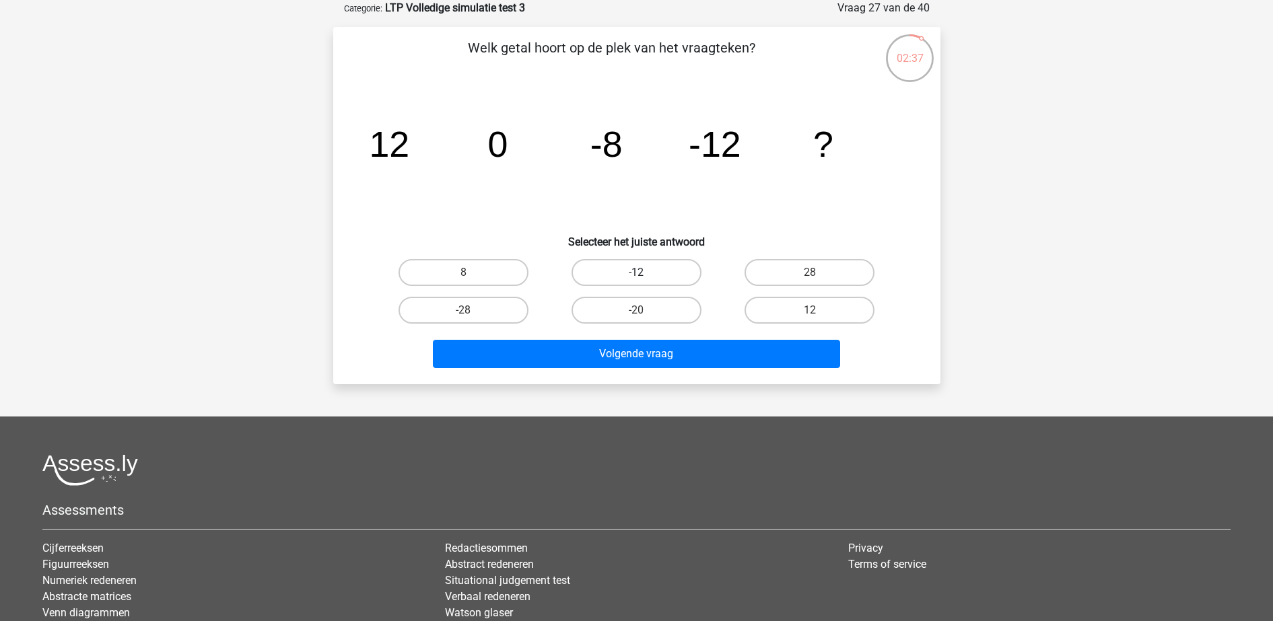
click at [626, 263] on label "-12" at bounding box center [637, 272] width 130 height 27
click at [636, 273] on input "-12" at bounding box center [640, 277] width 9 height 9
radio input "true"
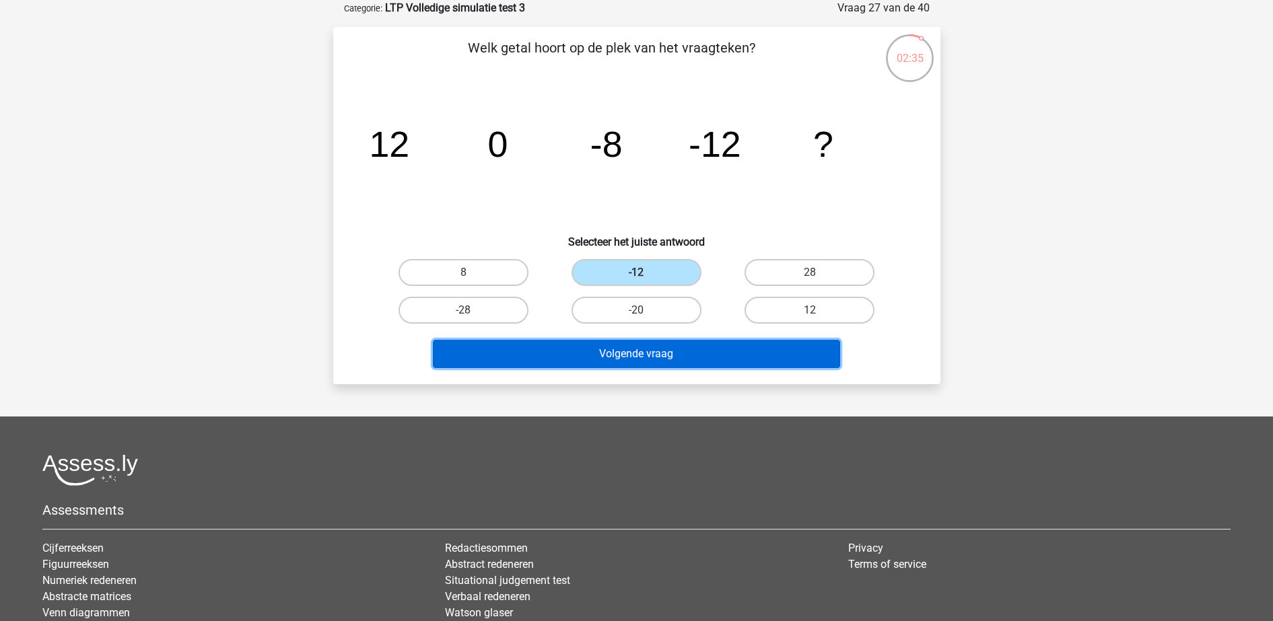
click at [615, 352] on button "Volgende vraag" at bounding box center [636, 354] width 407 height 28
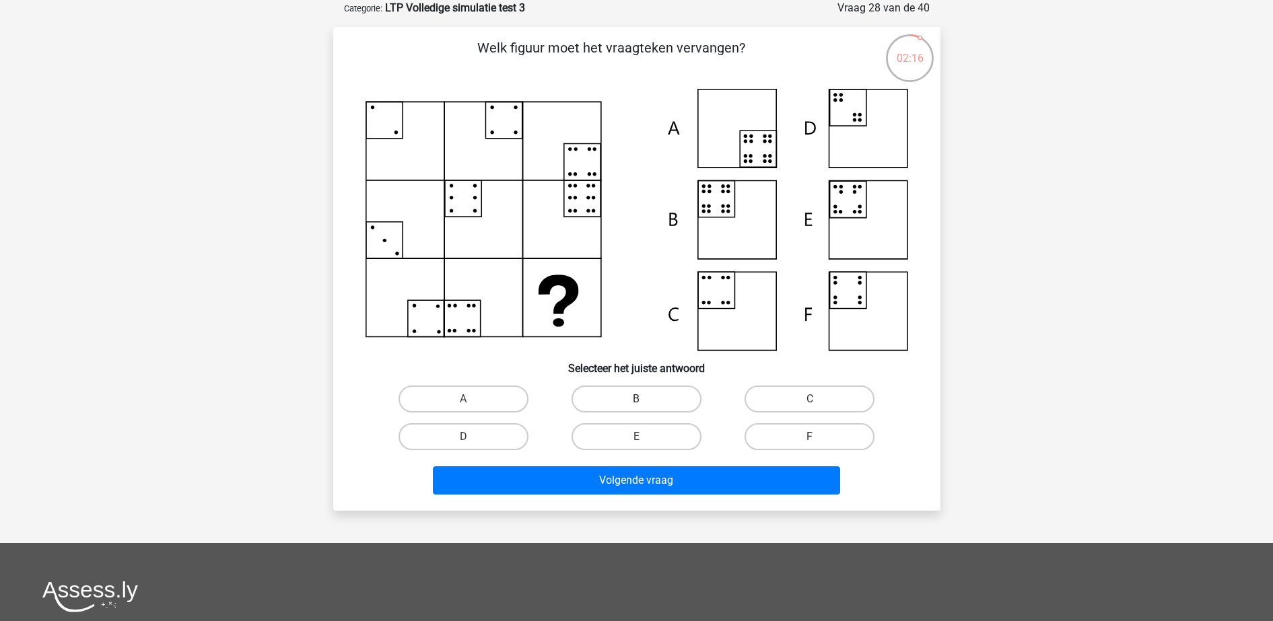
click at [630, 396] on label "B" at bounding box center [637, 399] width 130 height 27
click at [636, 399] on input "B" at bounding box center [640, 403] width 9 height 9
radio input "true"
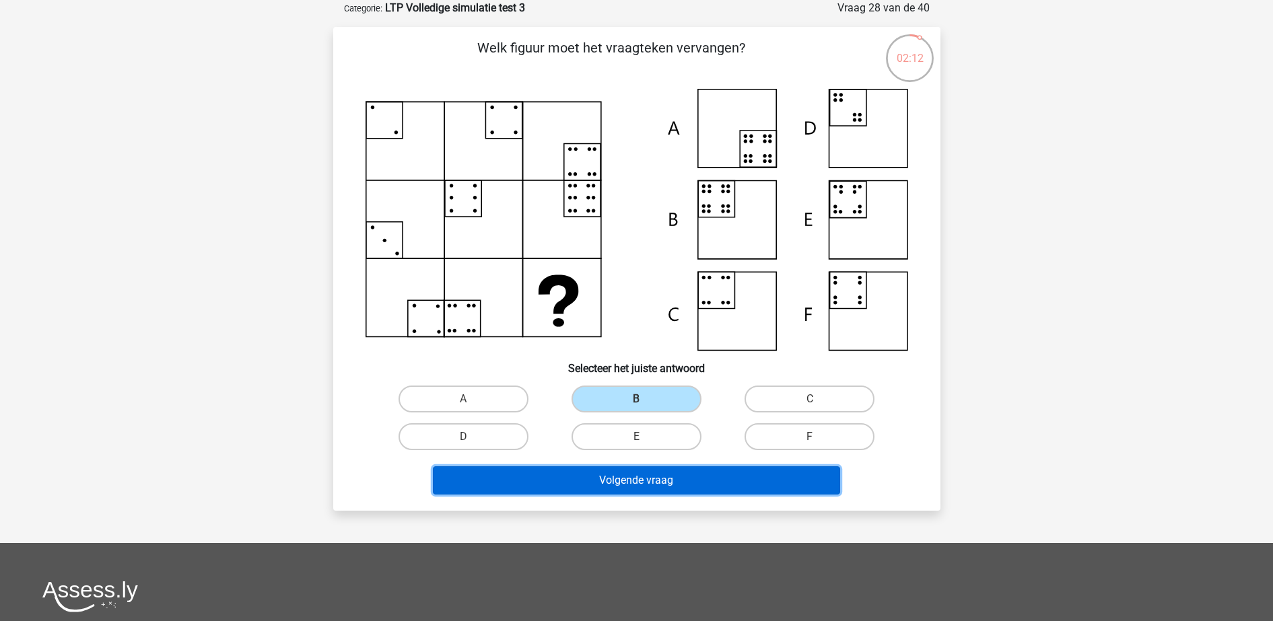
click at [658, 480] on button "Volgende vraag" at bounding box center [636, 481] width 407 height 28
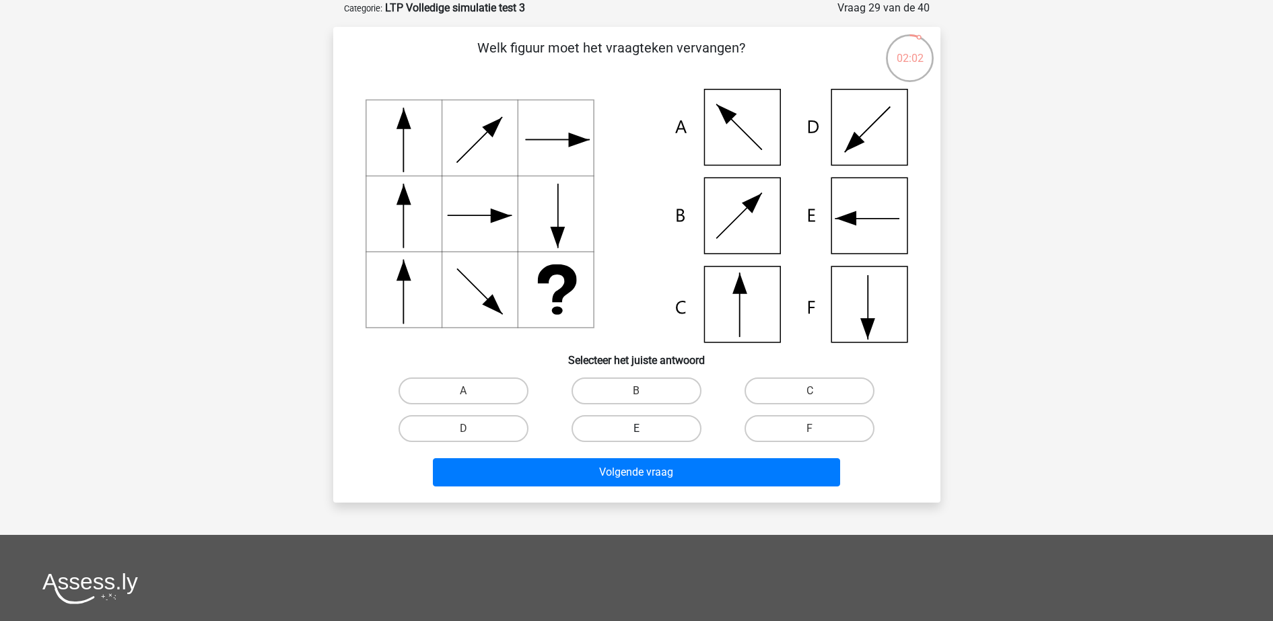
click at [626, 431] on label "E" at bounding box center [637, 428] width 130 height 27
click at [636, 431] on input "E" at bounding box center [640, 433] width 9 height 9
radio input "true"
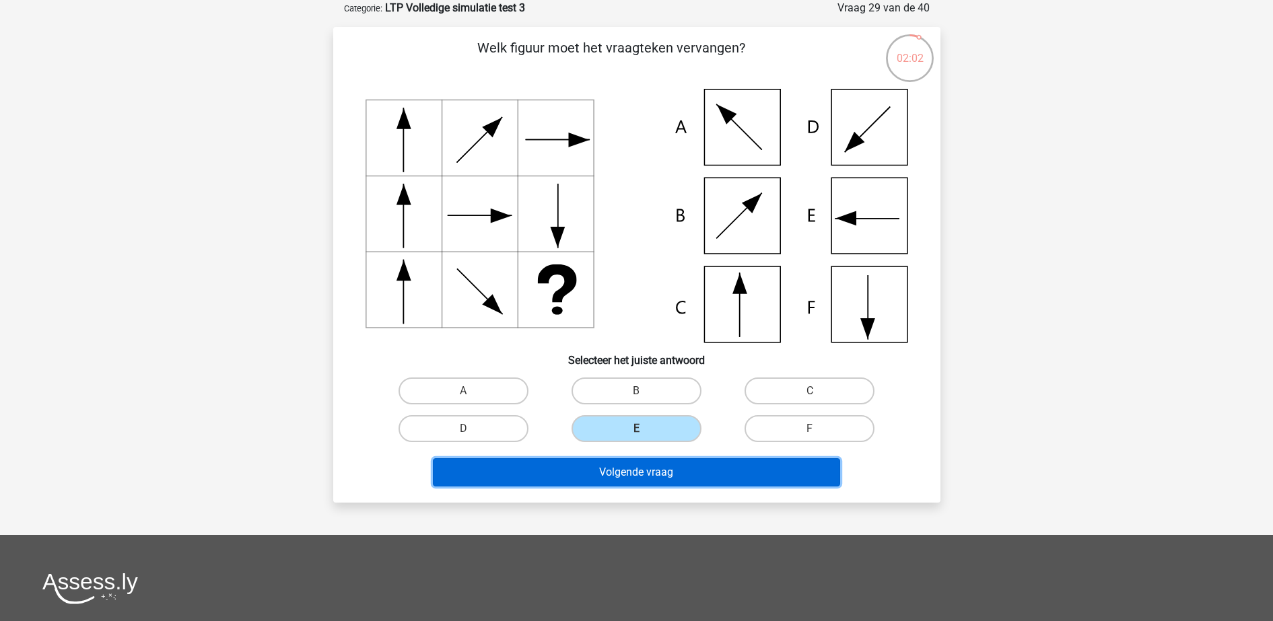
click at [641, 476] on button "Volgende vraag" at bounding box center [636, 472] width 407 height 28
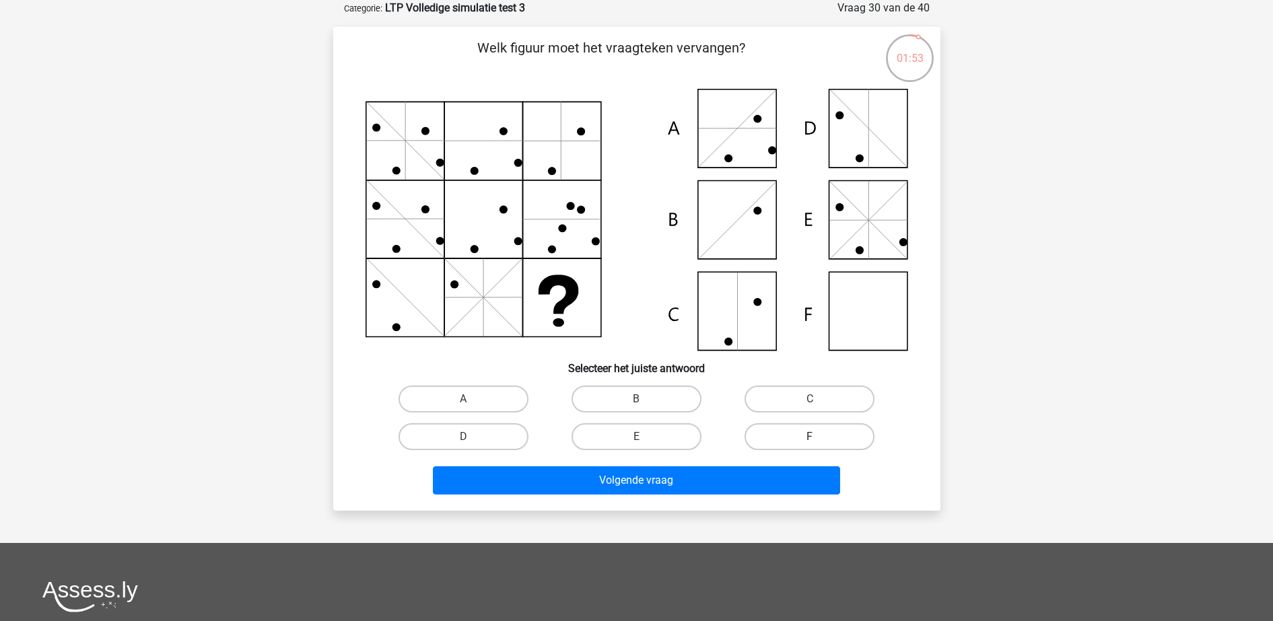
click at [781, 443] on label "F" at bounding box center [810, 436] width 130 height 27
click at [810, 443] on input "F" at bounding box center [814, 441] width 9 height 9
radio input "true"
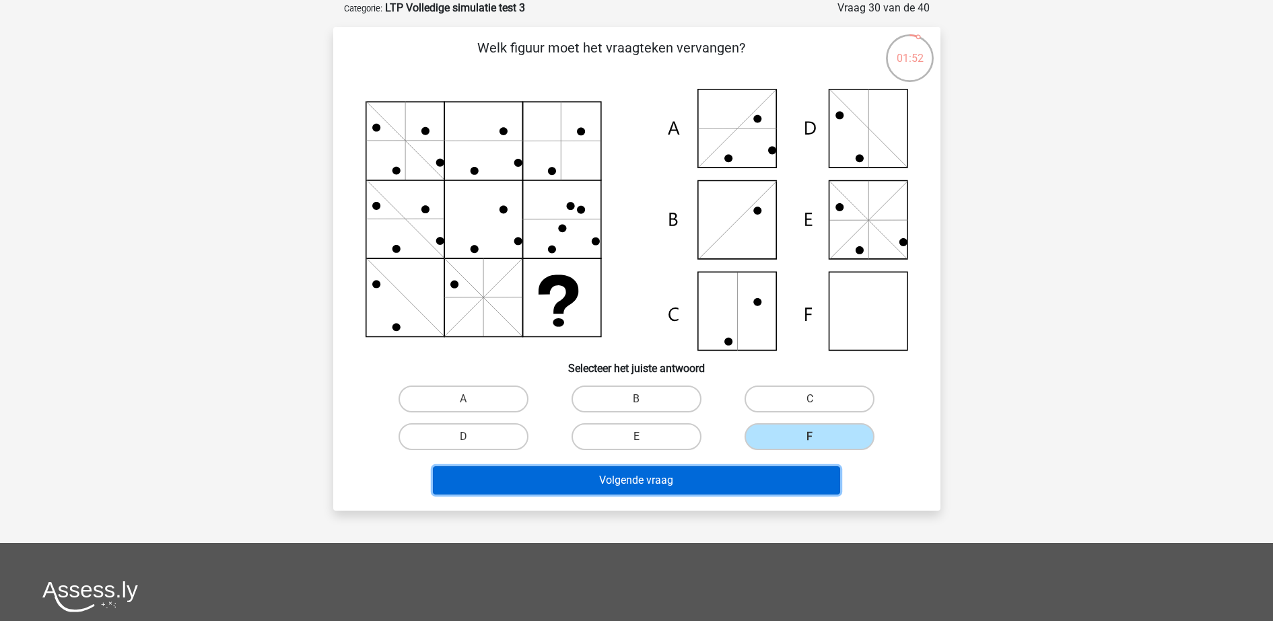
click at [763, 475] on button "Volgende vraag" at bounding box center [636, 481] width 407 height 28
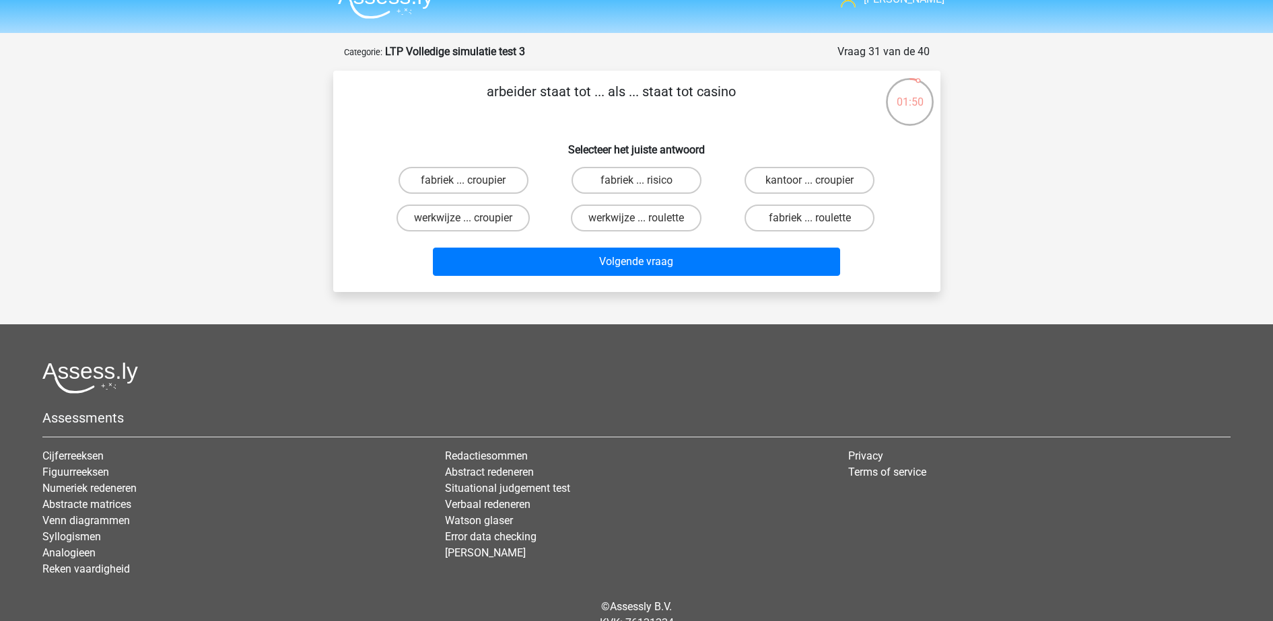
scroll to position [0, 0]
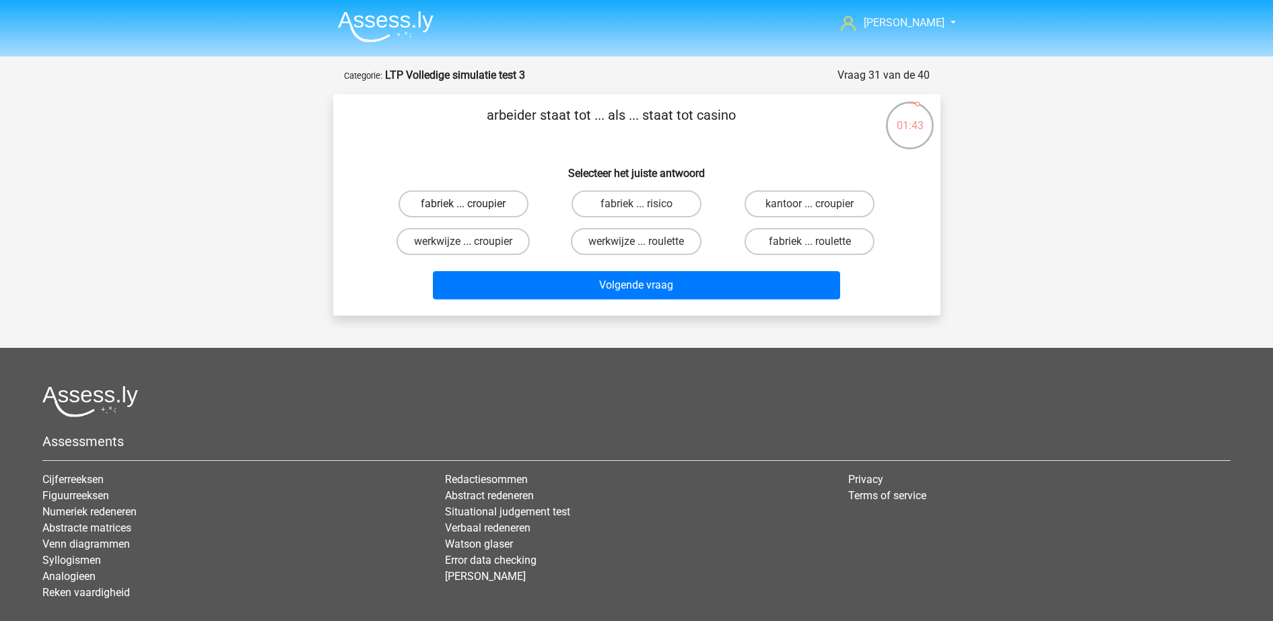
click at [493, 201] on label "fabriek ... croupier" at bounding box center [464, 204] width 130 height 27
click at [472, 204] on input "fabriek ... croupier" at bounding box center [467, 208] width 9 height 9
radio input "true"
click at [547, 309] on div "arbeider staat tot ... als ... staat tot casino Selecteer het juiste antwoord f…" at bounding box center [636, 204] width 607 height 221
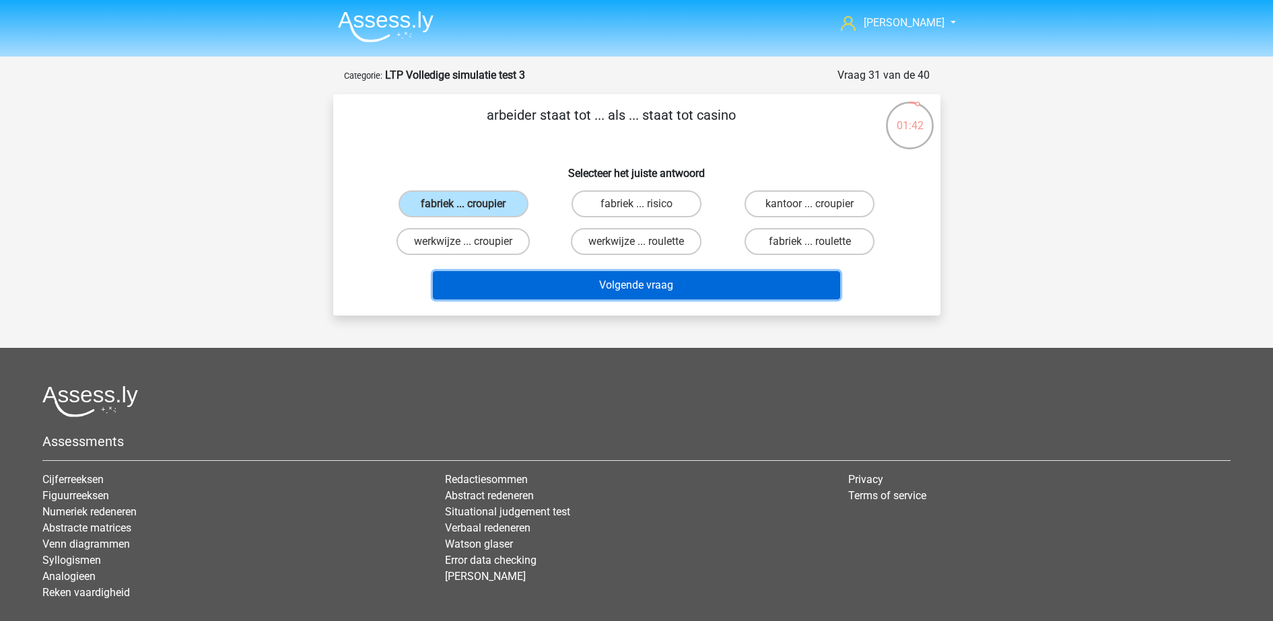
click at [557, 287] on button "Volgende vraag" at bounding box center [636, 285] width 407 height 28
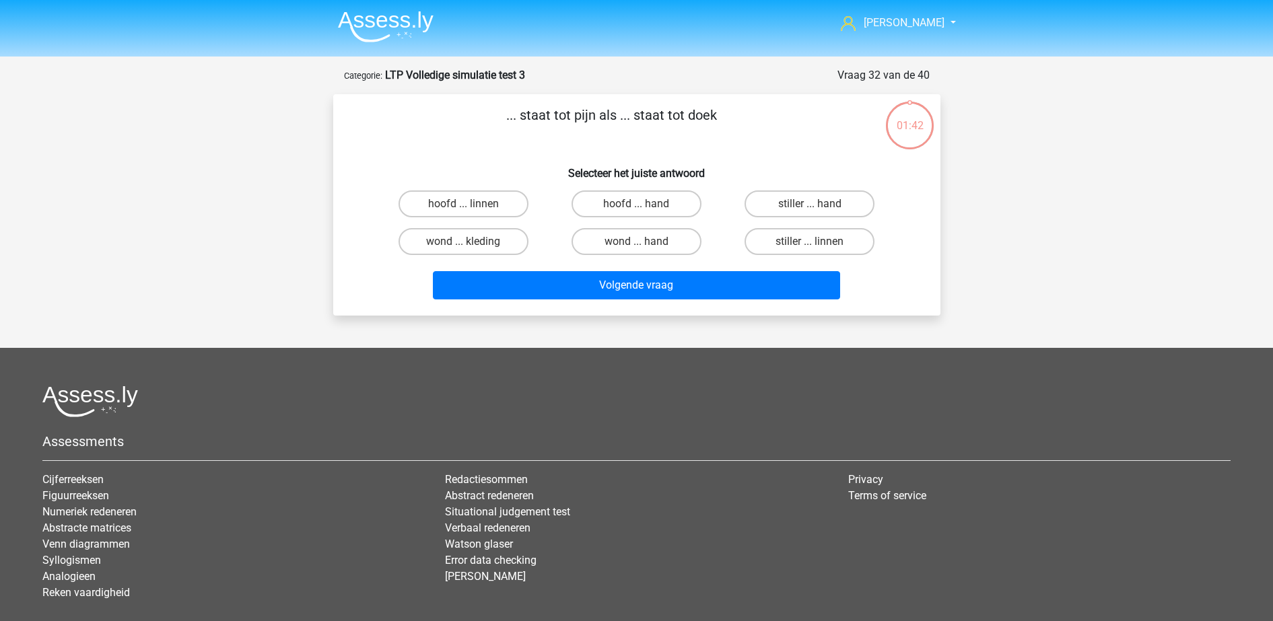
scroll to position [67, 0]
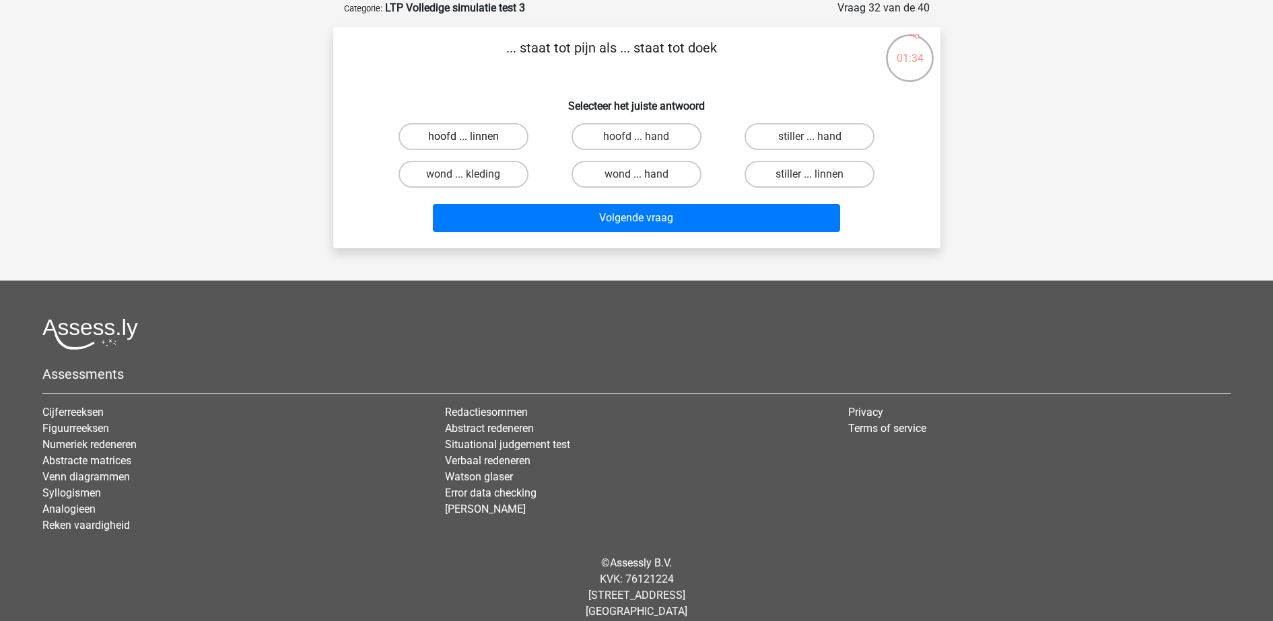
click at [445, 137] on label "hoofd ... linnen" at bounding box center [464, 136] width 130 height 27
click at [463, 137] on input "hoofd ... linnen" at bounding box center [467, 141] width 9 height 9
radio input "true"
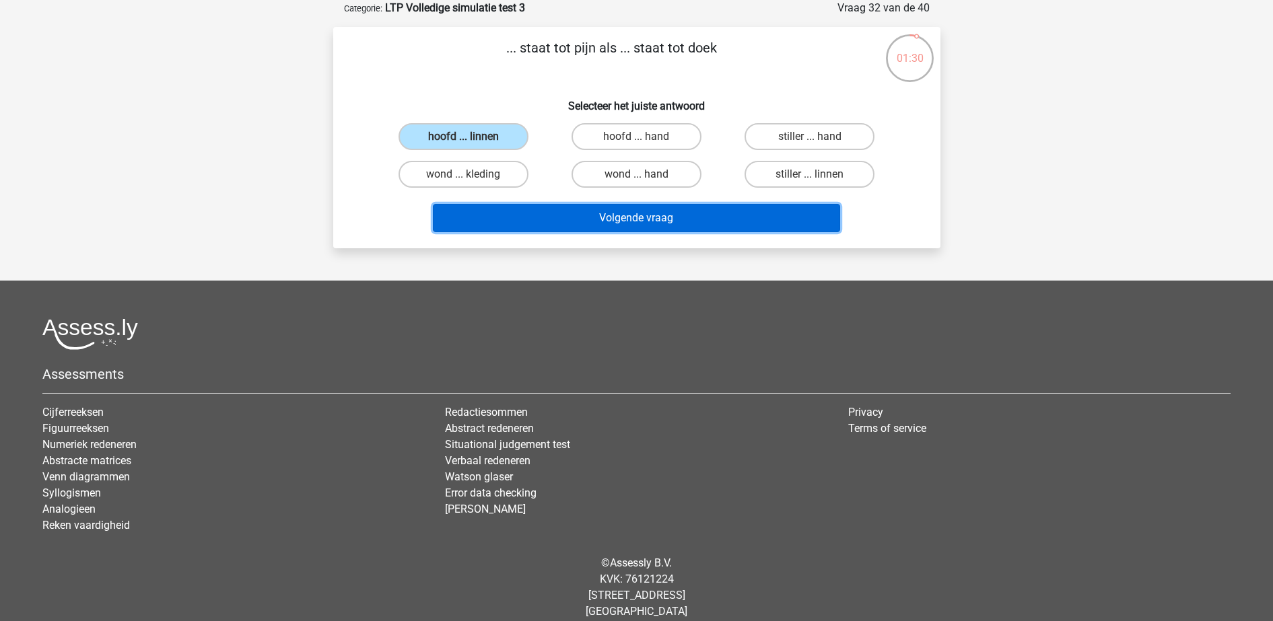
click at [622, 220] on button "Volgende vraag" at bounding box center [636, 218] width 407 height 28
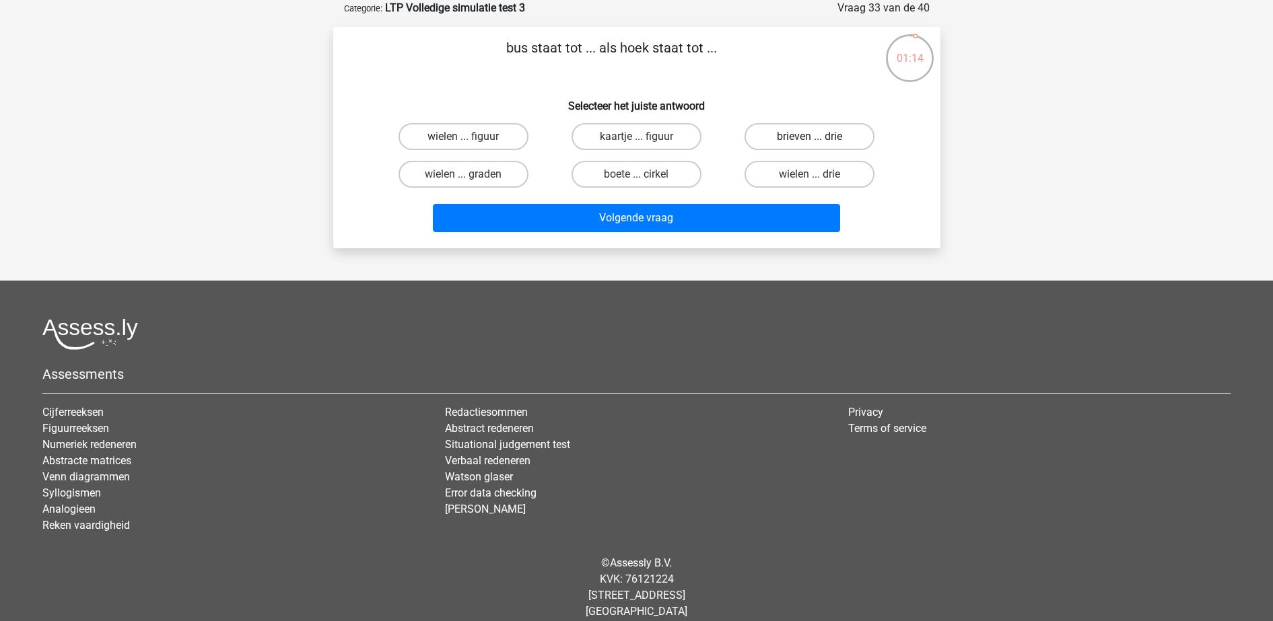
click at [837, 135] on label "brieven ... drie" at bounding box center [810, 136] width 130 height 27
click at [819, 137] on input "brieven ... drie" at bounding box center [814, 141] width 9 height 9
radio input "true"
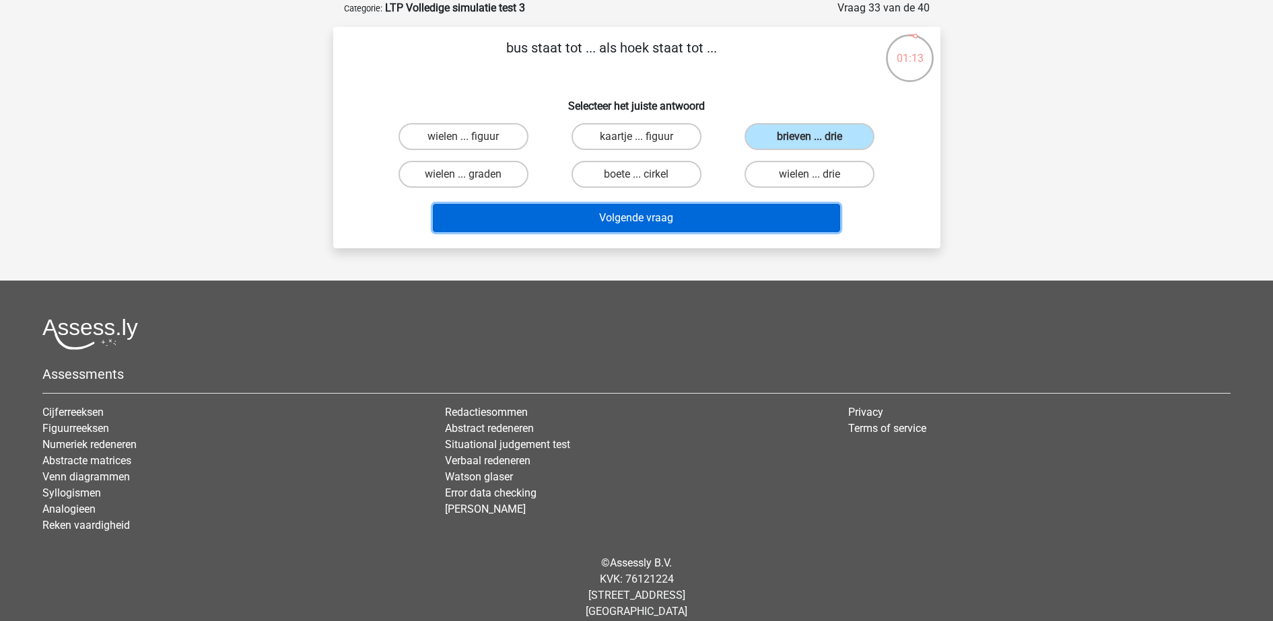
click at [780, 220] on button "Volgende vraag" at bounding box center [636, 218] width 407 height 28
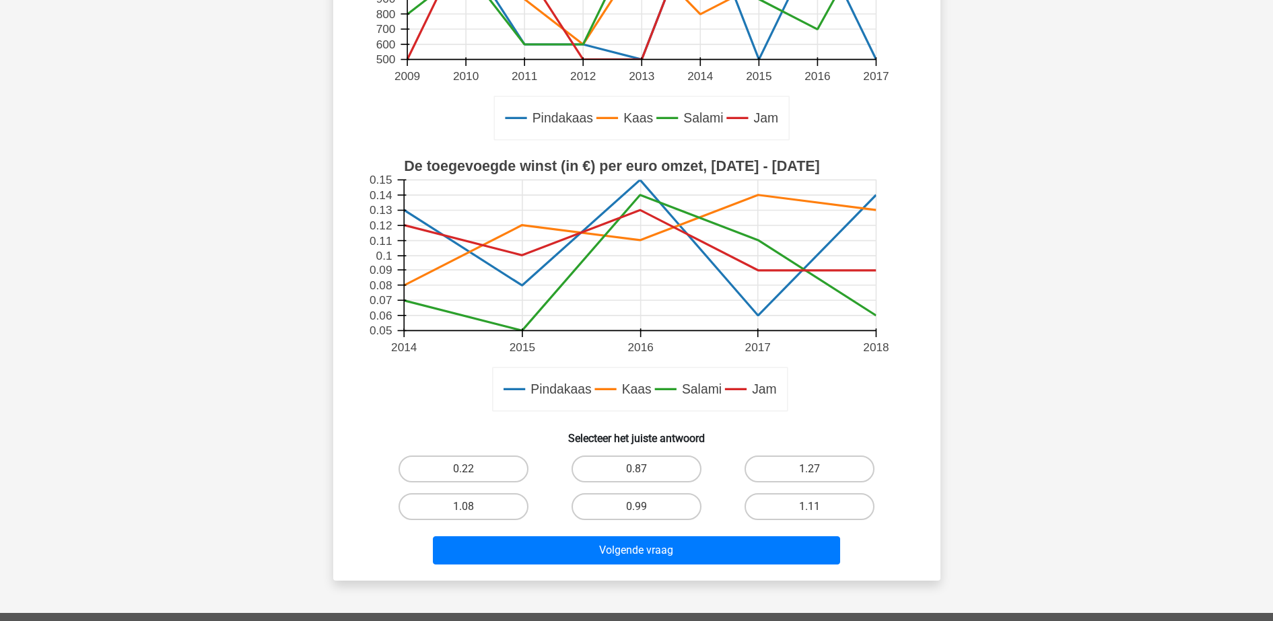
scroll to position [320, 0]
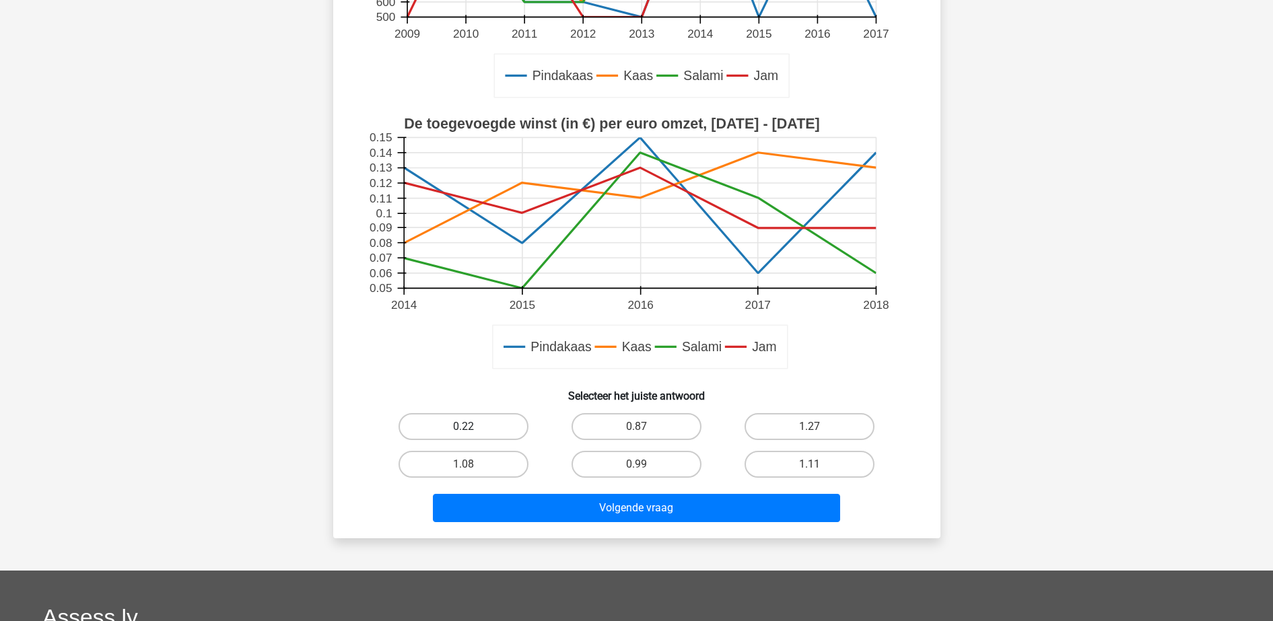
click at [457, 425] on label "0.22" at bounding box center [464, 426] width 130 height 27
click at [463, 427] on input "0.22" at bounding box center [467, 431] width 9 height 9
radio input "true"
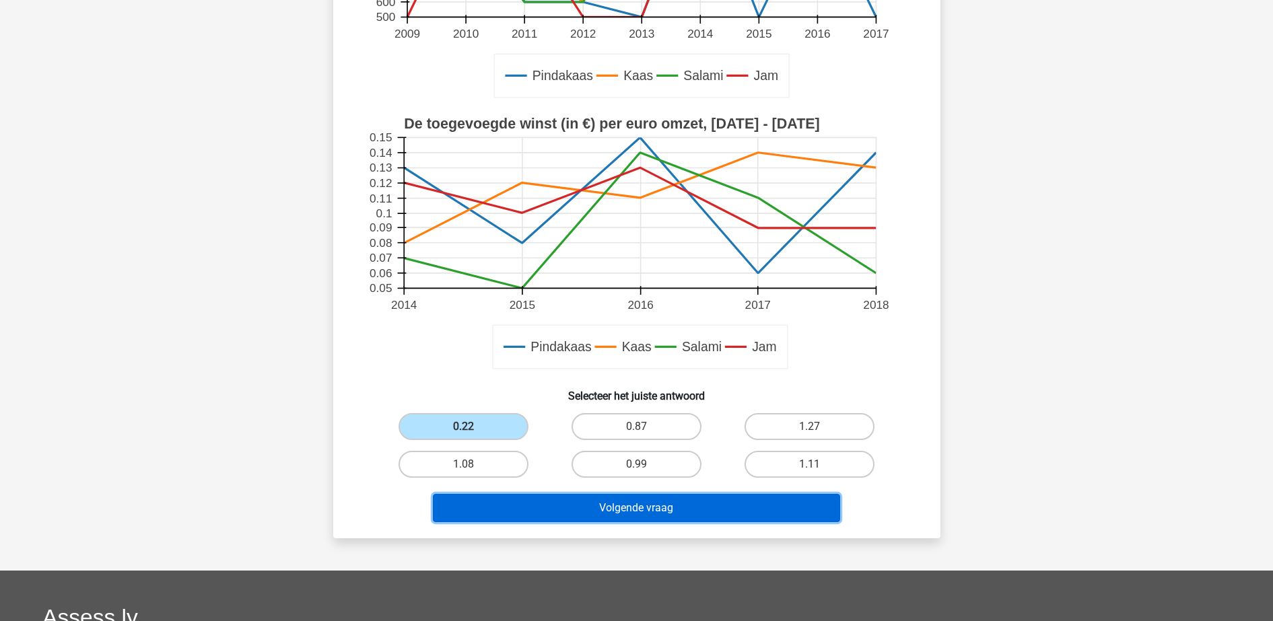
click at [541, 504] on button "Volgende vraag" at bounding box center [636, 508] width 407 height 28
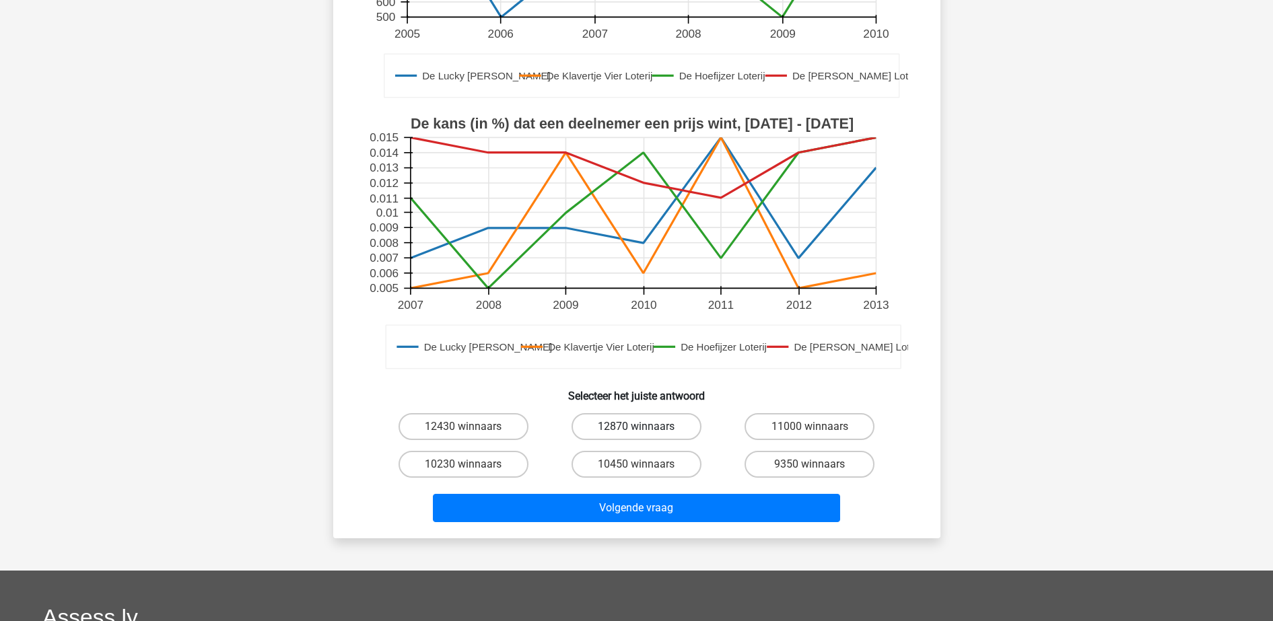
click at [629, 429] on label "12870 winnaars" at bounding box center [637, 426] width 130 height 27
click at [636, 429] on input "12870 winnaars" at bounding box center [640, 431] width 9 height 9
radio input "true"
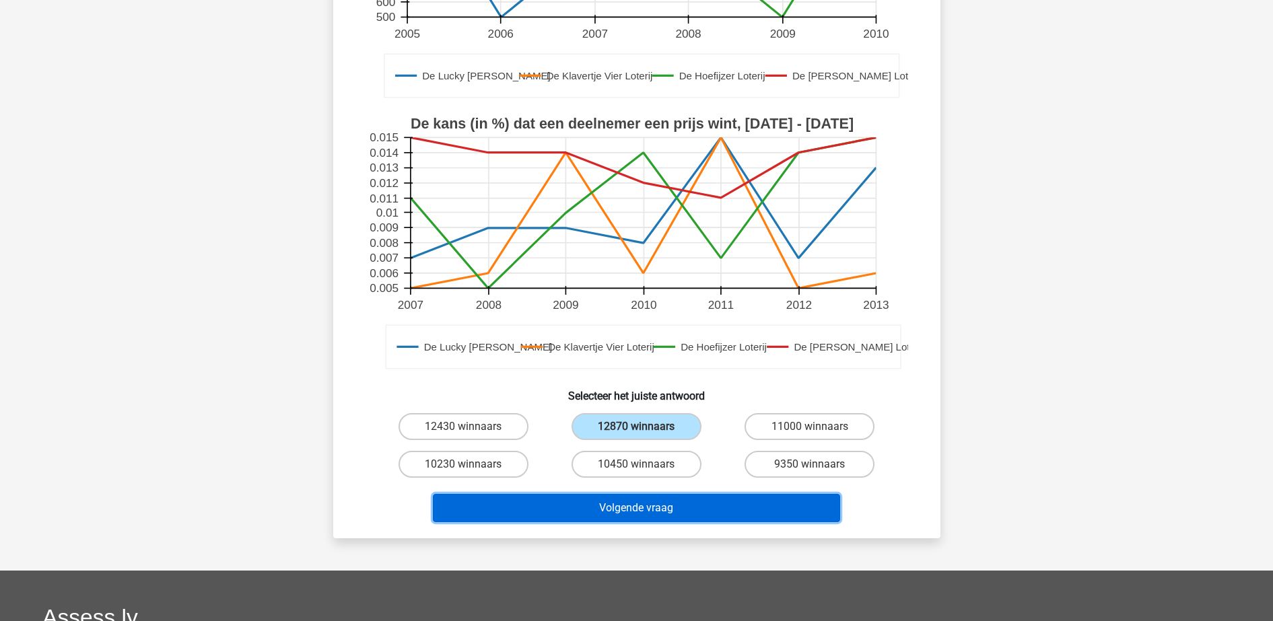
click at [624, 504] on button "Volgende vraag" at bounding box center [636, 508] width 407 height 28
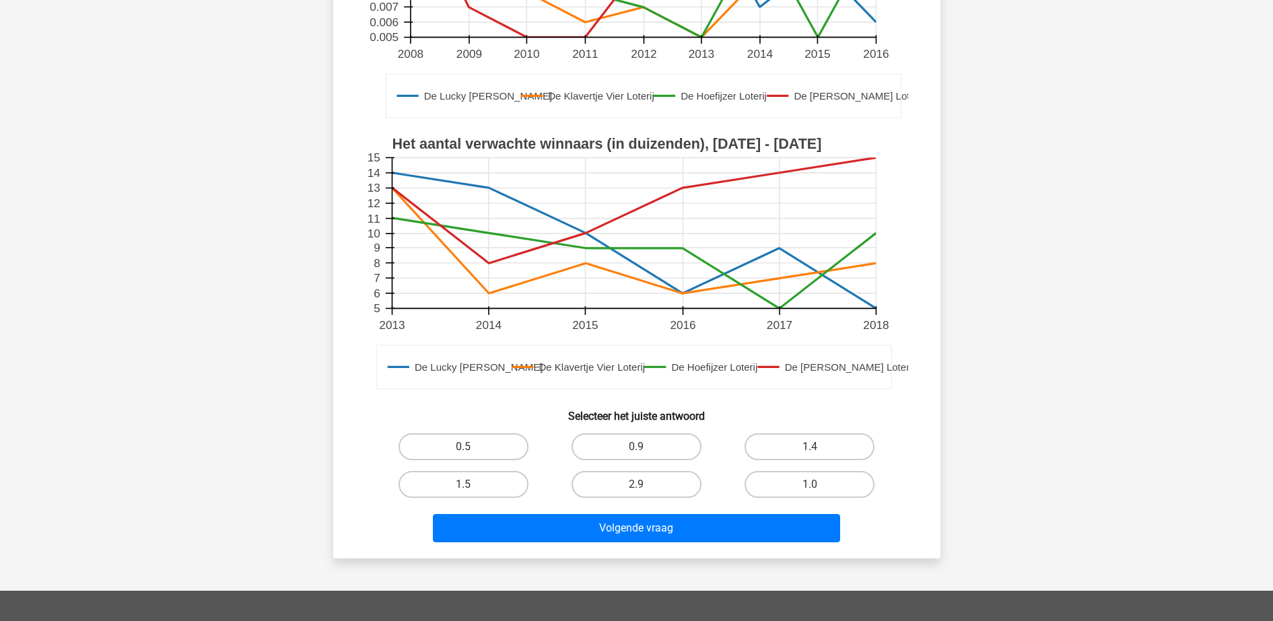
click at [817, 452] on input "1.4" at bounding box center [814, 451] width 9 height 9
radio input "true"
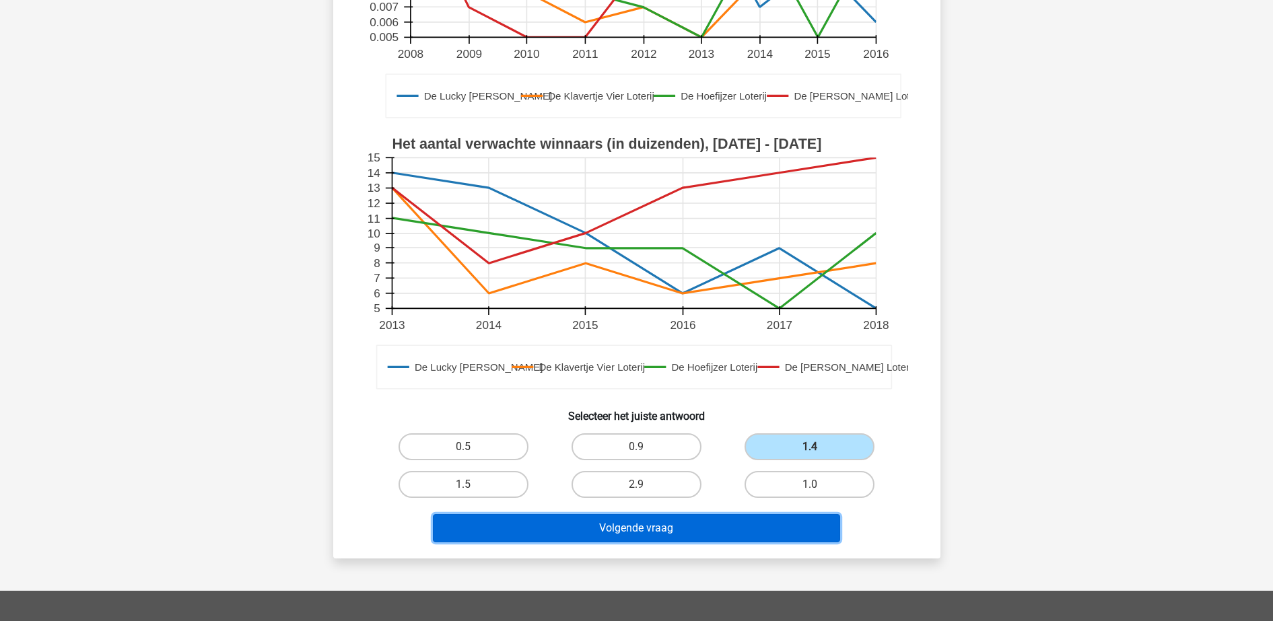
drag, startPoint x: 707, startPoint y: 515, endPoint x: 709, endPoint y: 525, distance: 10.3
click at [707, 522] on button "Volgende vraag" at bounding box center [636, 528] width 407 height 28
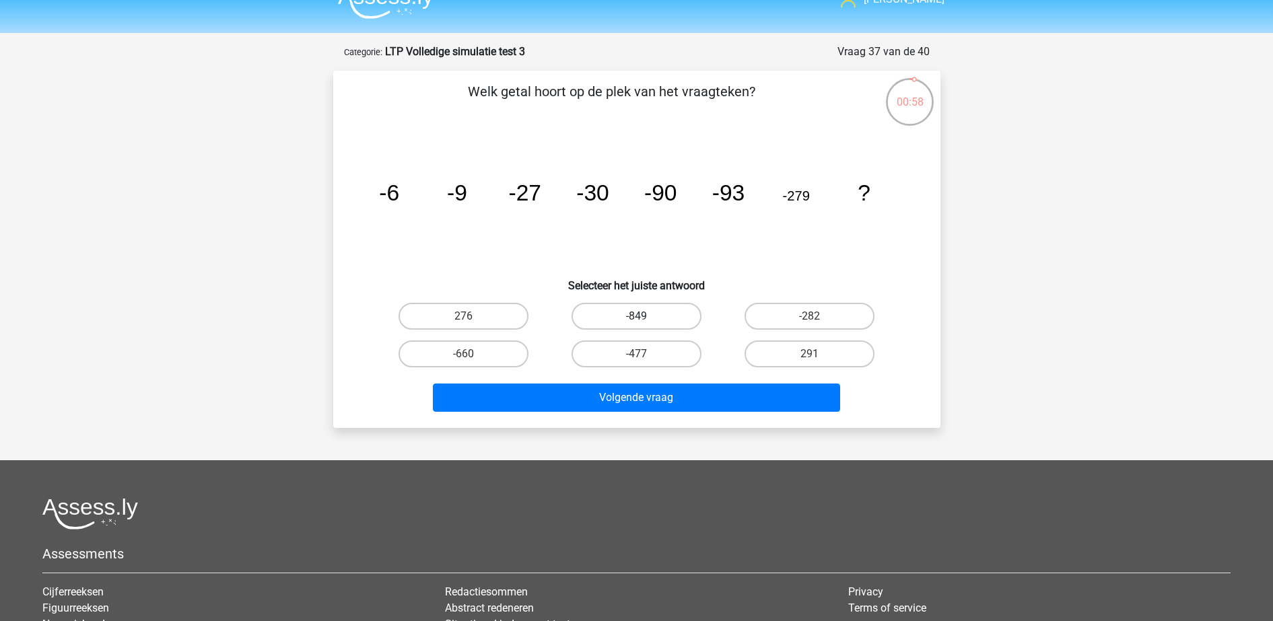
scroll to position [0, 0]
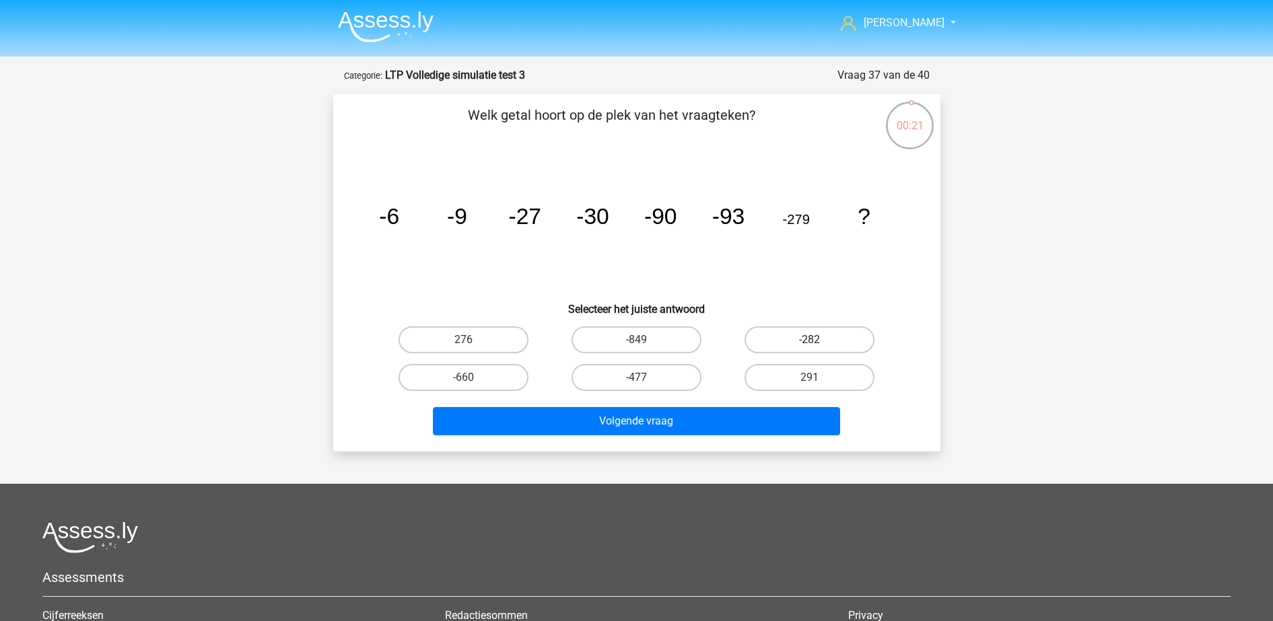
click at [798, 341] on label "-282" at bounding box center [810, 340] width 130 height 27
click at [810, 341] on input "-282" at bounding box center [814, 344] width 9 height 9
radio input "true"
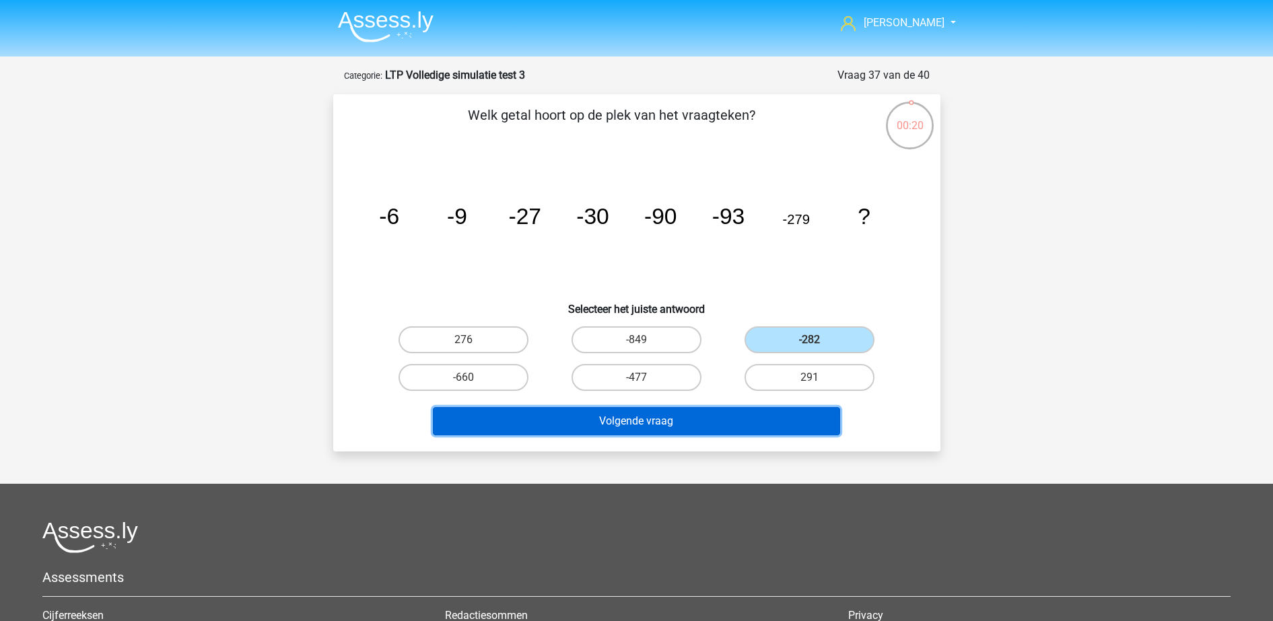
click at [761, 417] on button "Volgende vraag" at bounding box center [636, 421] width 407 height 28
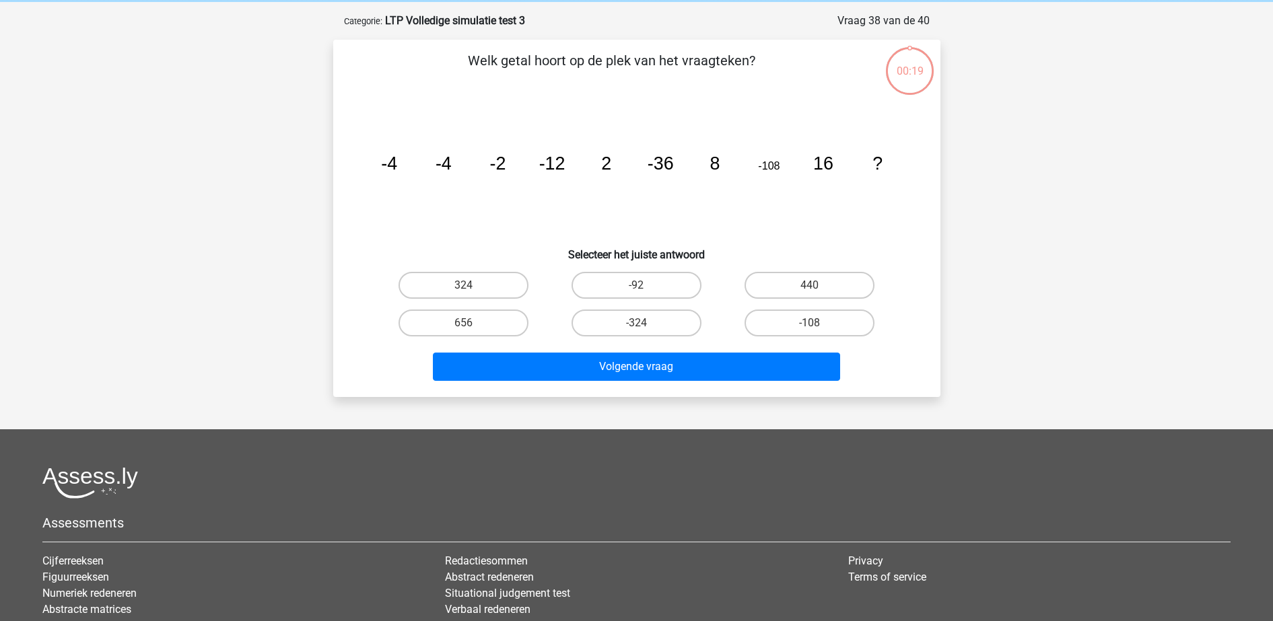
scroll to position [67, 0]
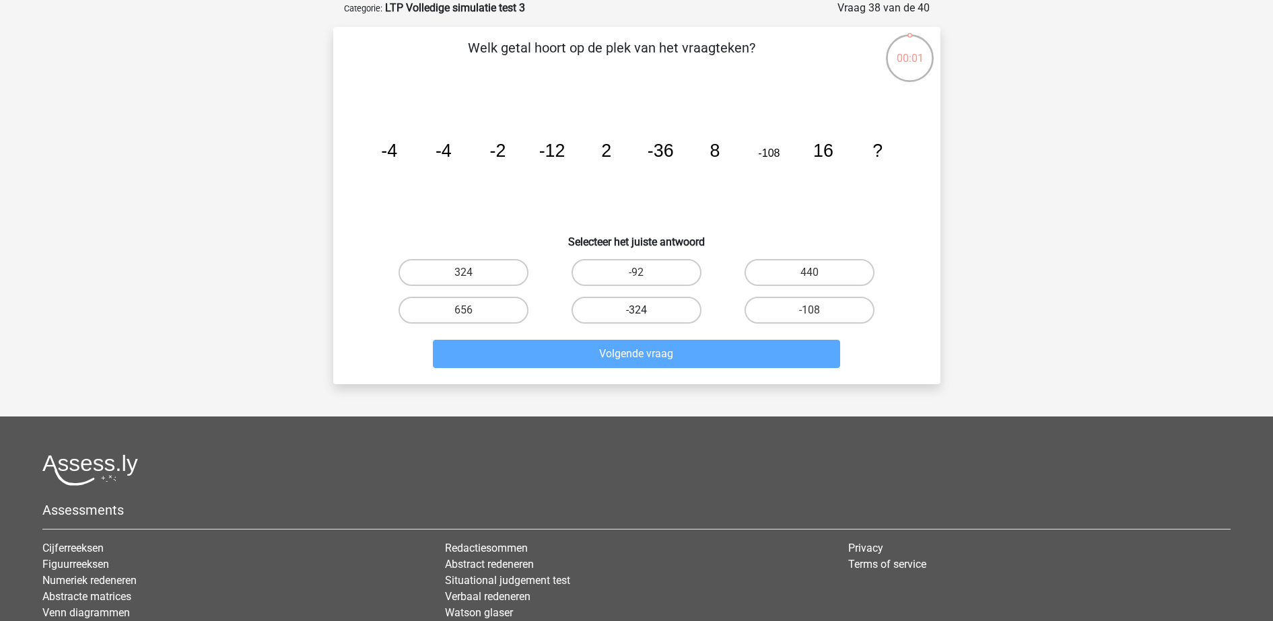
click at [627, 313] on label "-324" at bounding box center [637, 310] width 130 height 27
click at [636, 313] on input "-324" at bounding box center [640, 314] width 9 height 9
radio input "true"
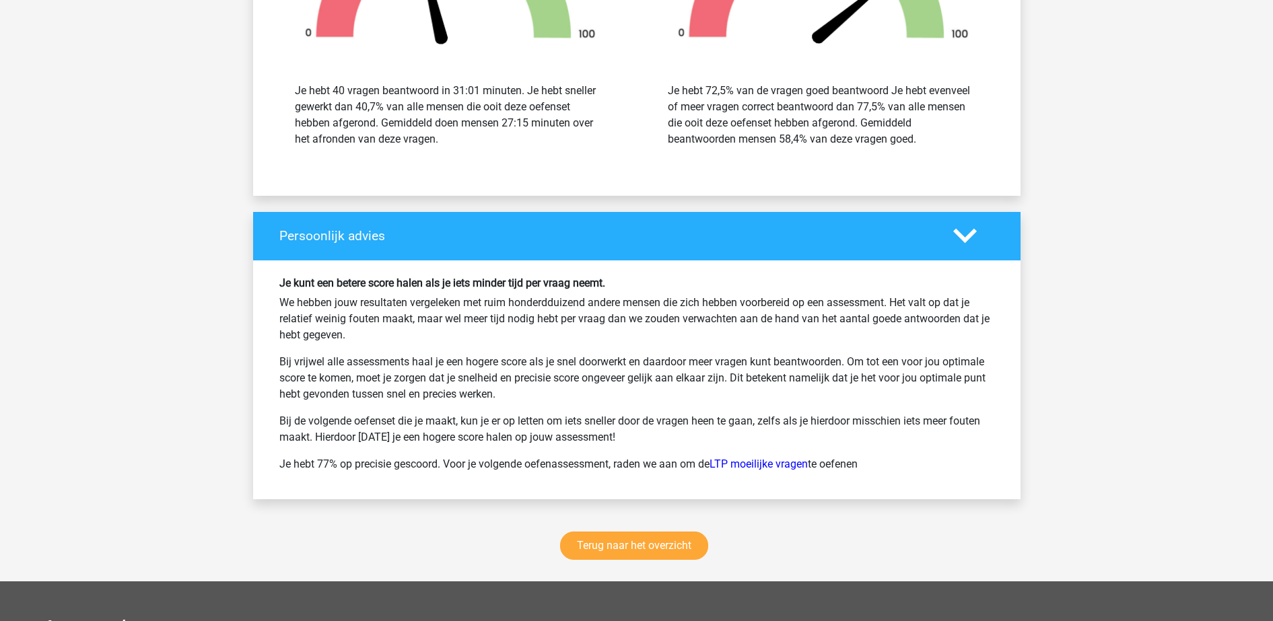
scroll to position [3282, 0]
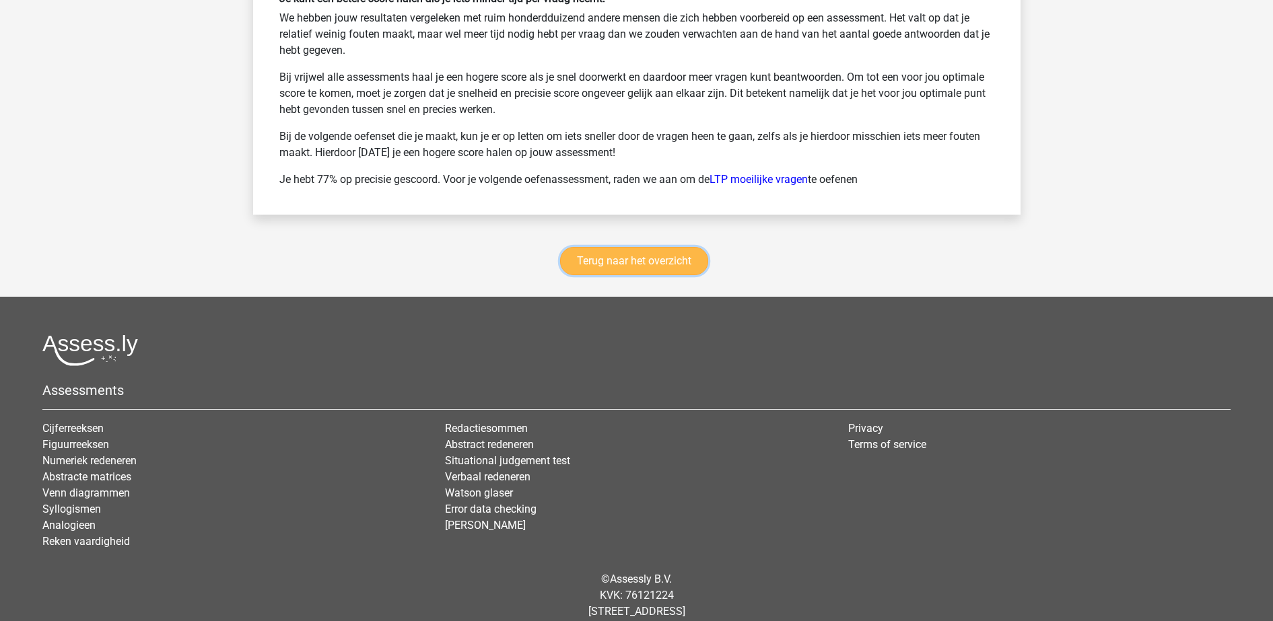
click at [650, 261] on link "Terug naar het overzicht" at bounding box center [634, 261] width 148 height 28
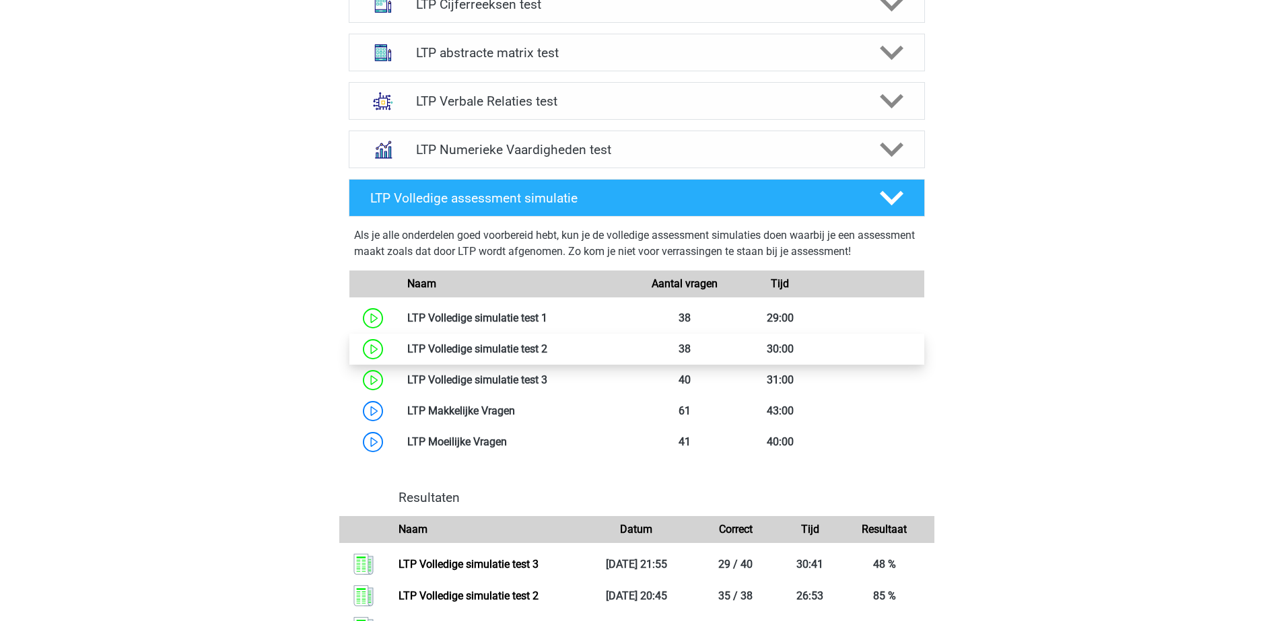
scroll to position [505, 0]
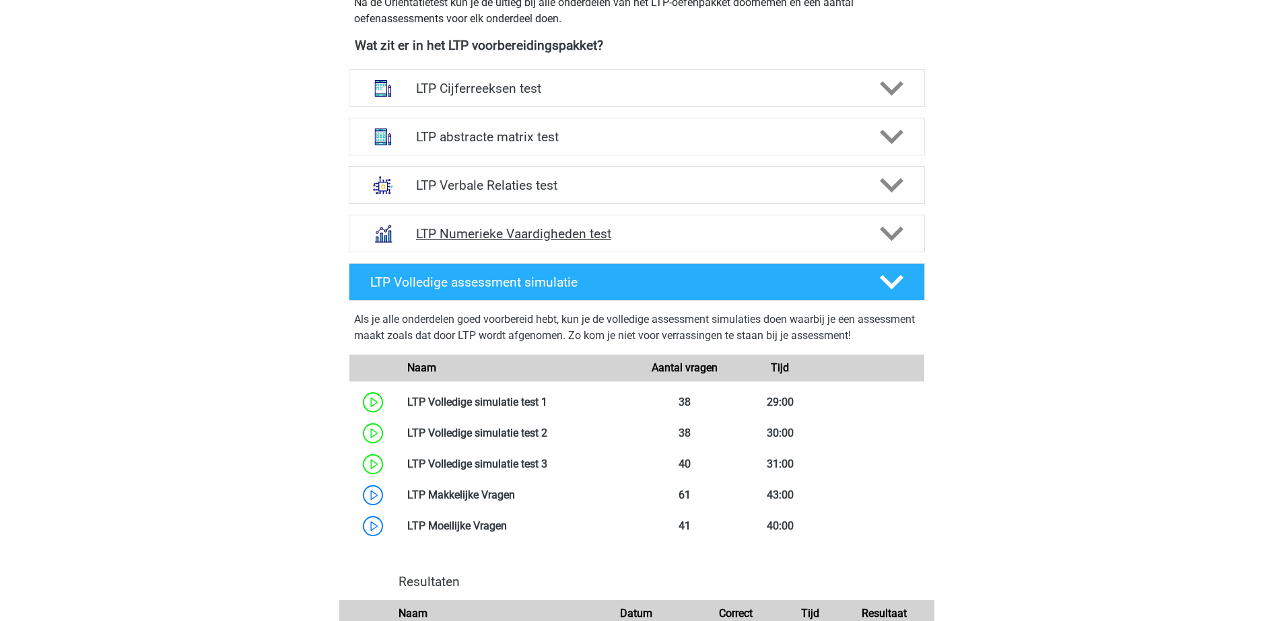
click at [894, 236] on polygon at bounding box center [892, 234] width 24 height 15
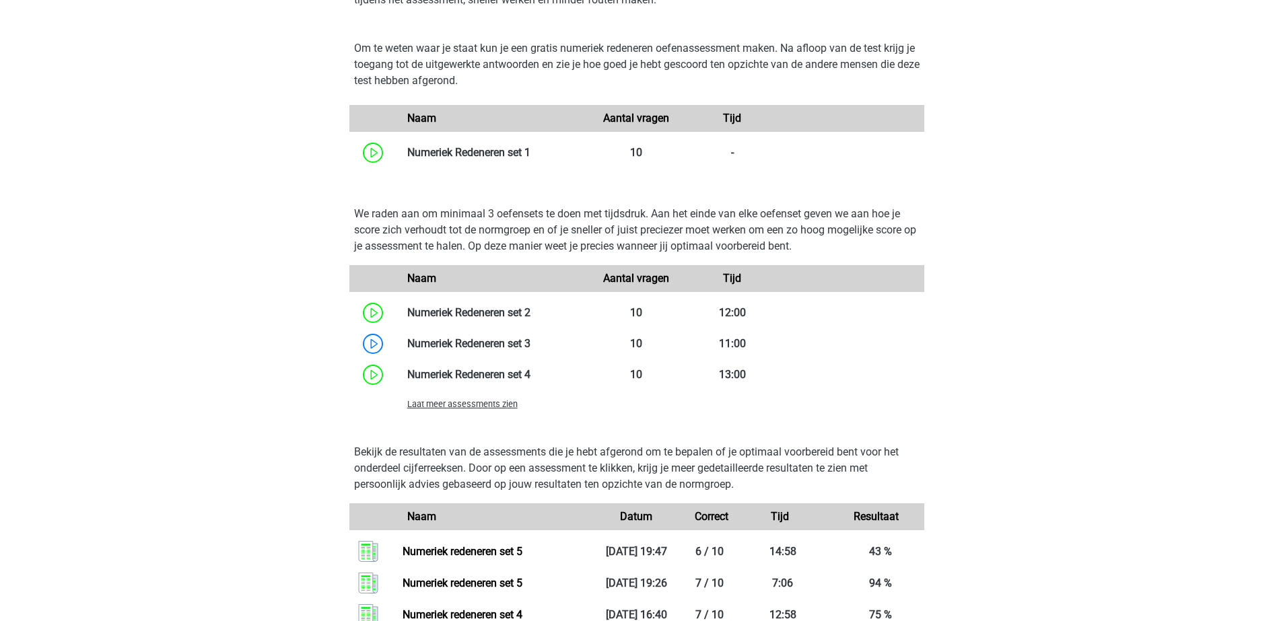
scroll to position [842, 0]
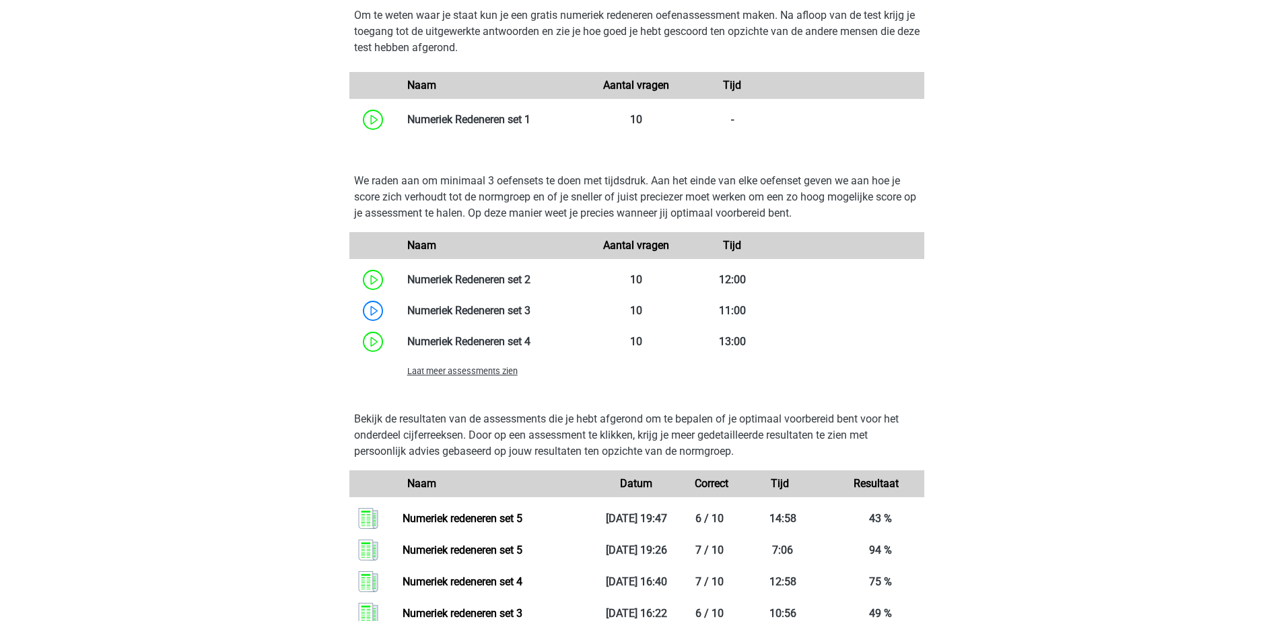
click at [477, 376] on span "Laat meer assessments zien" at bounding box center [462, 371] width 110 height 10
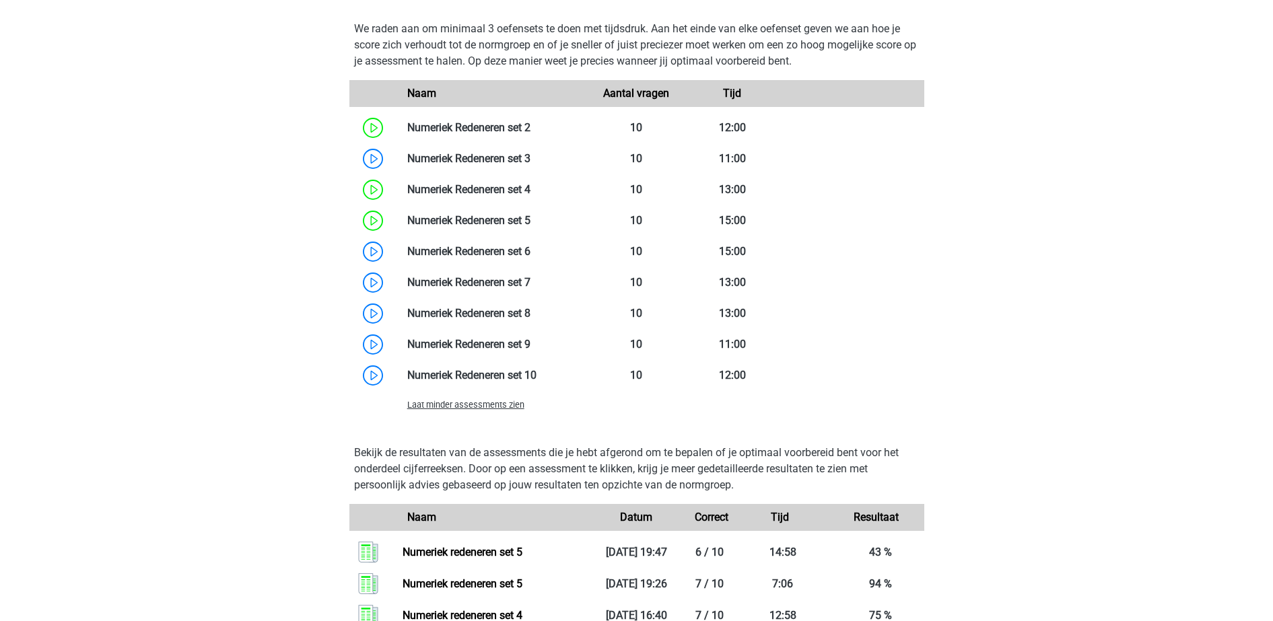
scroll to position [1010, 0]
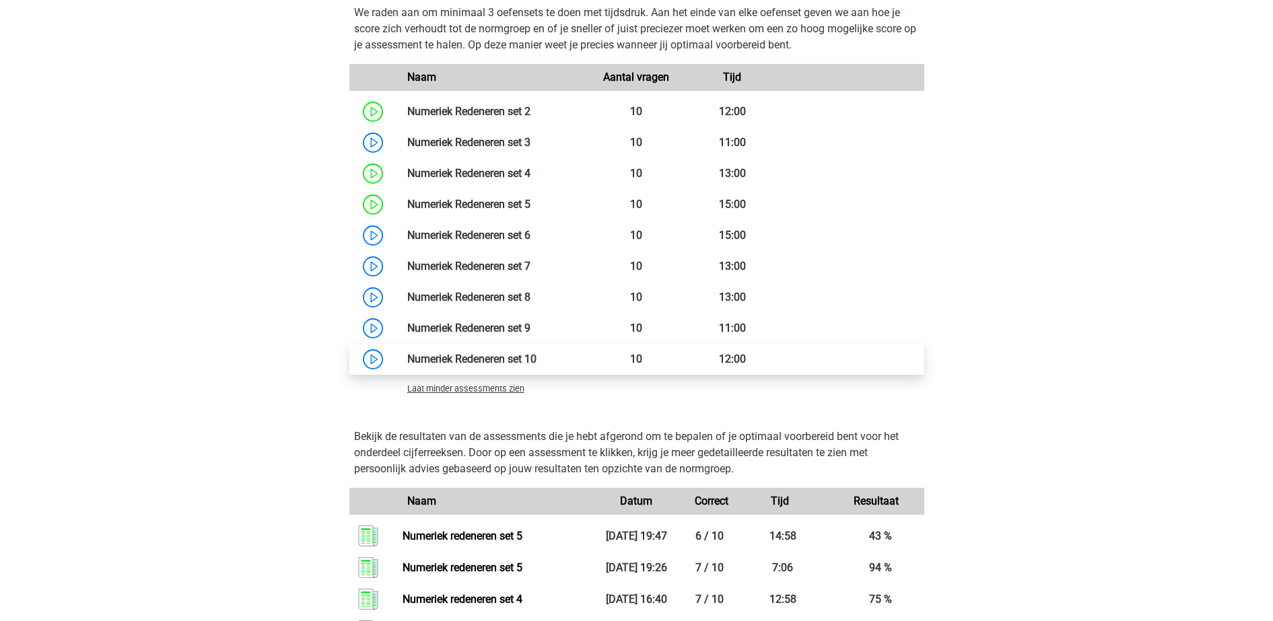
click at [537, 360] on link at bounding box center [537, 359] width 0 height 13
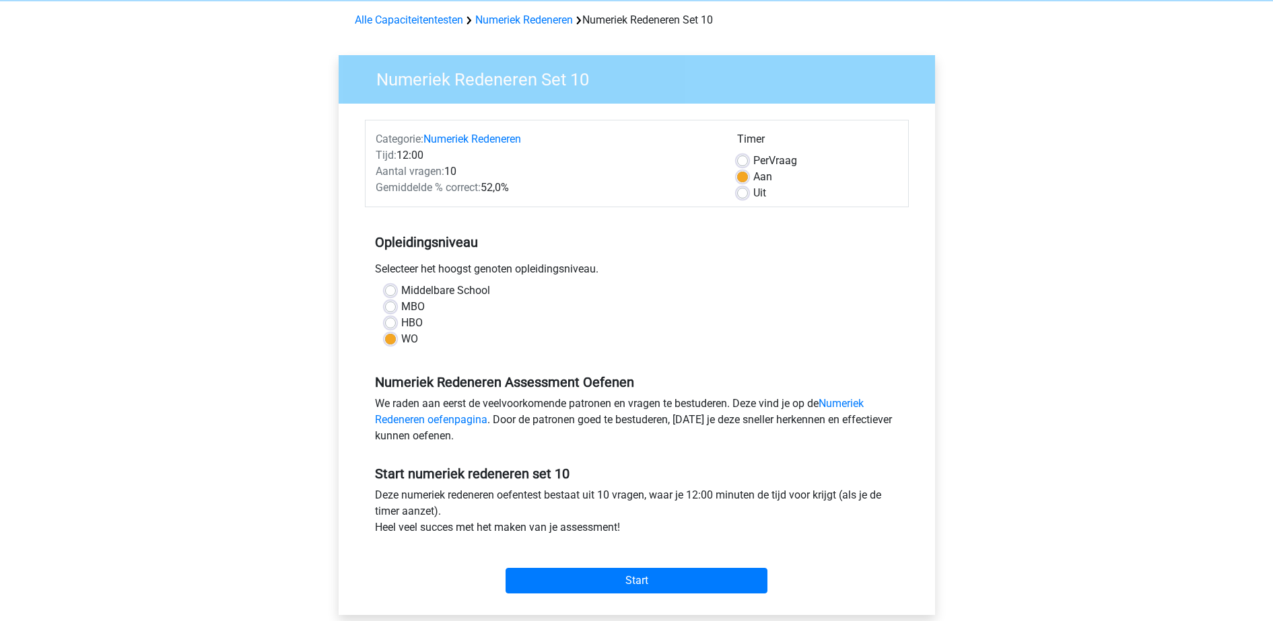
scroll to position [84, 0]
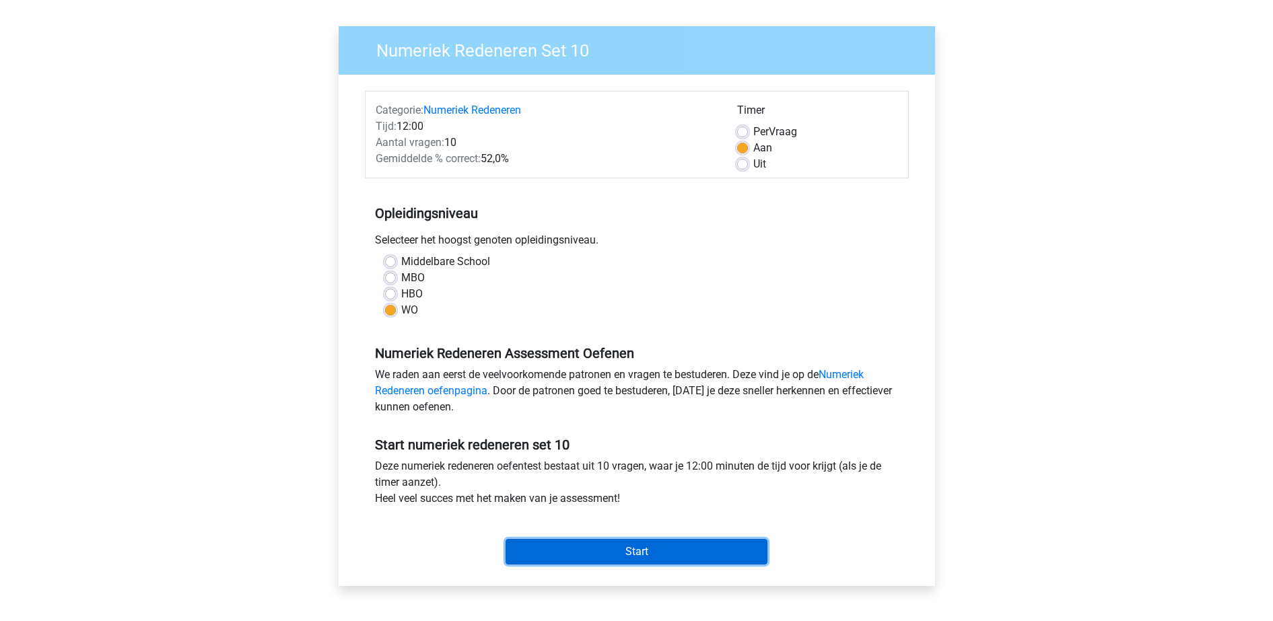
click at [622, 551] on input "Start" at bounding box center [637, 552] width 262 height 26
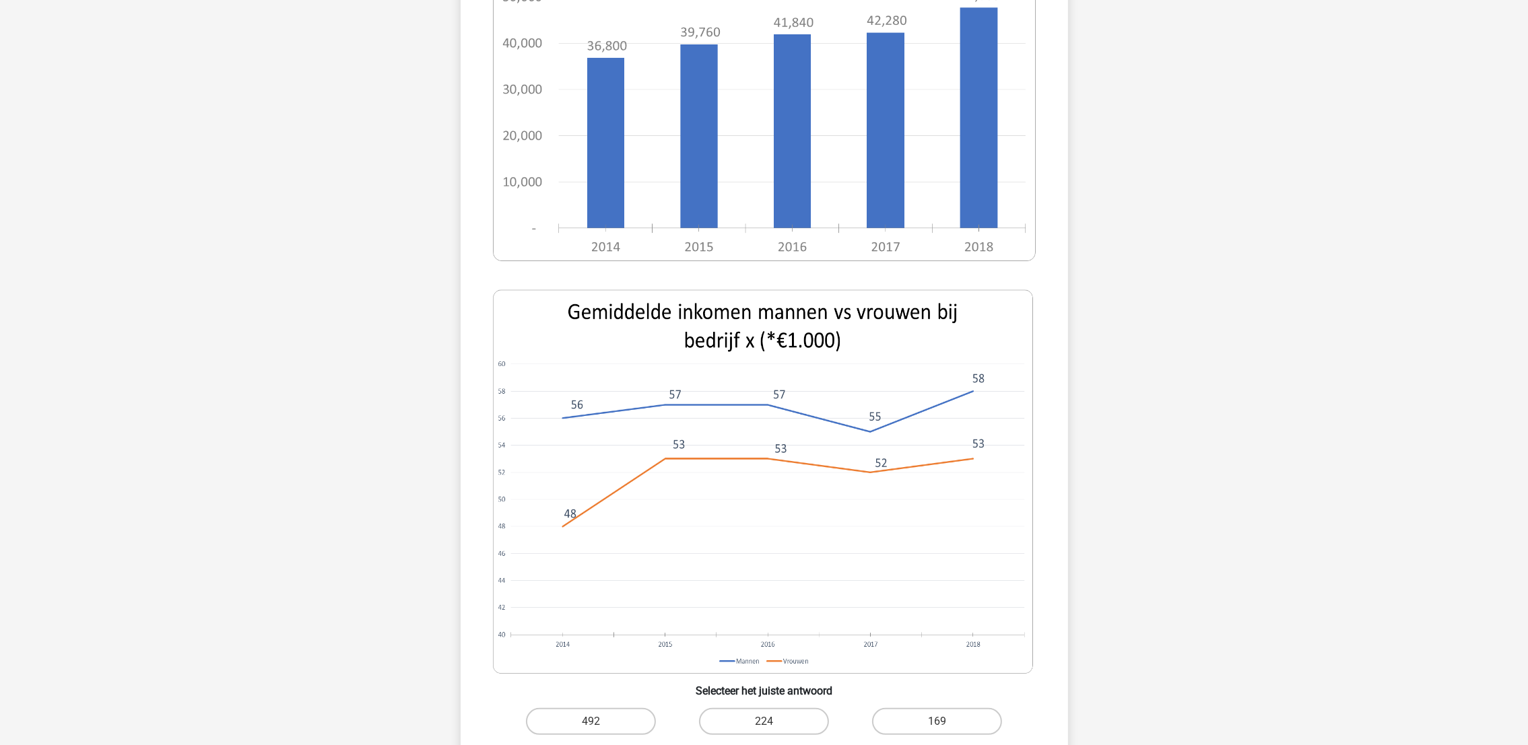
scroll to position [707, 0]
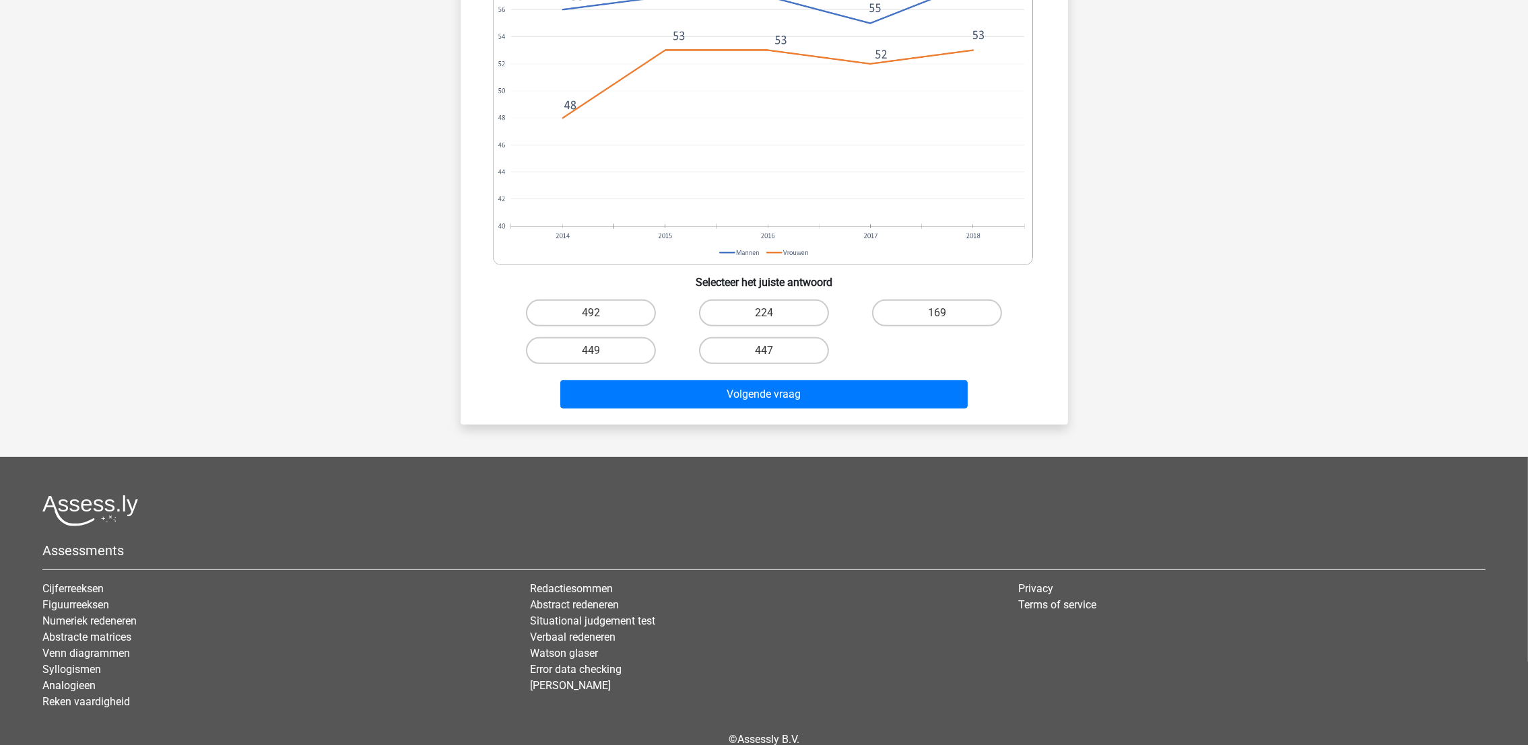
click at [944, 315] on input "169" at bounding box center [941, 317] width 9 height 9
radio input "true"
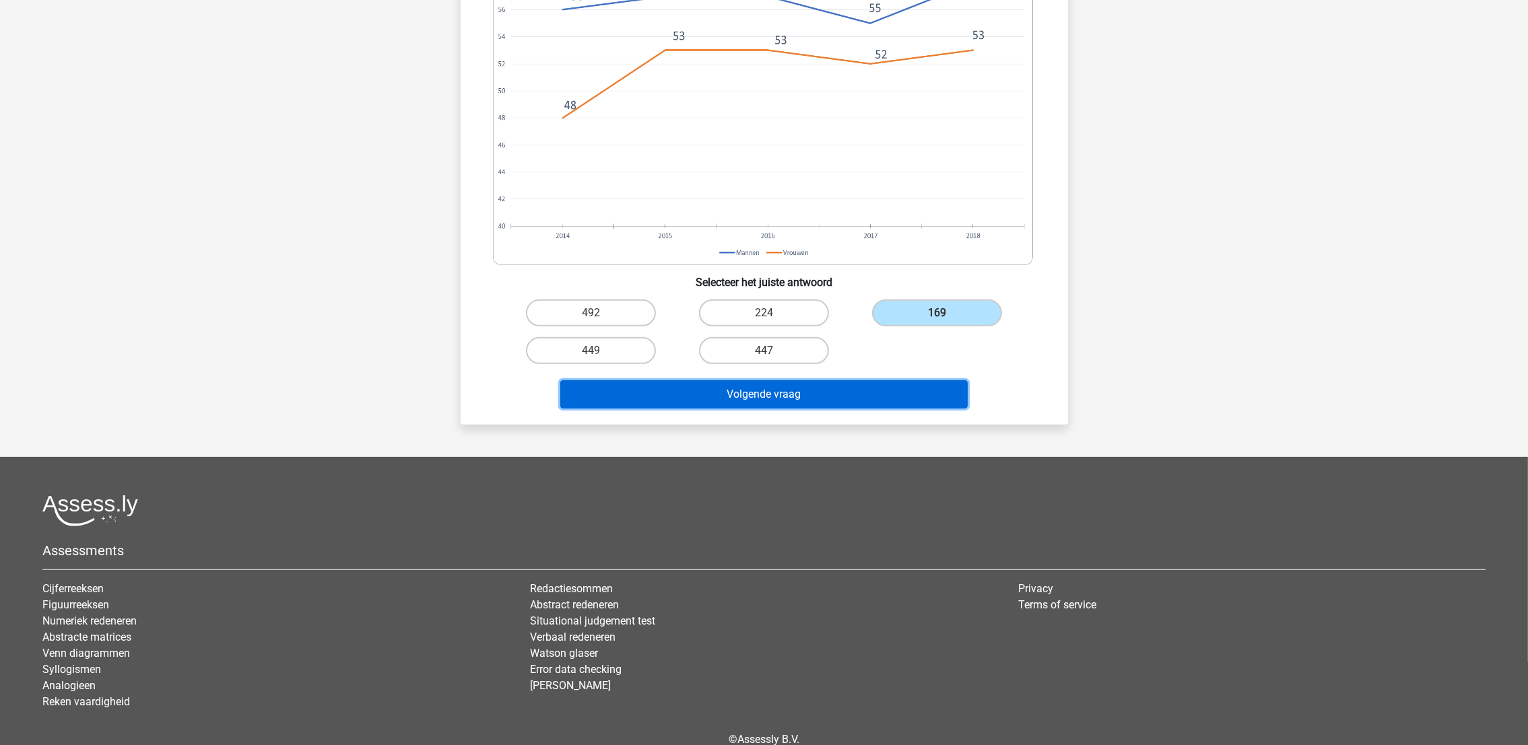
click at [869, 385] on button "Volgende vraag" at bounding box center [763, 394] width 407 height 28
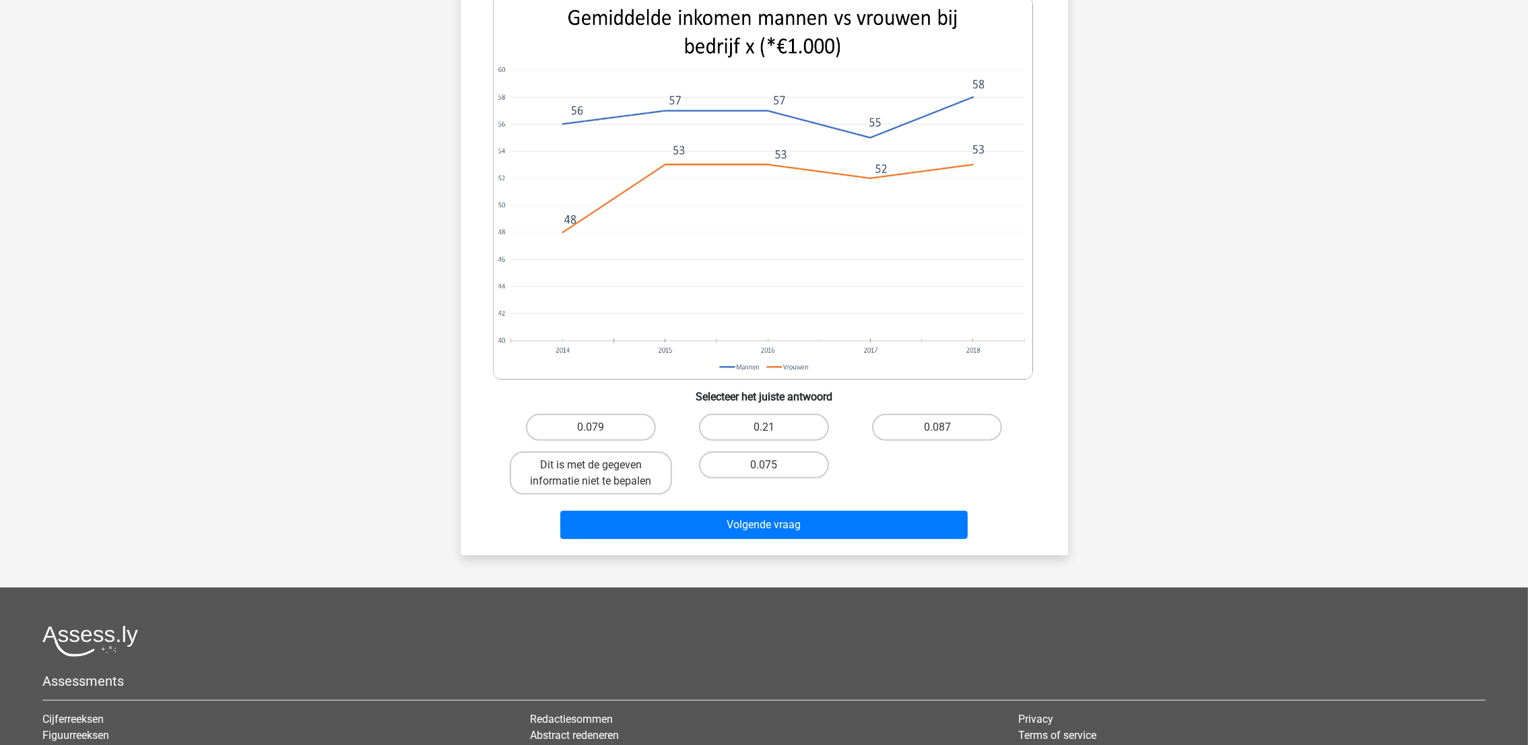
scroll to position [572, 0]
click at [625, 475] on label "Dit is met de gegeven informatie niet te bepalen" at bounding box center [591, 473] width 162 height 43
click at [599, 475] on input "Dit is met de gegeven informatie niet te bepalen" at bounding box center [594, 470] width 9 height 9
radio input "true"
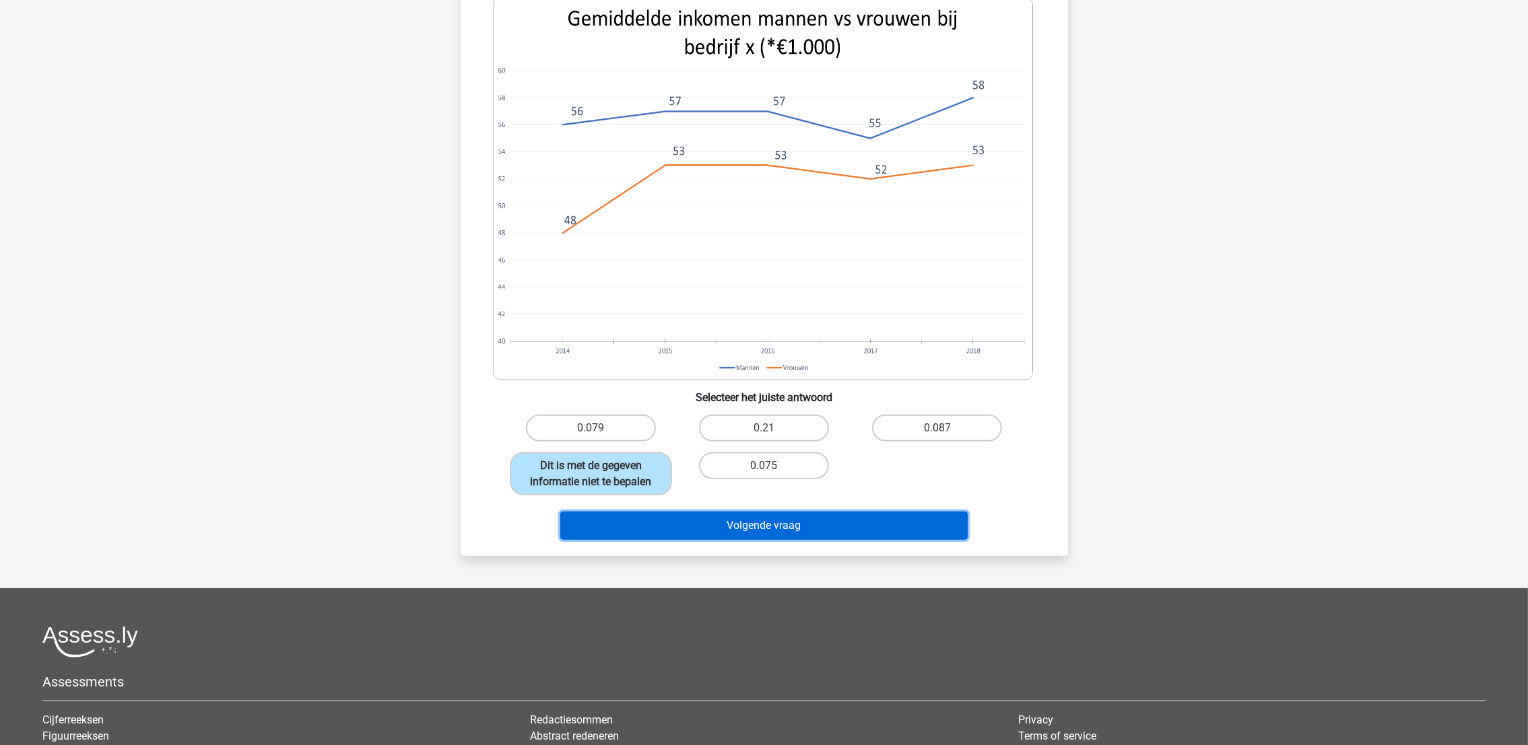
click at [697, 522] on button "Volgende vraag" at bounding box center [763, 526] width 407 height 28
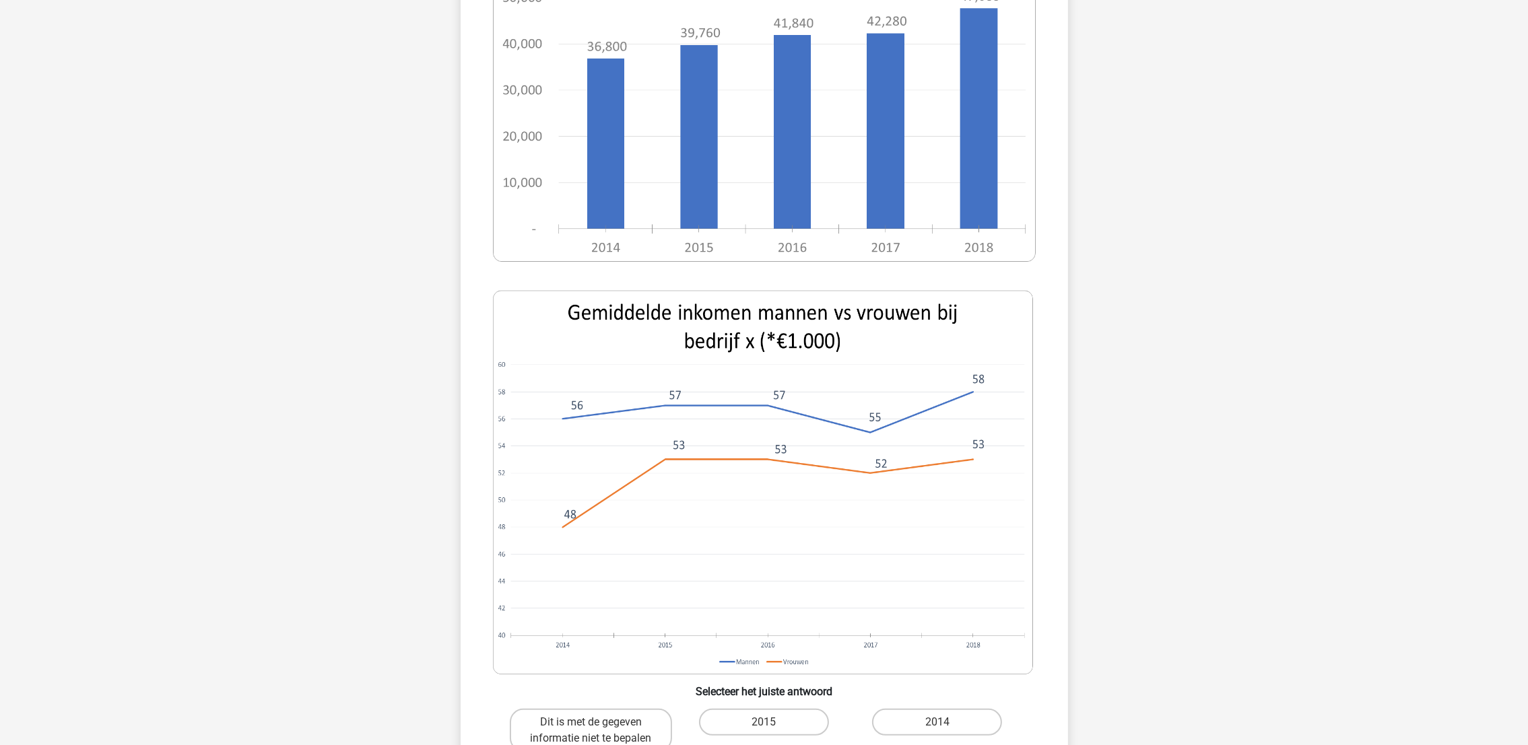
scroll to position [370, 0]
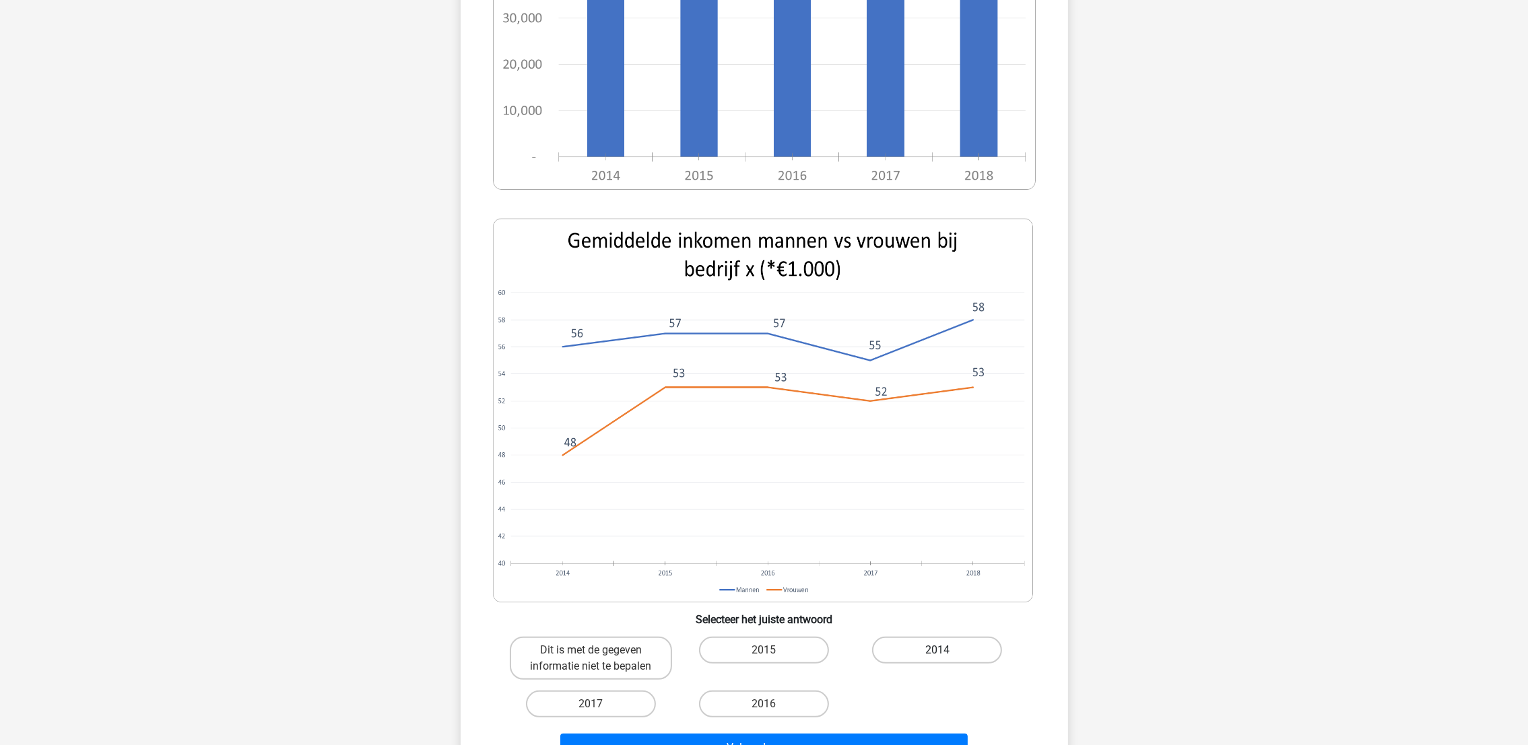
click at [919, 621] on label "2014" at bounding box center [937, 650] width 130 height 27
click at [937, 621] on input "2014" at bounding box center [941, 654] width 9 height 9
radio input "true"
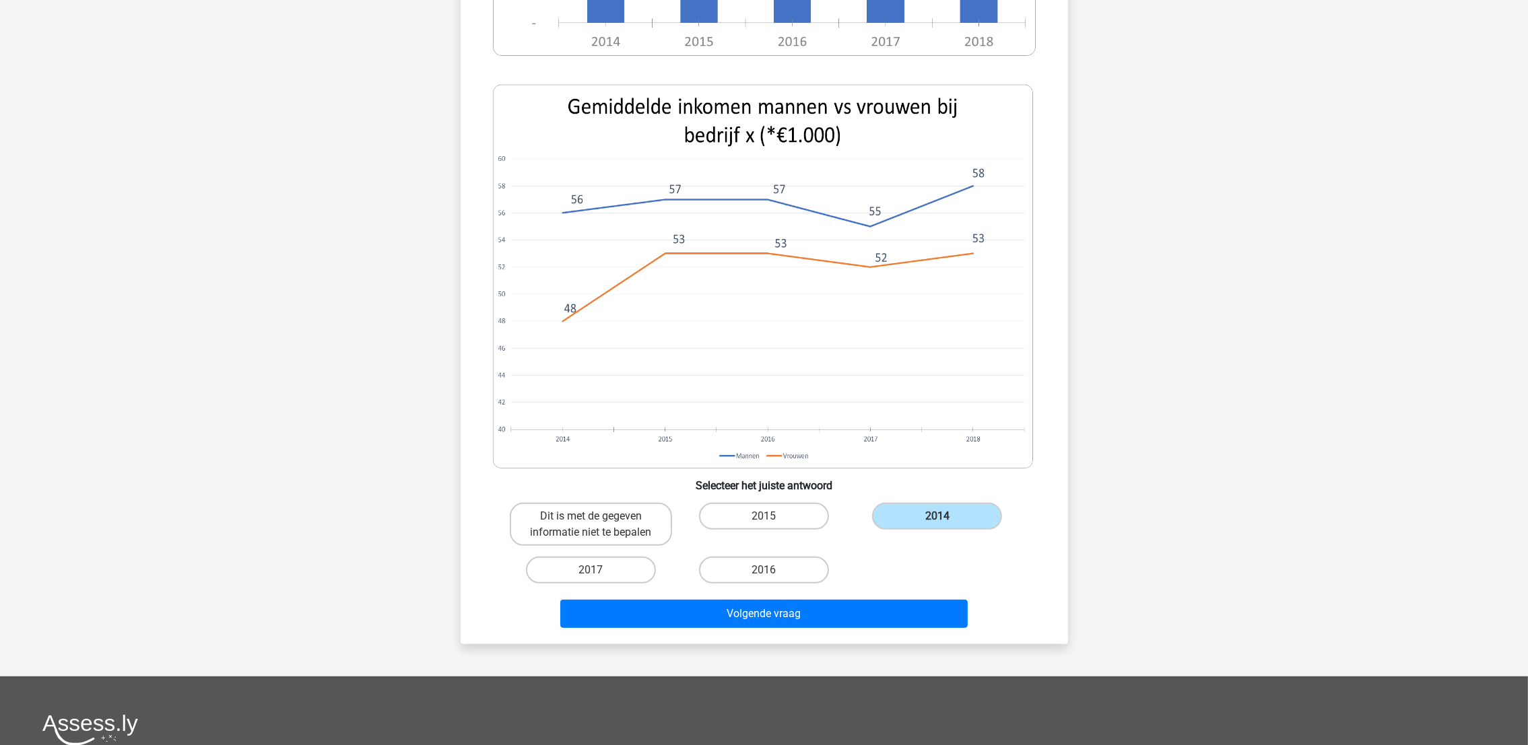
scroll to position [504, 0]
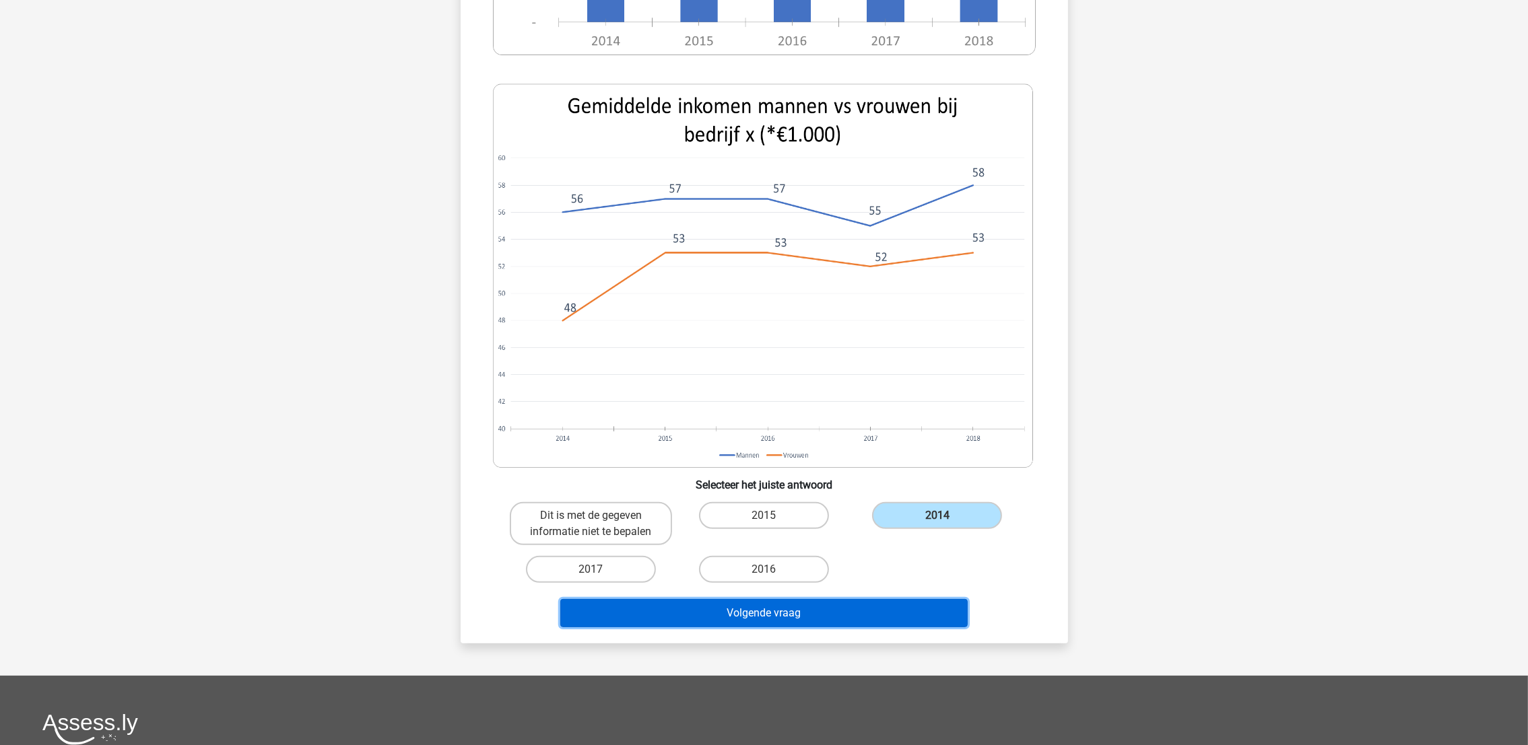
click at [831, 607] on button "Volgende vraag" at bounding box center [763, 613] width 407 height 28
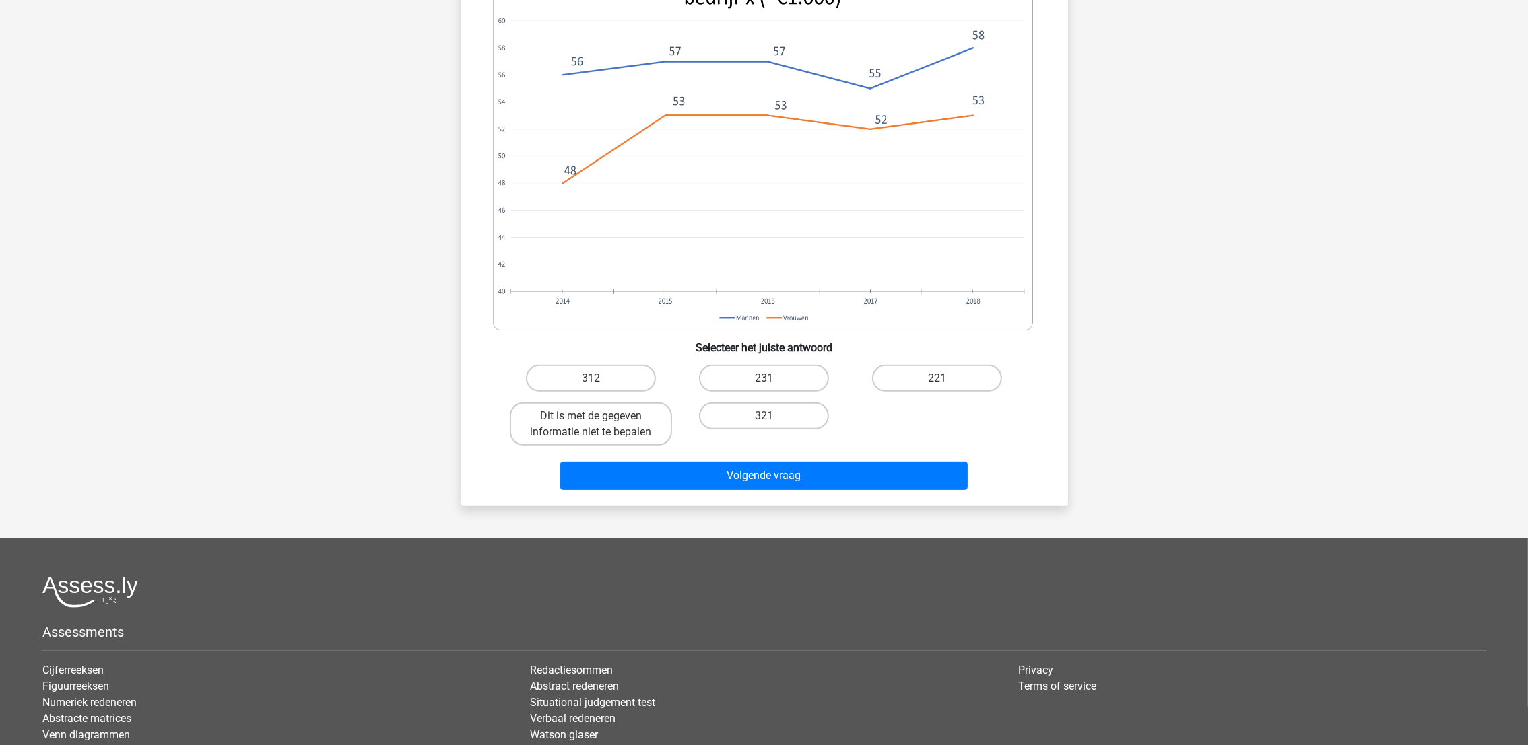
scroll to position [673, 0]
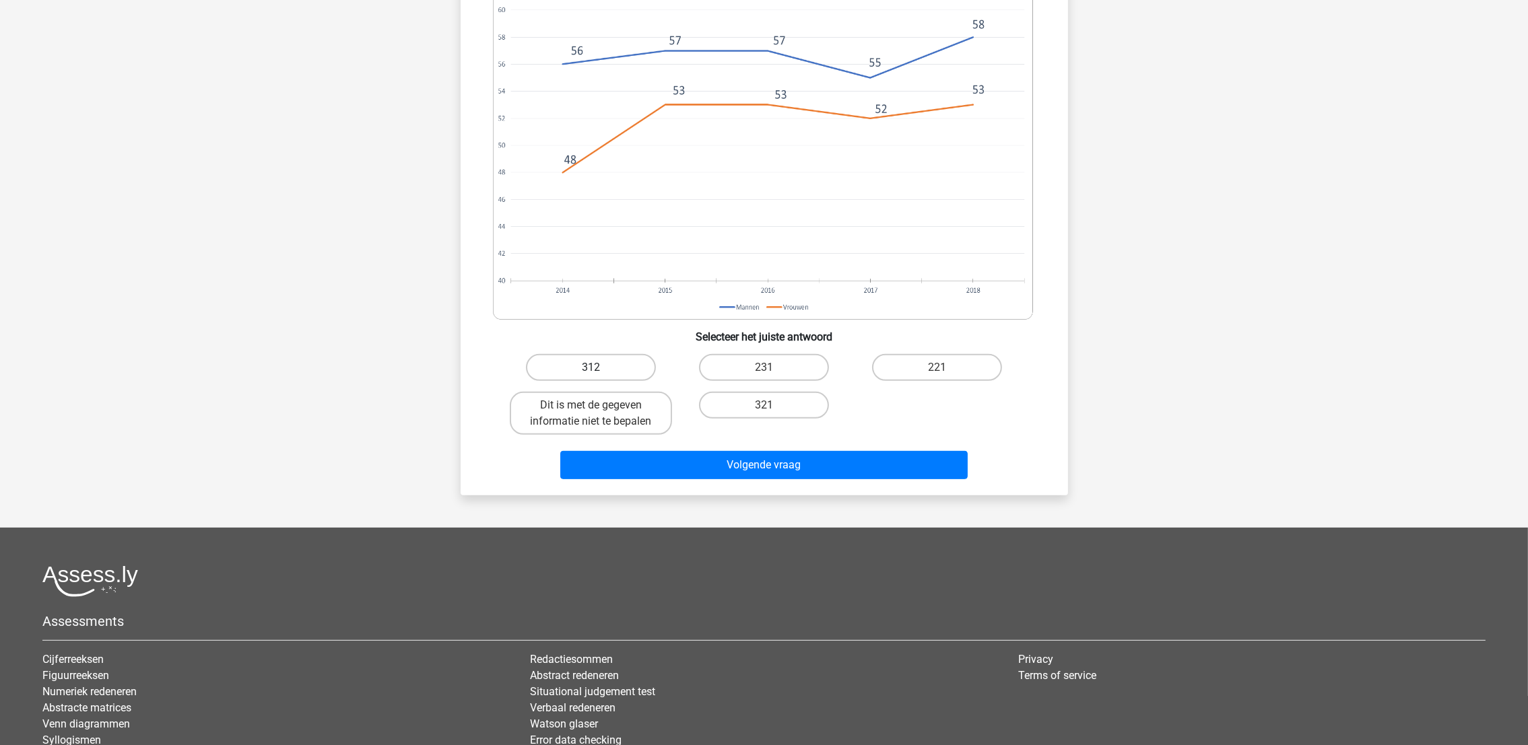
click at [592, 354] on label "312" at bounding box center [591, 367] width 130 height 27
click at [592, 368] on input "312" at bounding box center [594, 372] width 9 height 9
radio input "true"
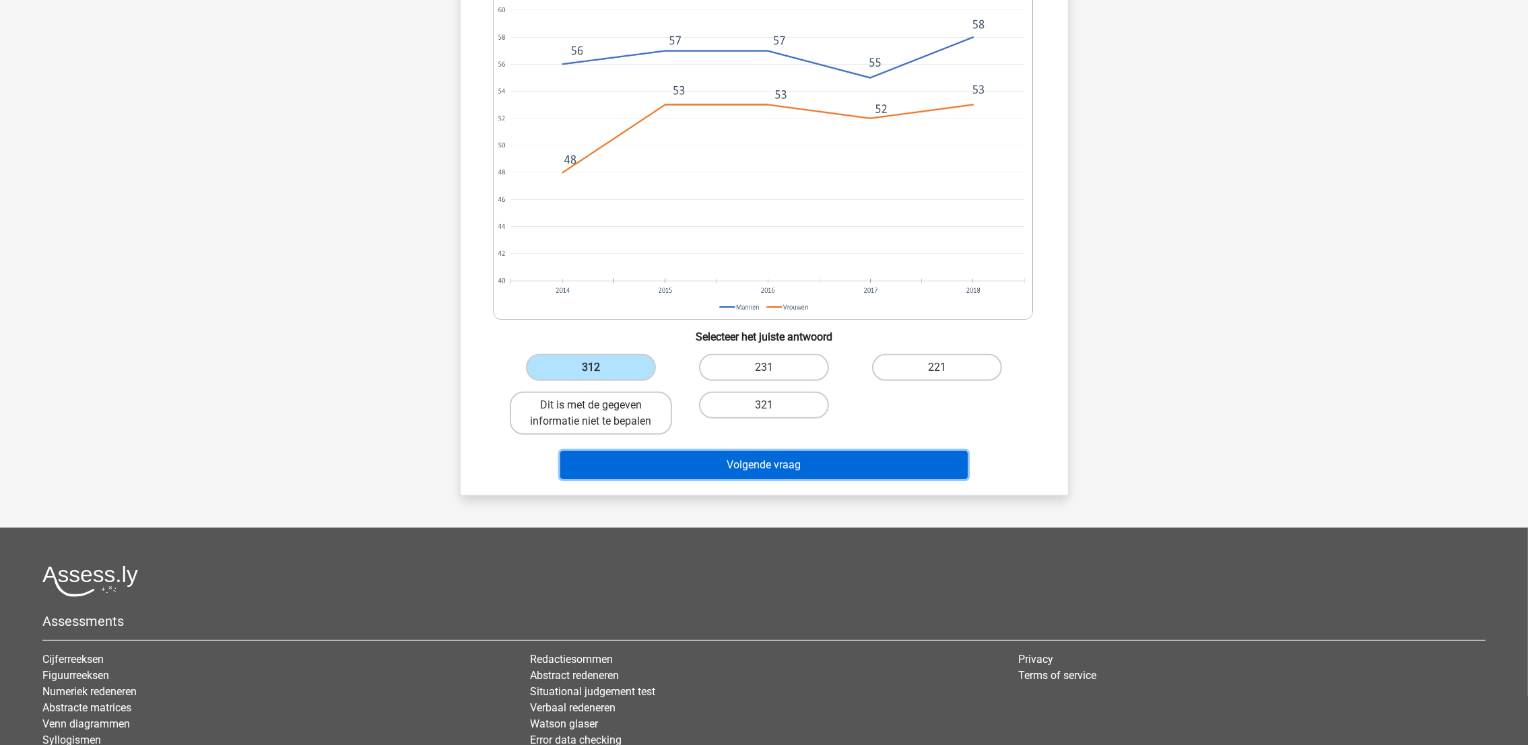
click at [677, 451] on button "Volgende vraag" at bounding box center [763, 465] width 407 height 28
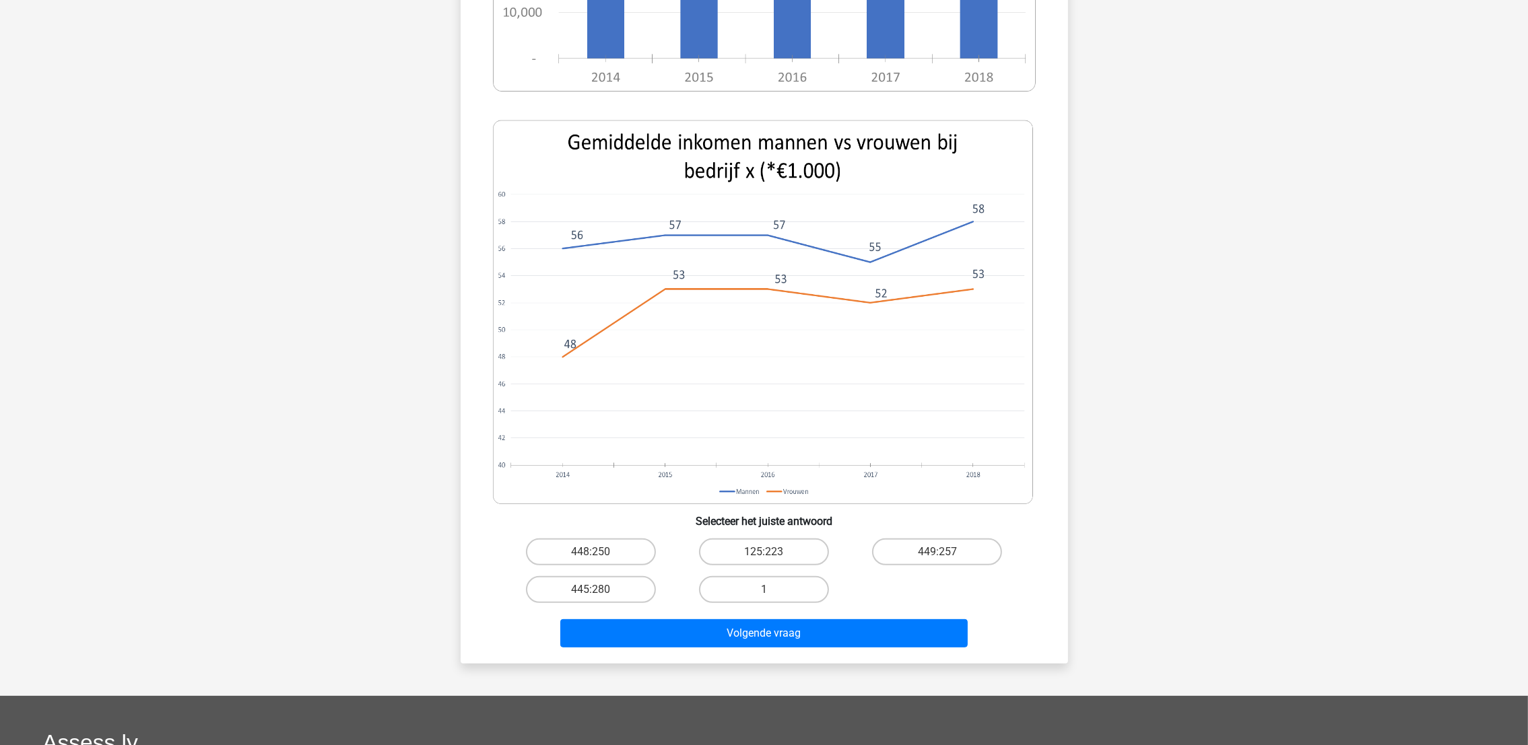
scroll to position [471, 0]
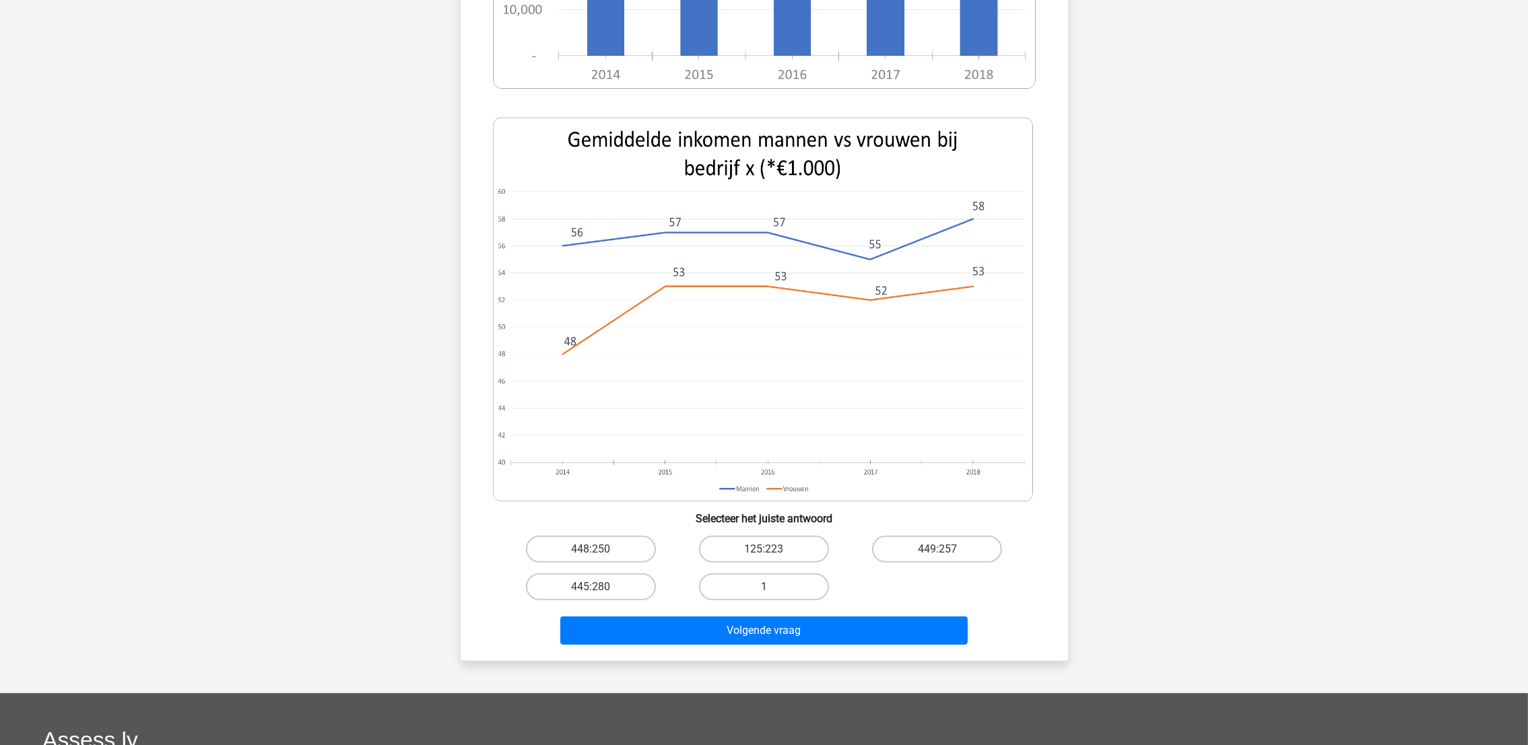
click at [592, 550] on input "448:250" at bounding box center [594, 553] width 9 height 9
radio input "true"
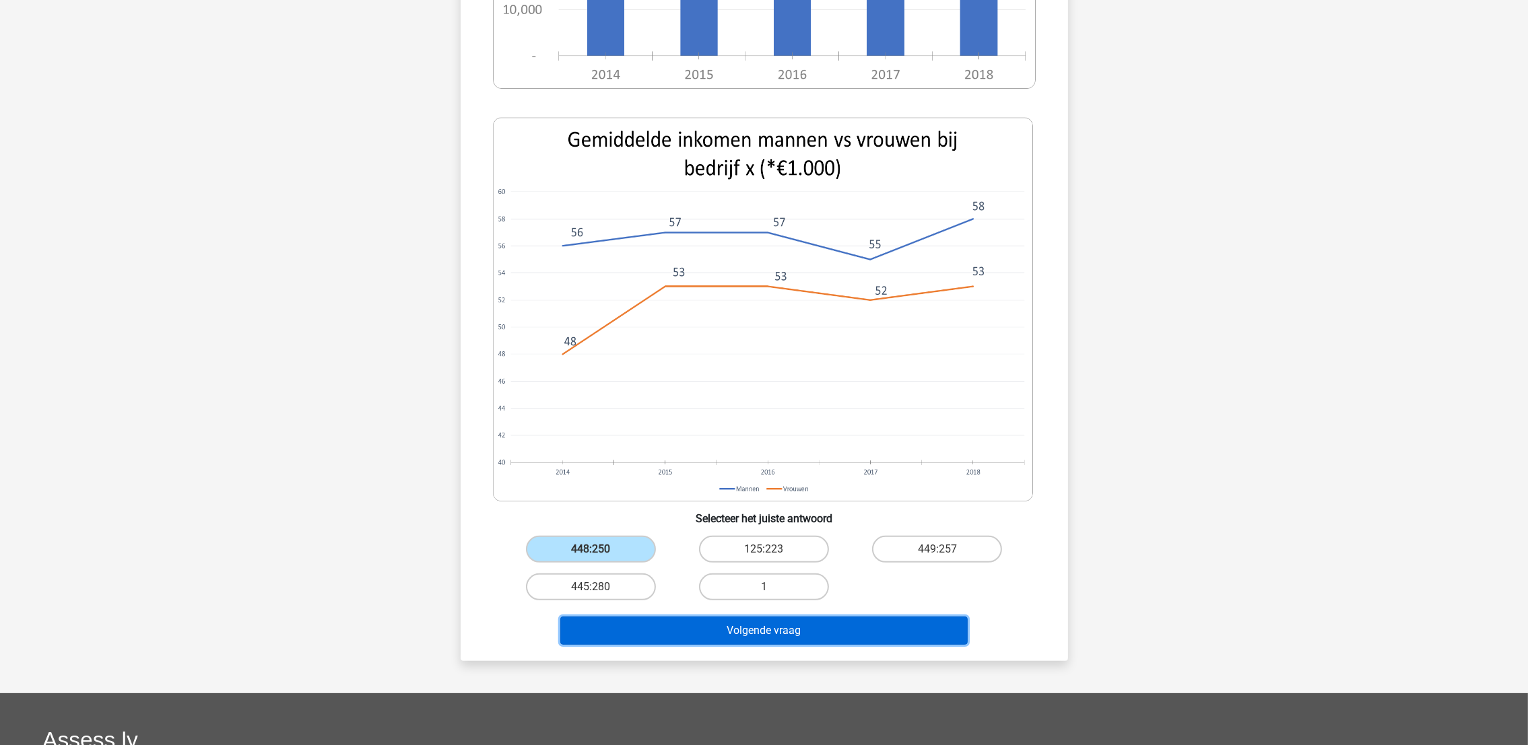
click at [638, 621] on button "Volgende vraag" at bounding box center [763, 631] width 407 height 28
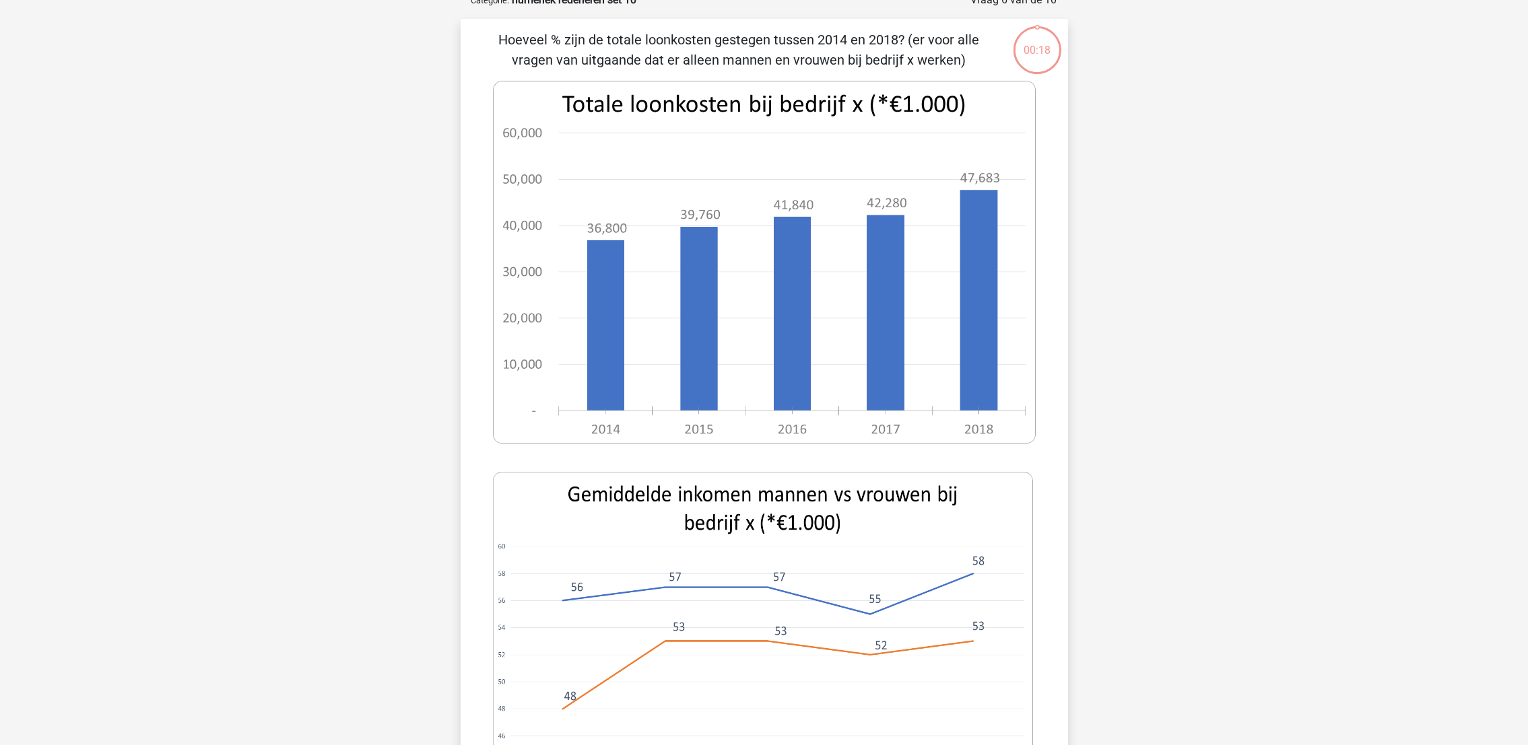
scroll to position [67, 0]
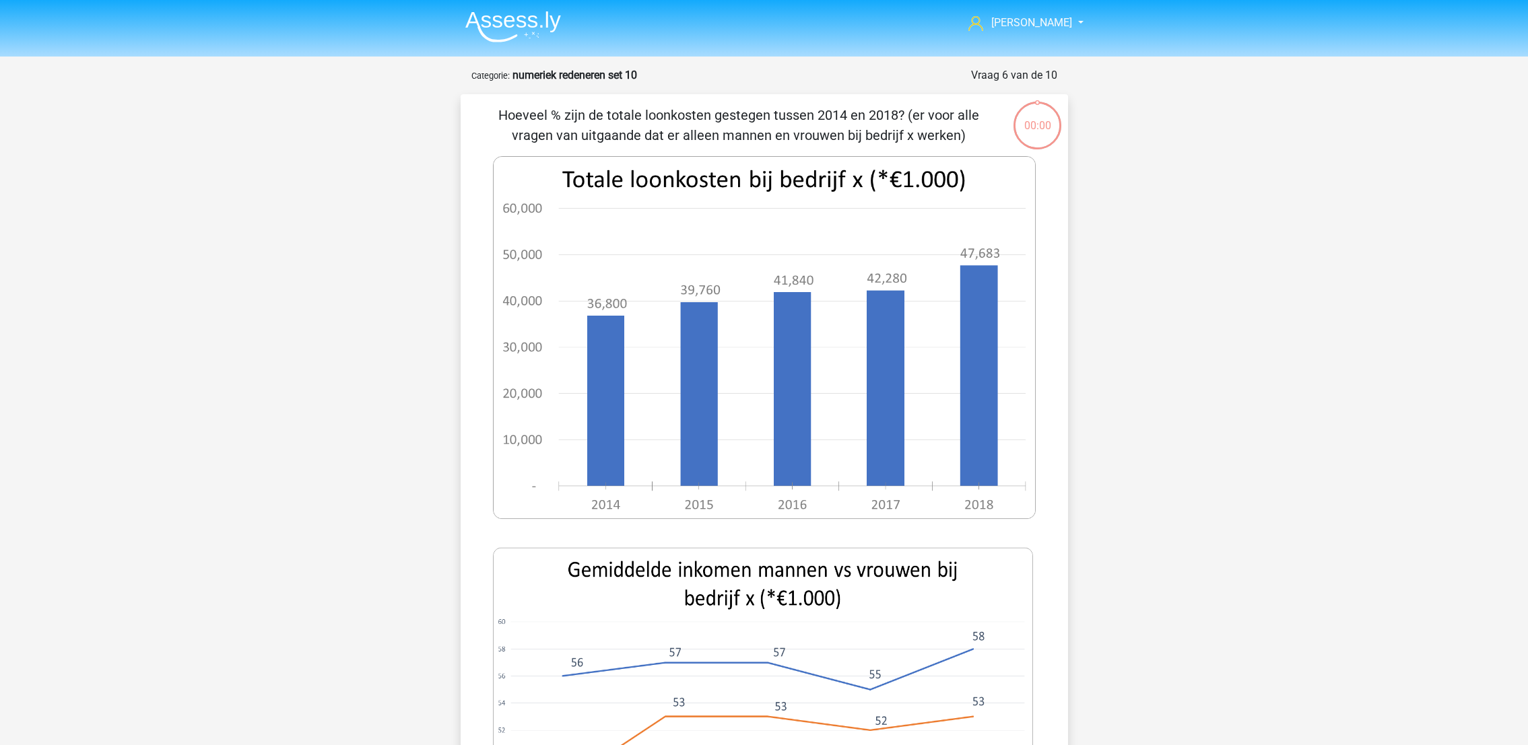
scroll to position [67, 0]
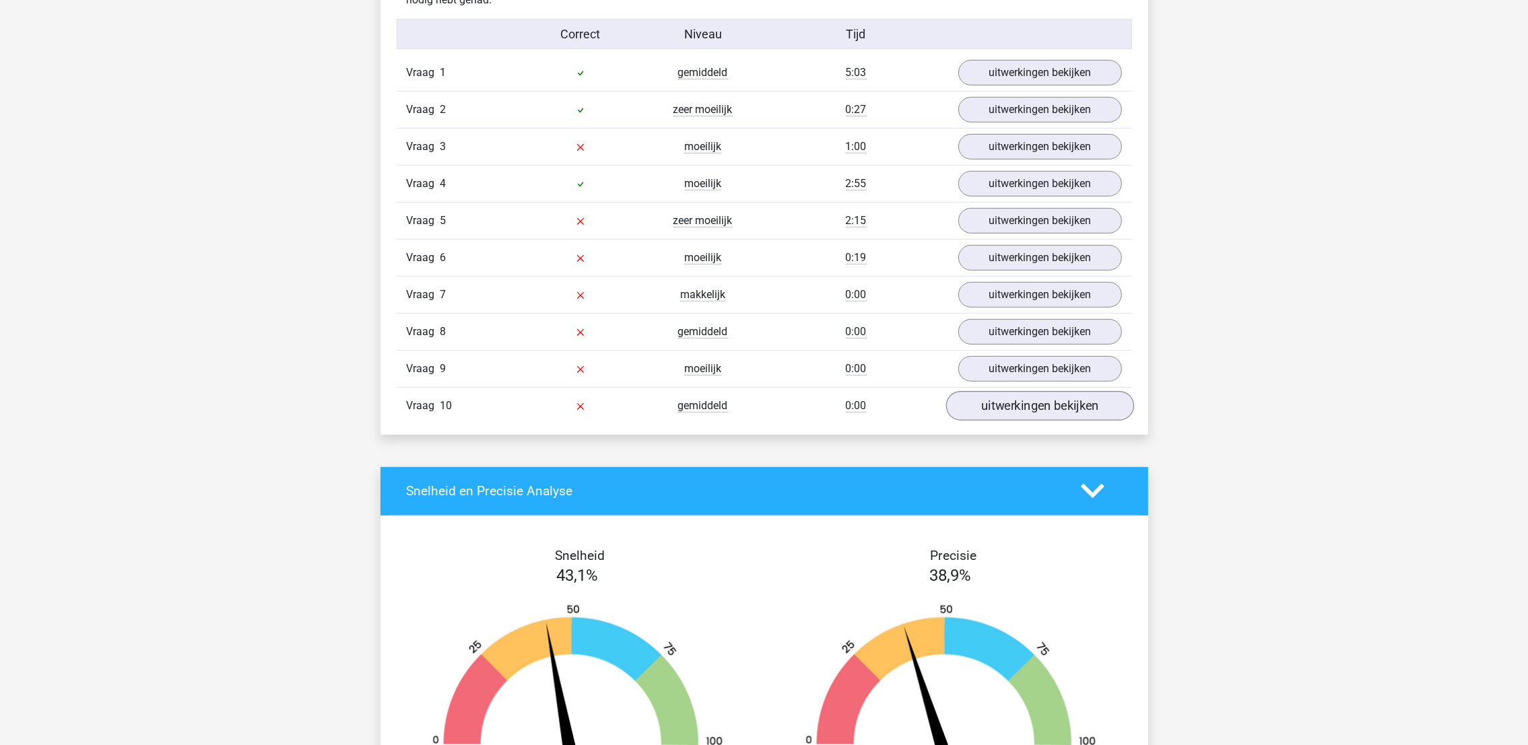
scroll to position [808, 0]
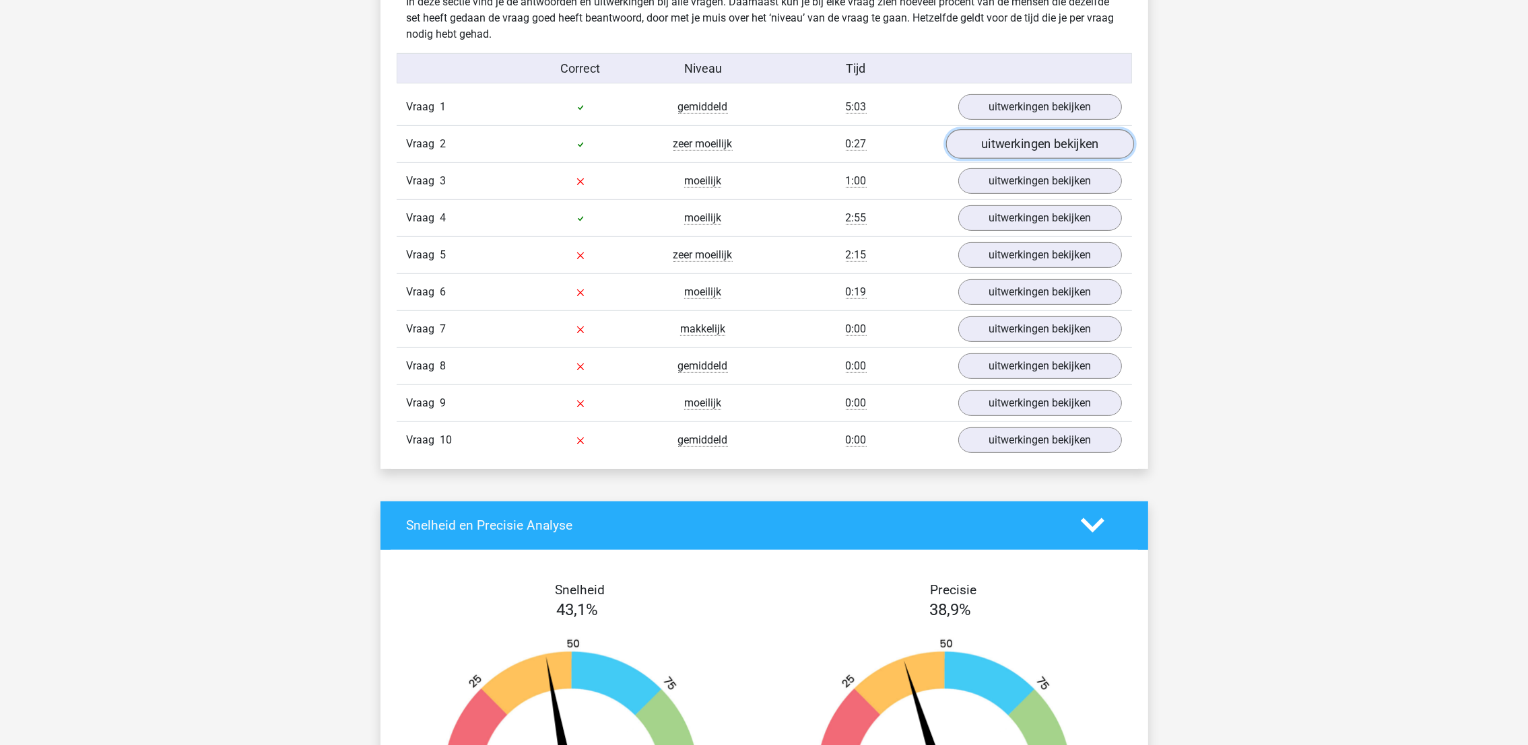
click at [1051, 153] on link "uitwerkingen bekijken" at bounding box center [1039, 144] width 188 height 30
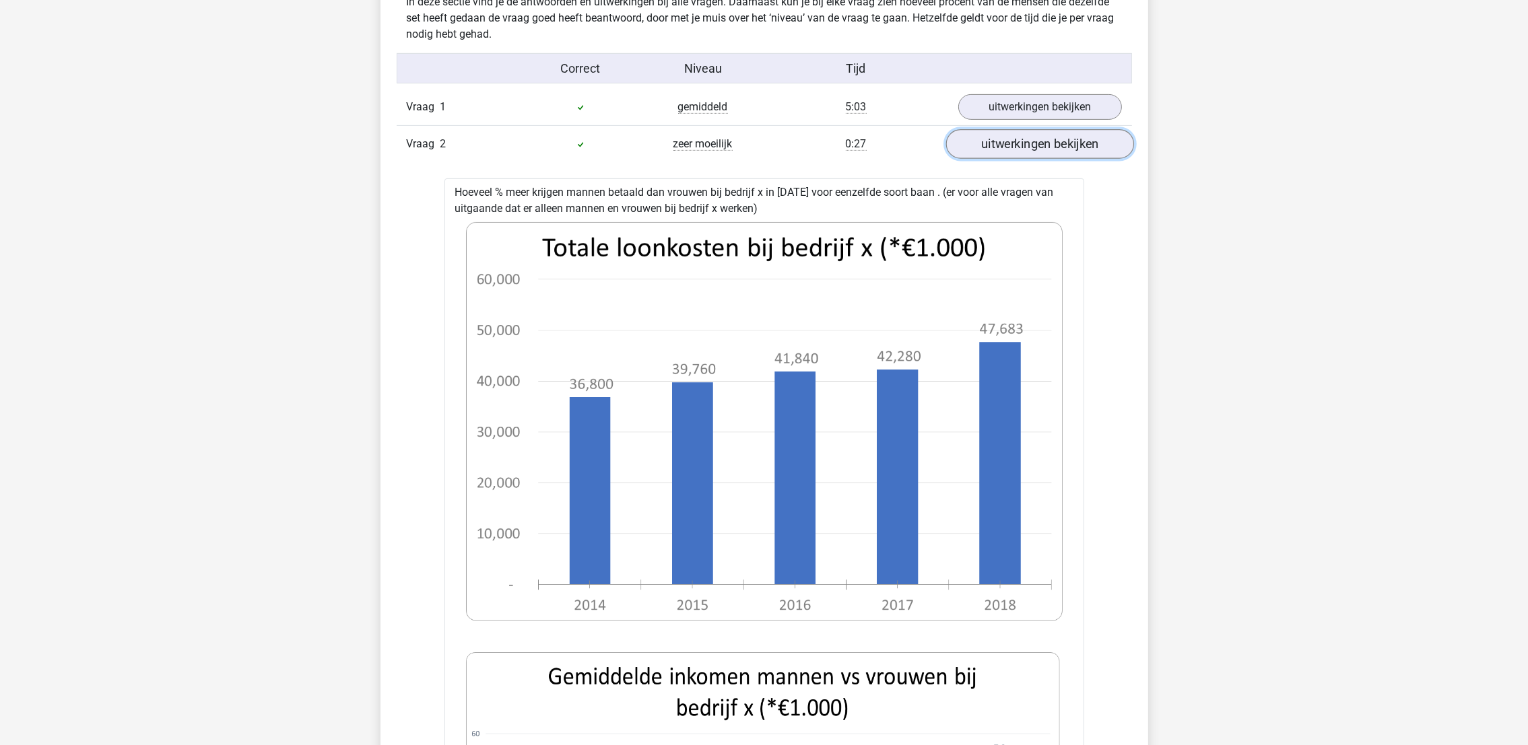
click at [1041, 153] on link "uitwerkingen bekijken" at bounding box center [1039, 144] width 188 height 30
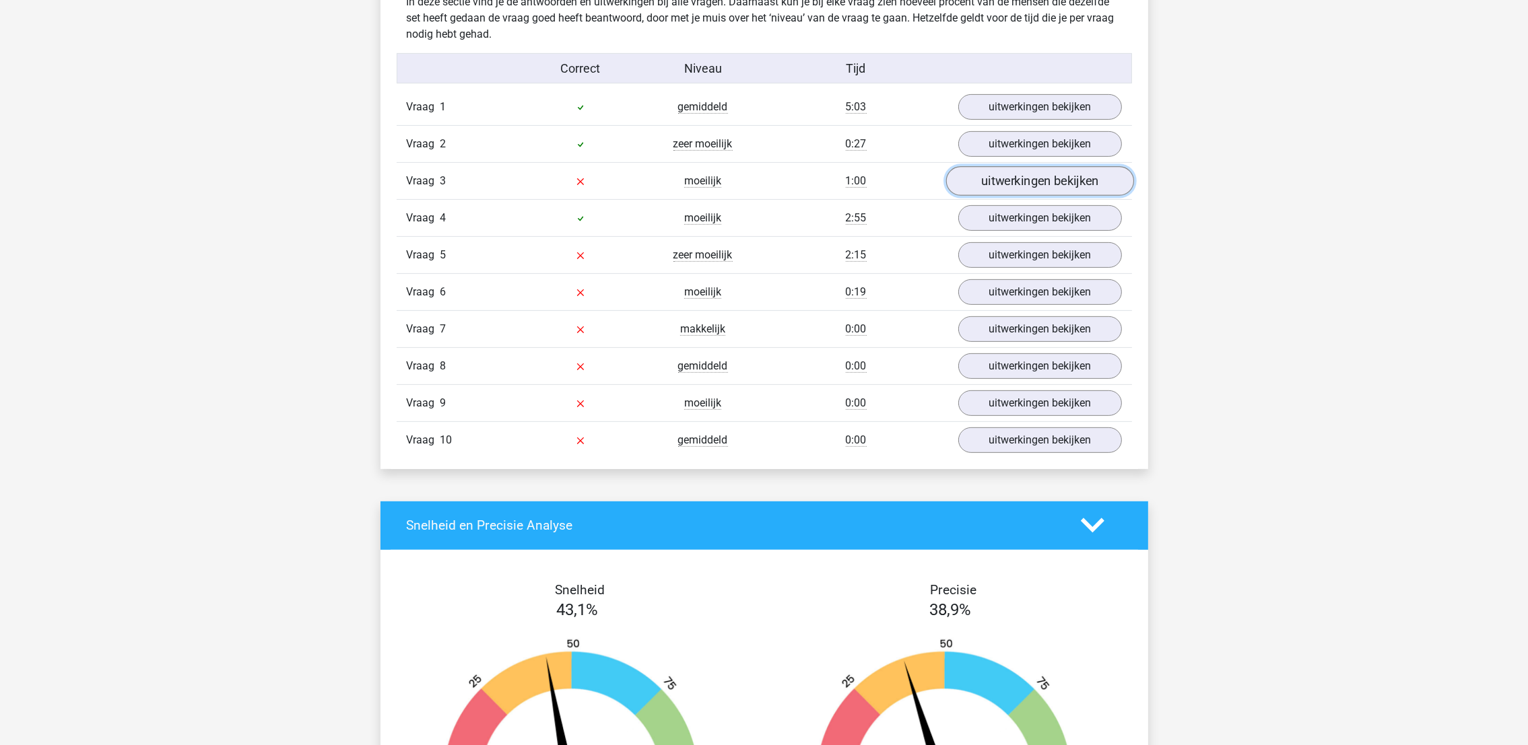
click at [1037, 191] on link "uitwerkingen bekijken" at bounding box center [1039, 181] width 188 height 30
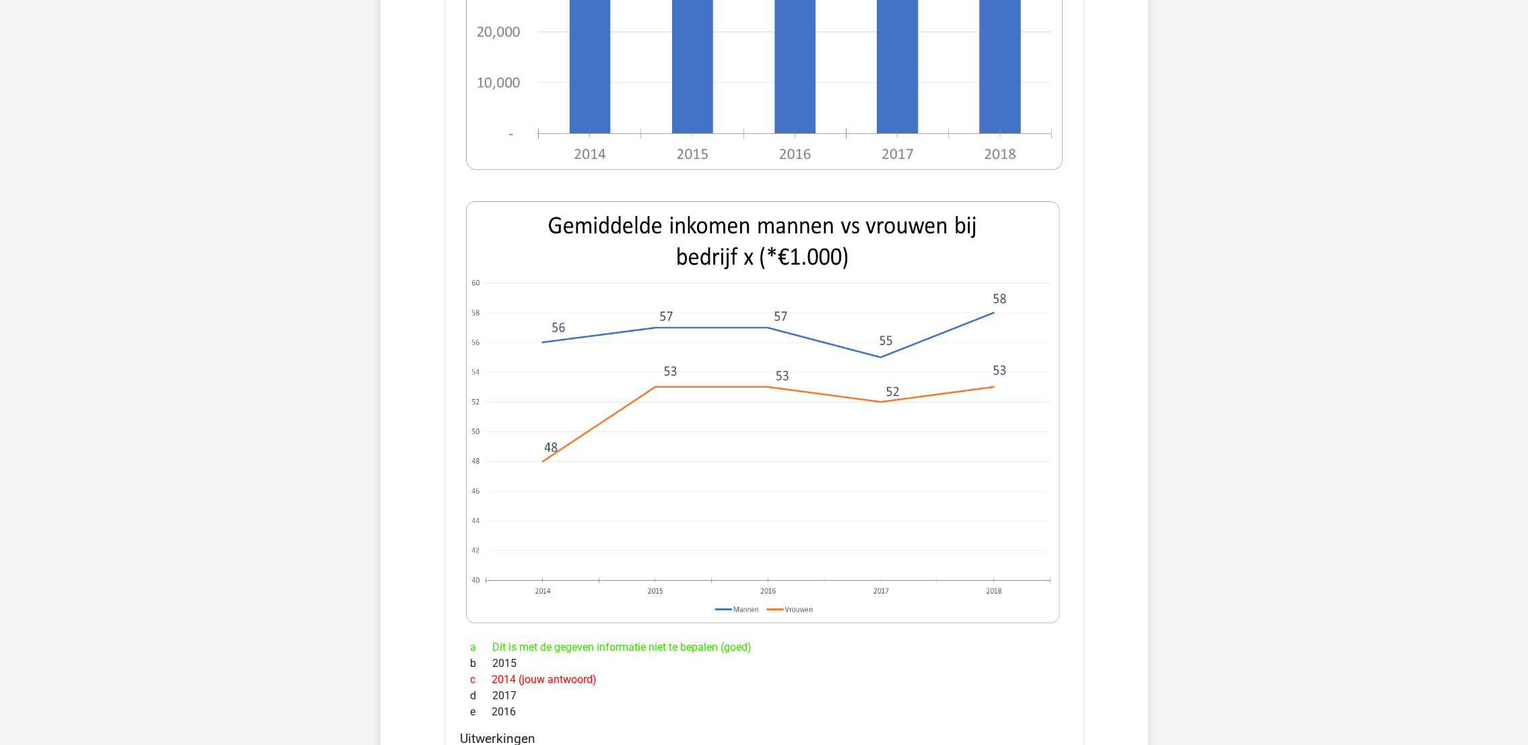
scroll to position [908, 0]
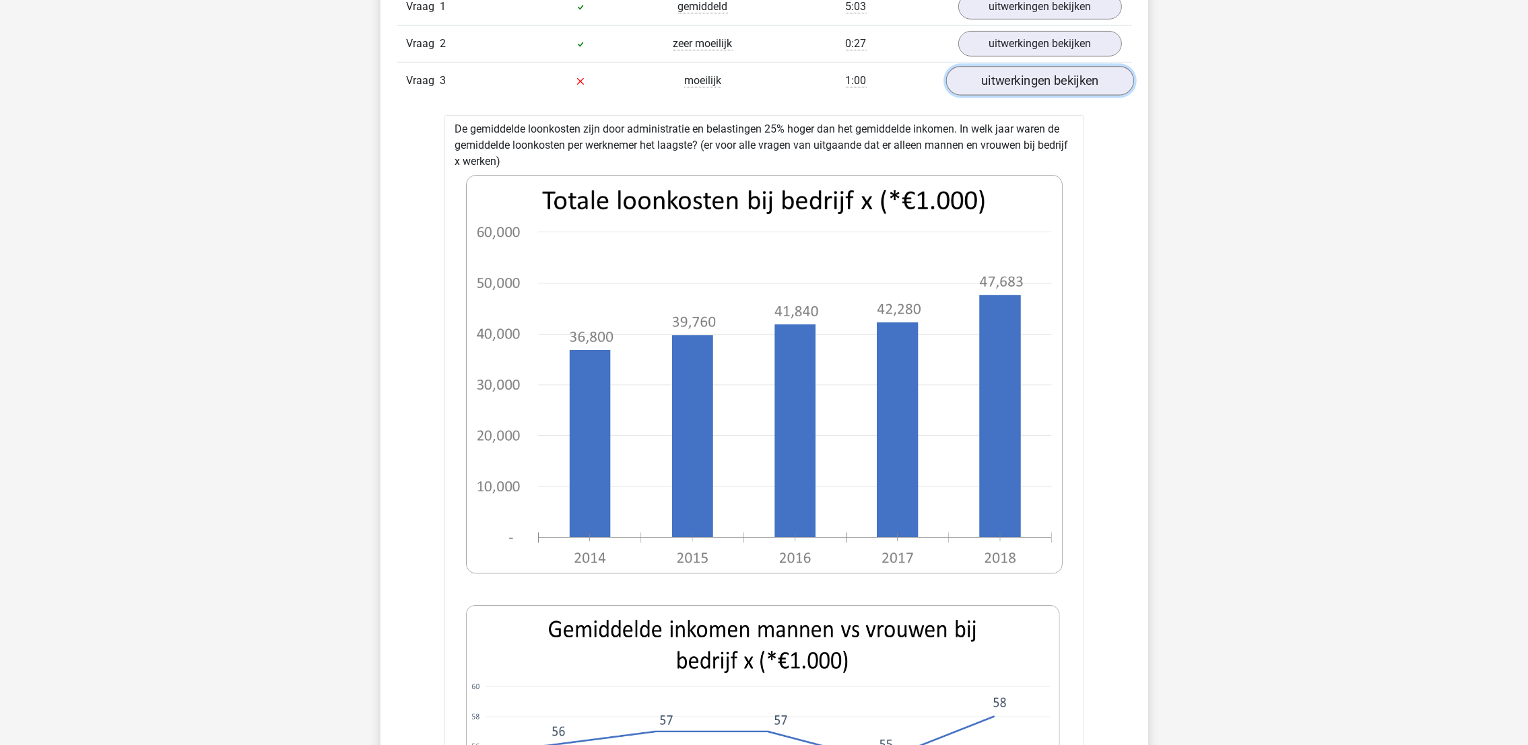
click at [1029, 77] on link "uitwerkingen bekijken" at bounding box center [1039, 81] width 188 height 30
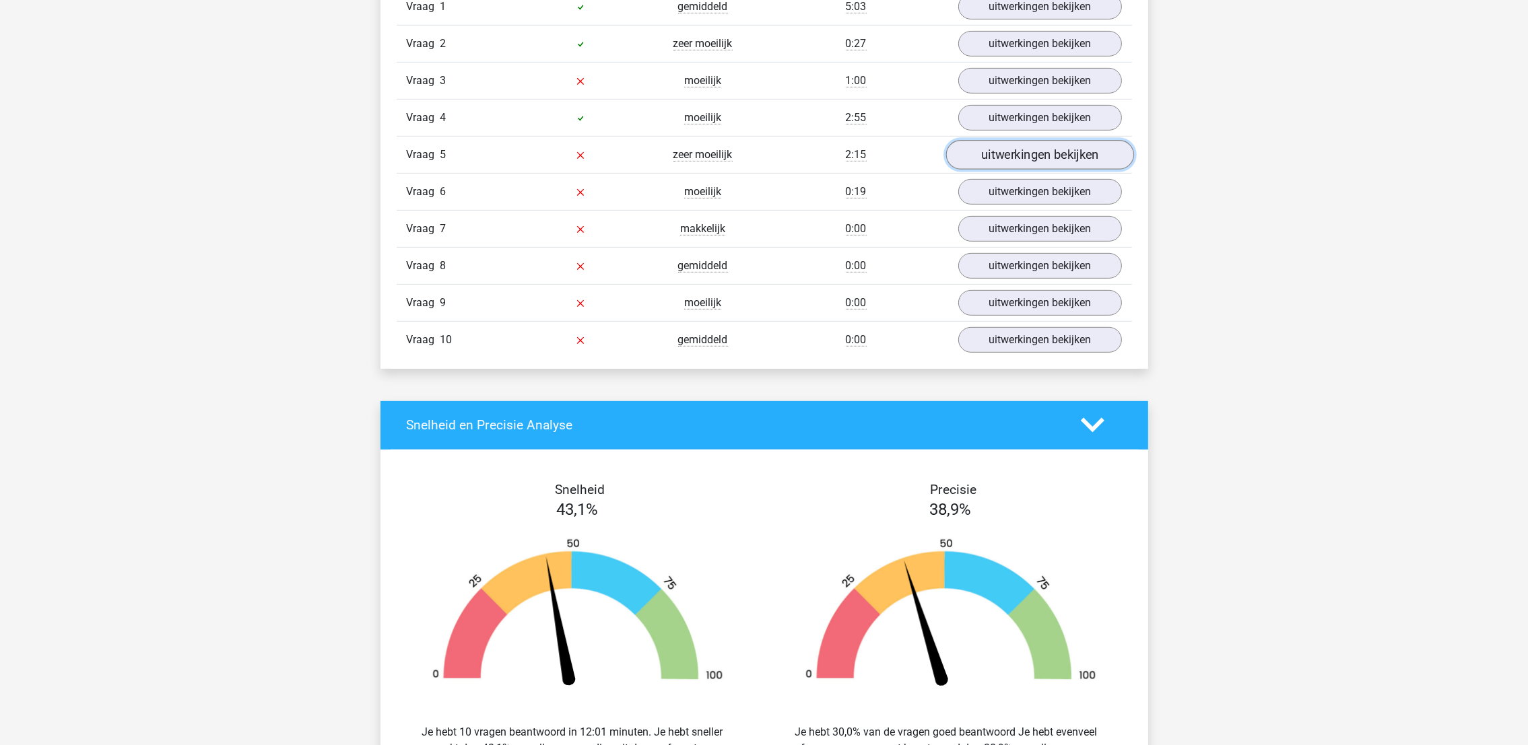
click at [1049, 161] on link "uitwerkingen bekijken" at bounding box center [1039, 155] width 188 height 30
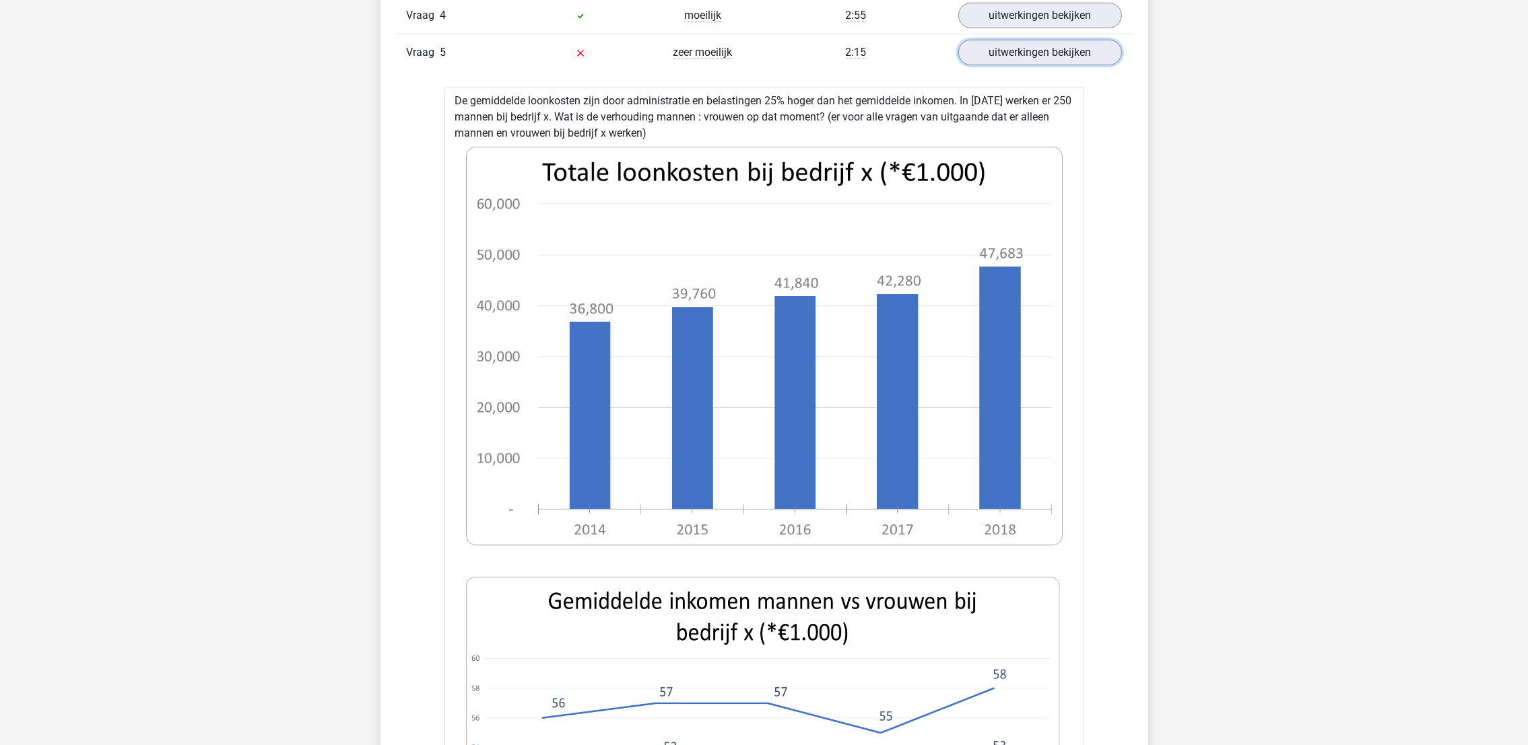
scroll to position [808, 0]
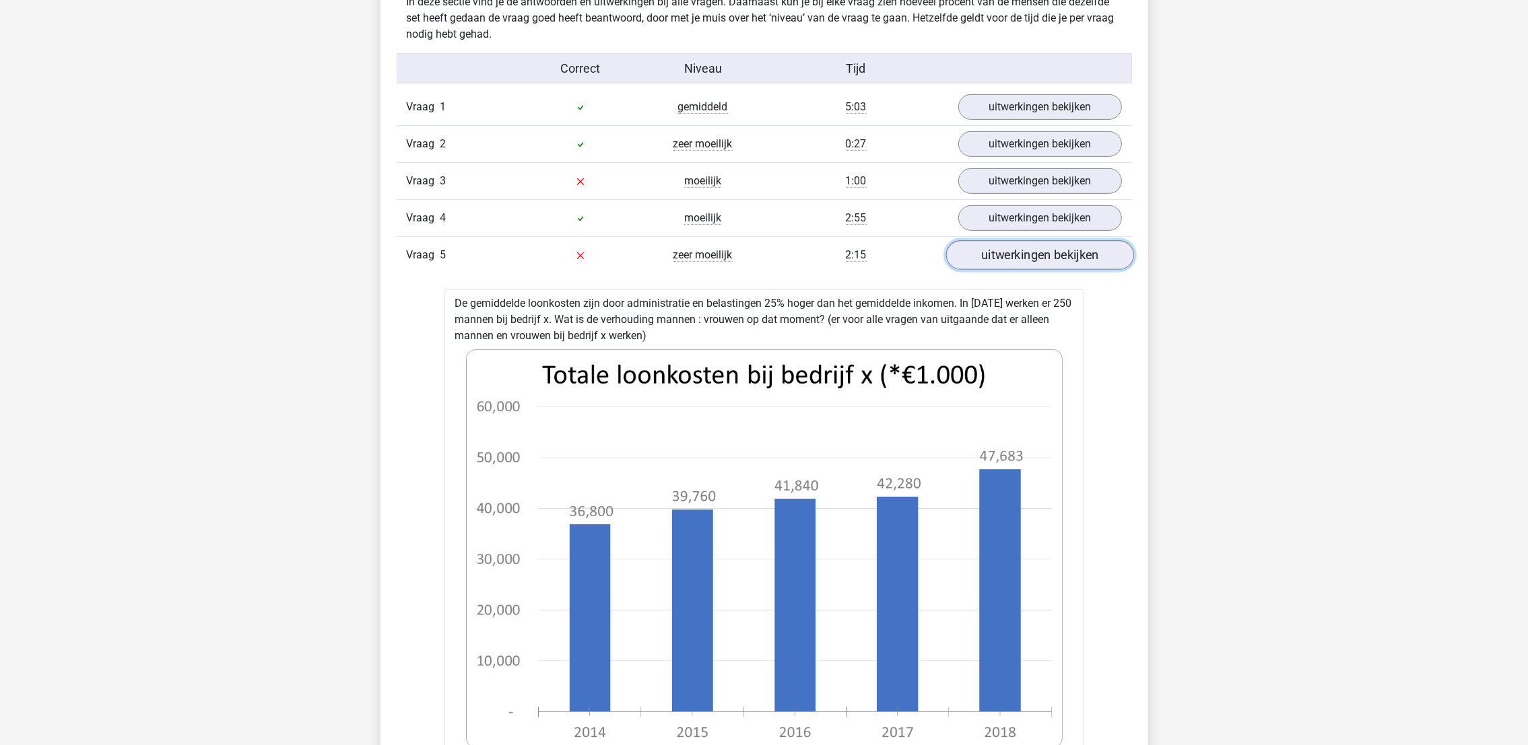
click at [1058, 255] on link "uitwerkingen bekijken" at bounding box center [1039, 255] width 188 height 30
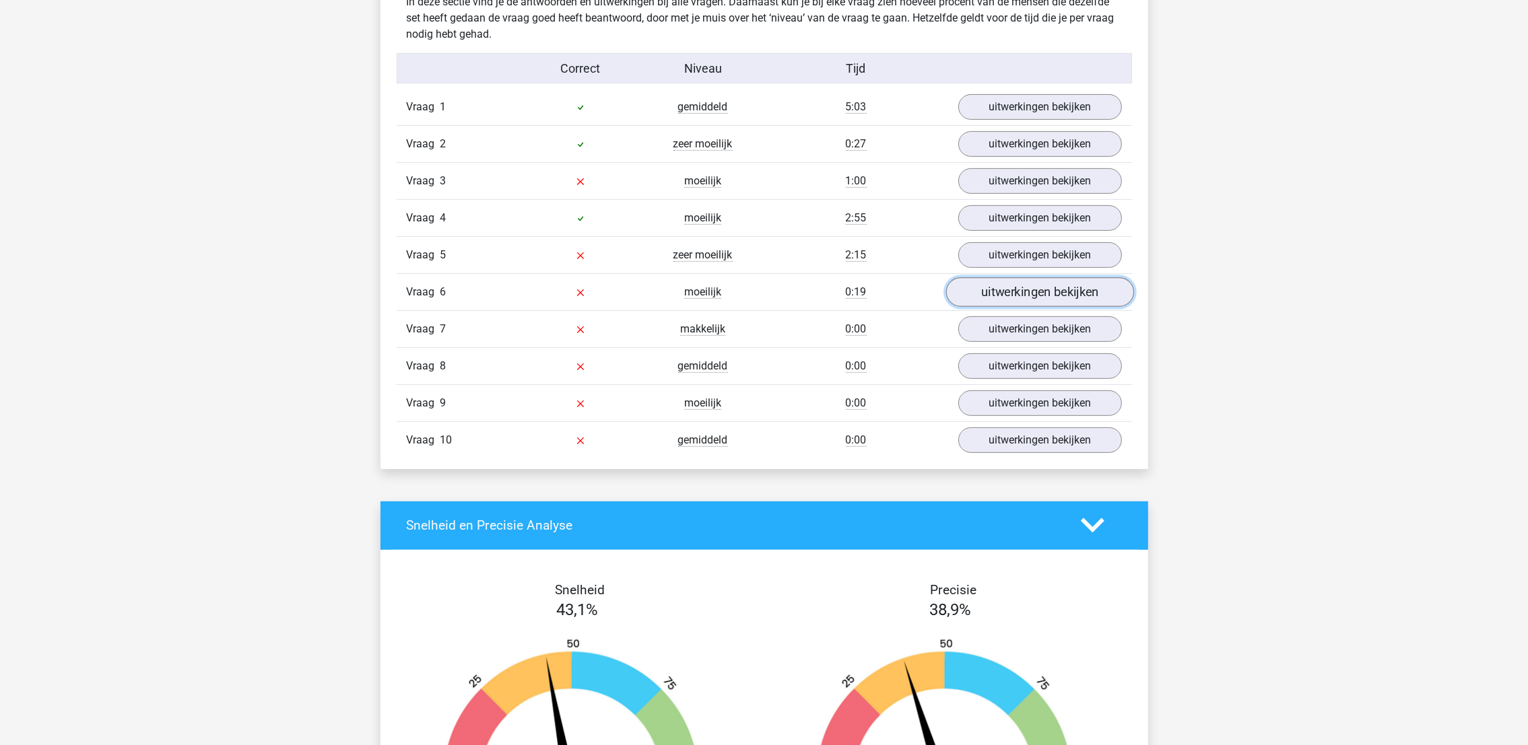
click at [1052, 304] on link "uitwerkingen bekijken" at bounding box center [1039, 292] width 188 height 30
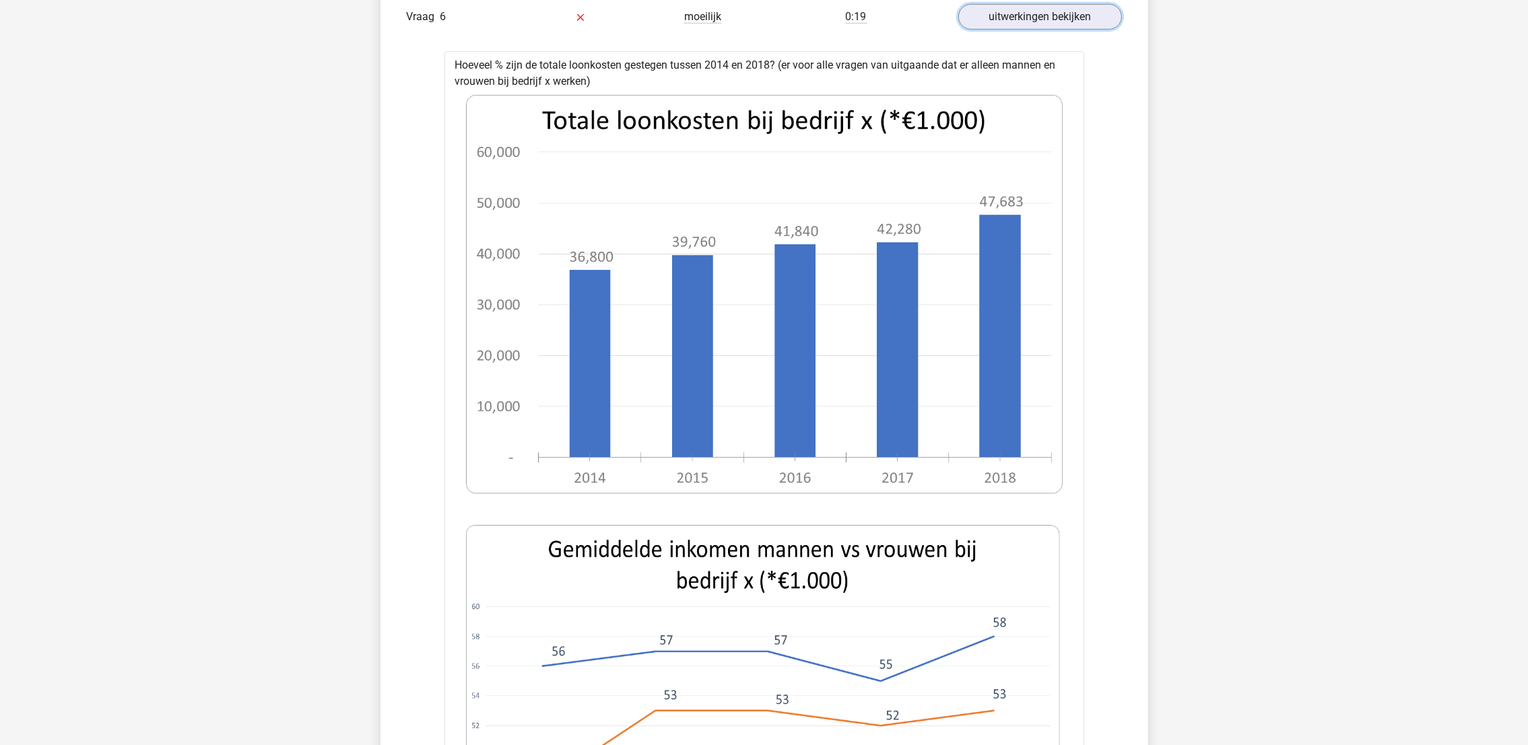
scroll to position [908, 0]
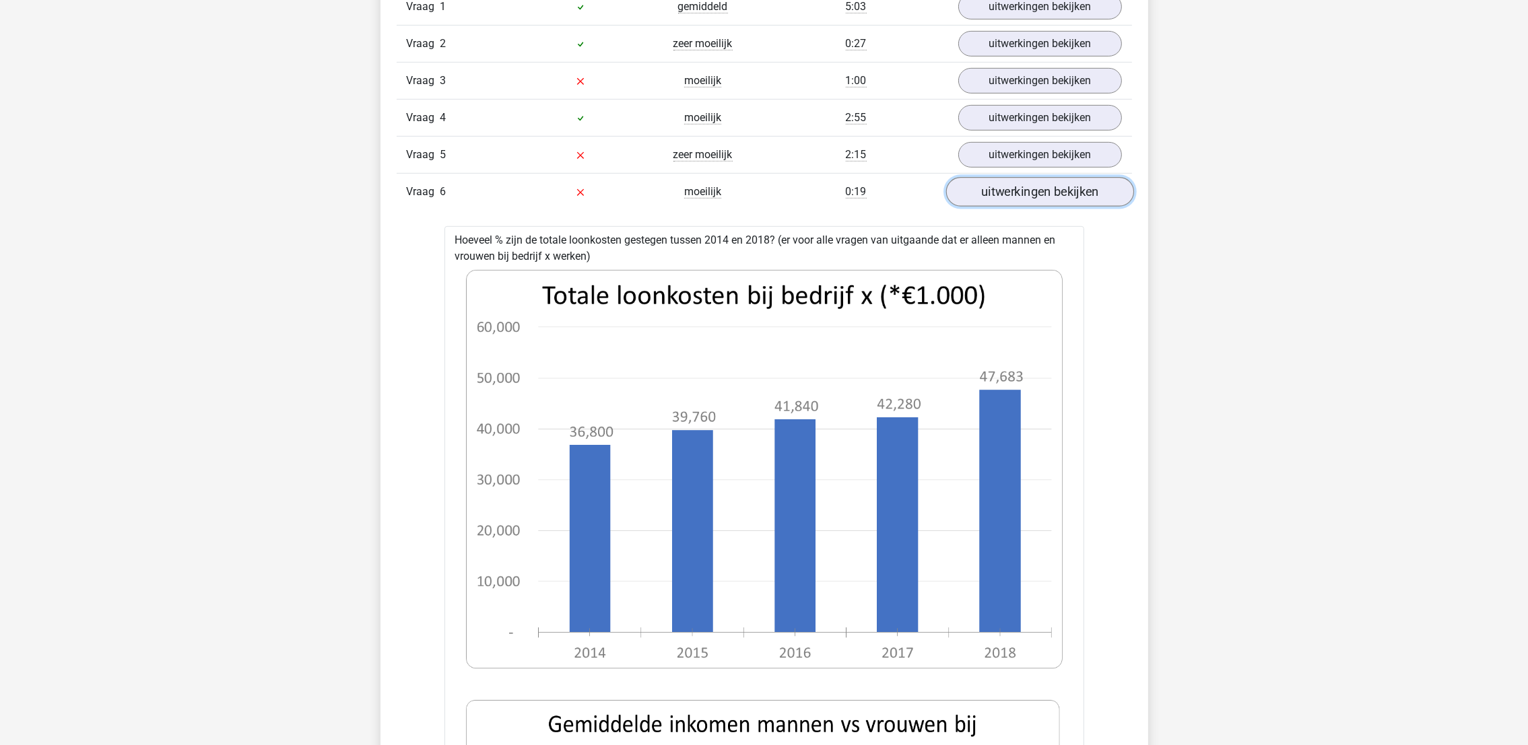
click at [1072, 189] on link "uitwerkingen bekijken" at bounding box center [1039, 192] width 188 height 30
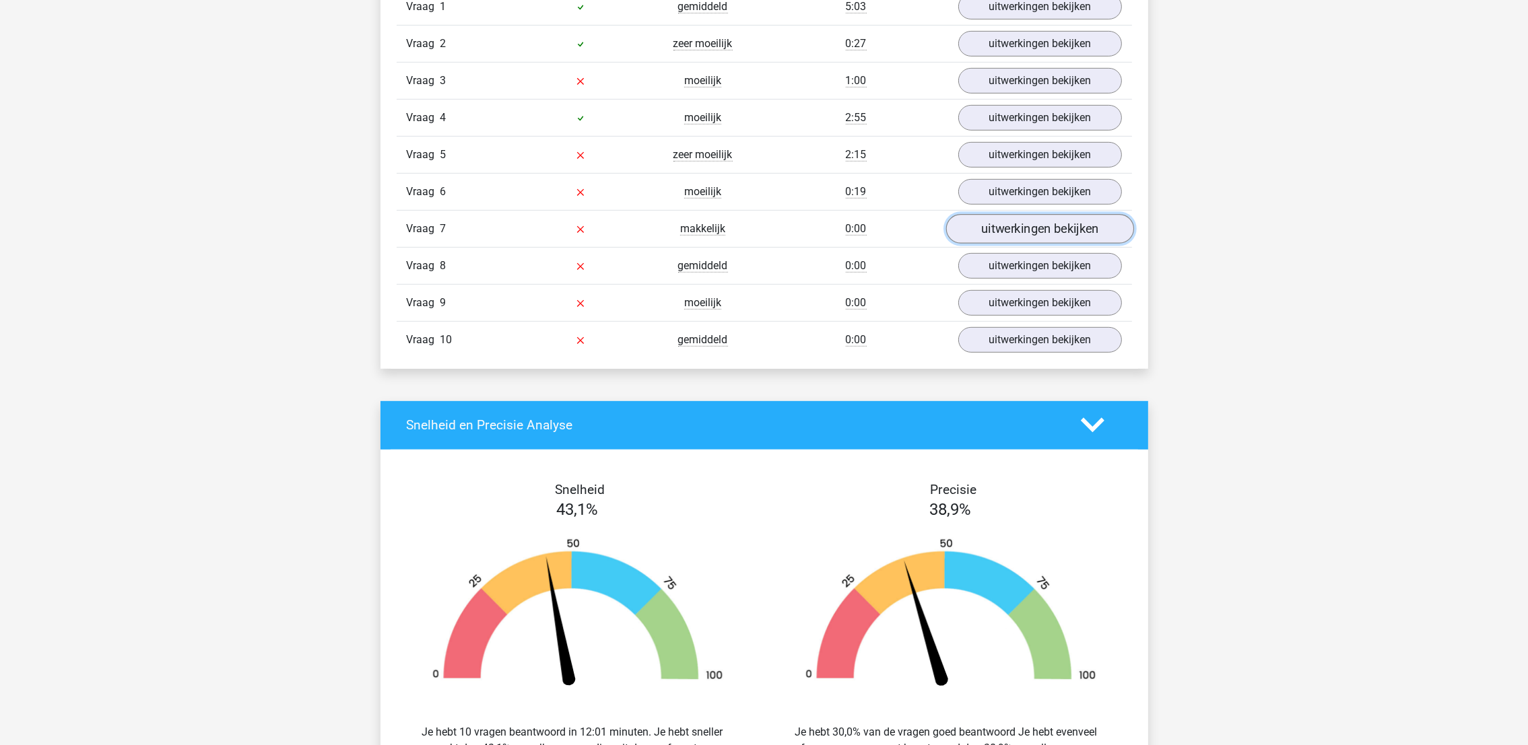
click at [1051, 230] on link "uitwerkingen bekijken" at bounding box center [1039, 229] width 188 height 30
